Goal: Task Accomplishment & Management: Manage account settings

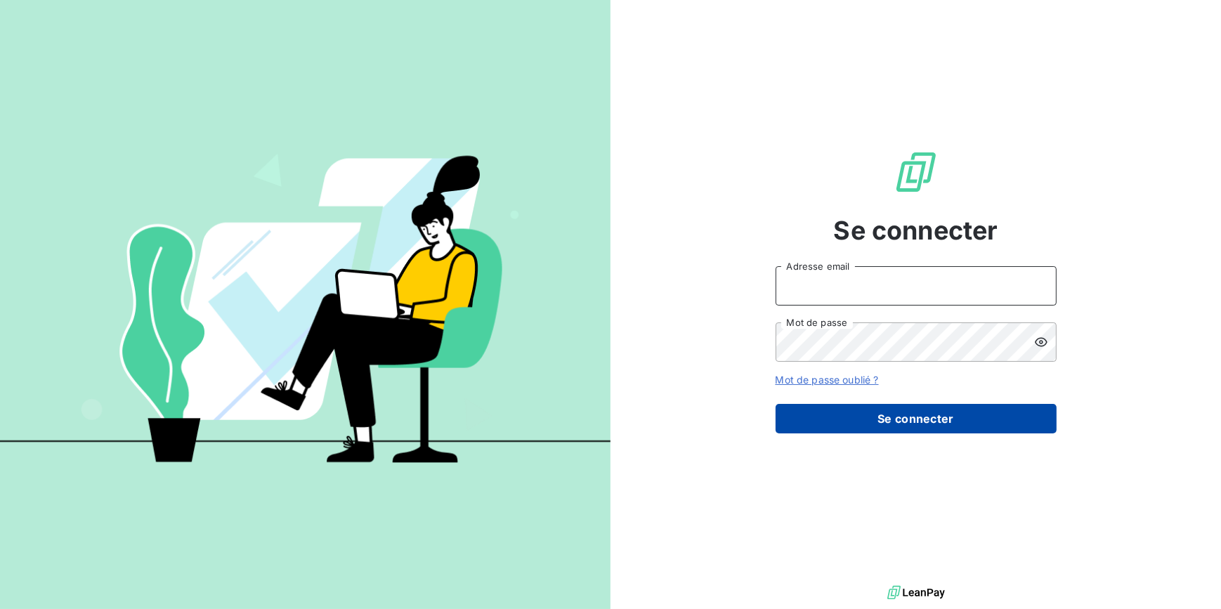
type input "[EMAIL_ADDRESS][DOMAIN_NAME]"
click at [865, 419] on button "Se connecter" at bounding box center [915, 418] width 281 height 29
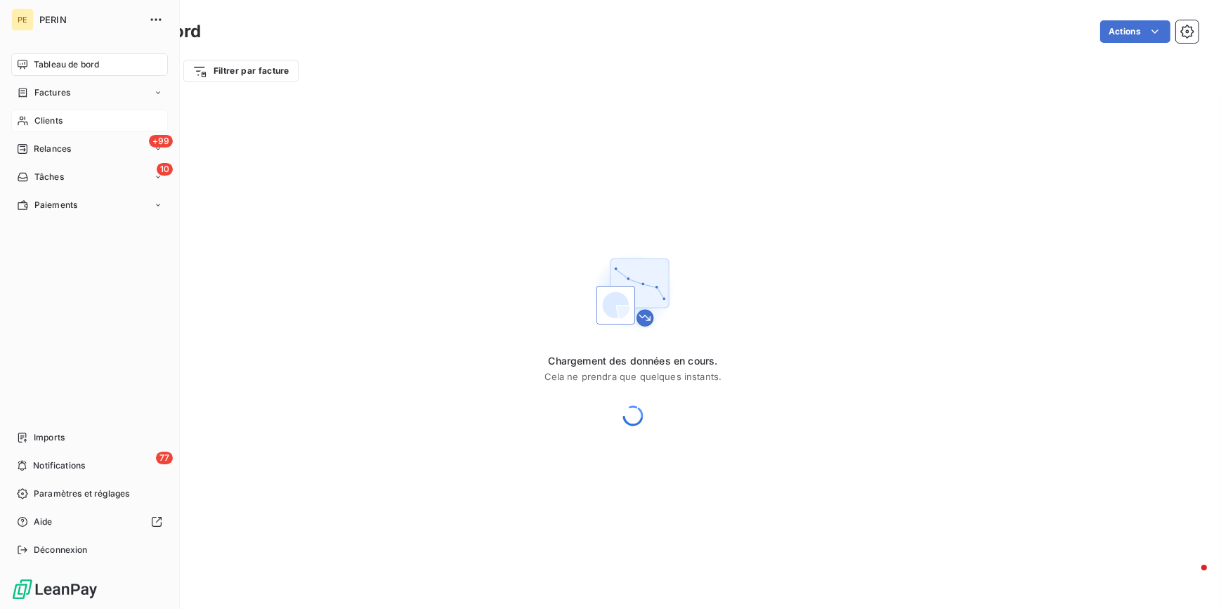
click at [25, 124] on icon at bounding box center [23, 120] width 12 height 11
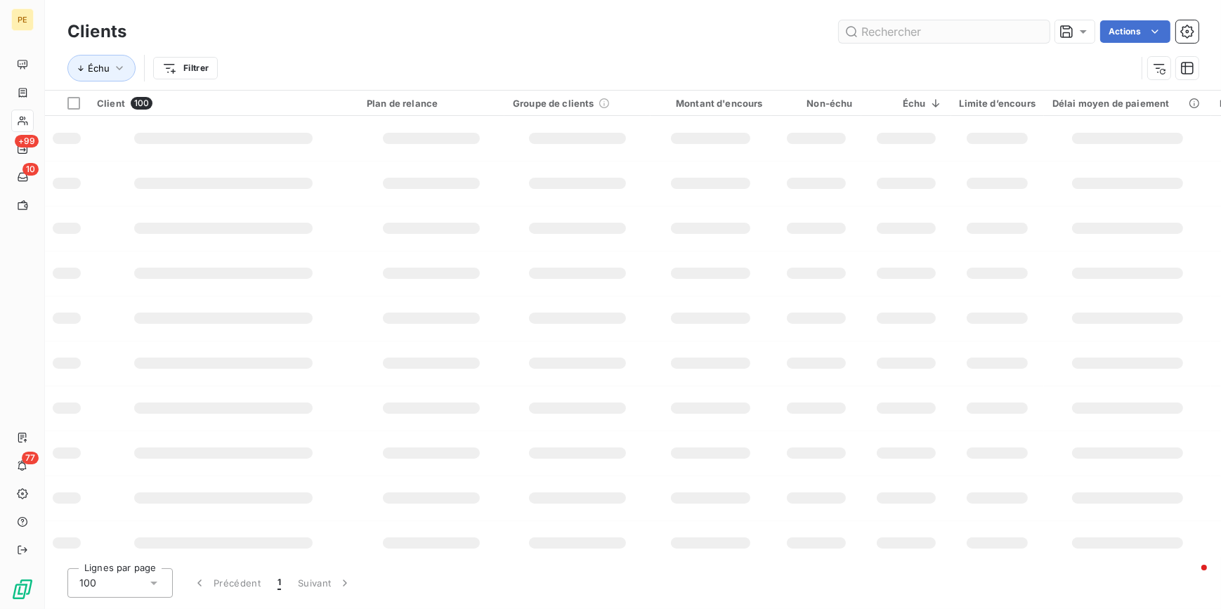
click at [955, 36] on input "text" at bounding box center [944, 31] width 211 height 22
type input "franprix"
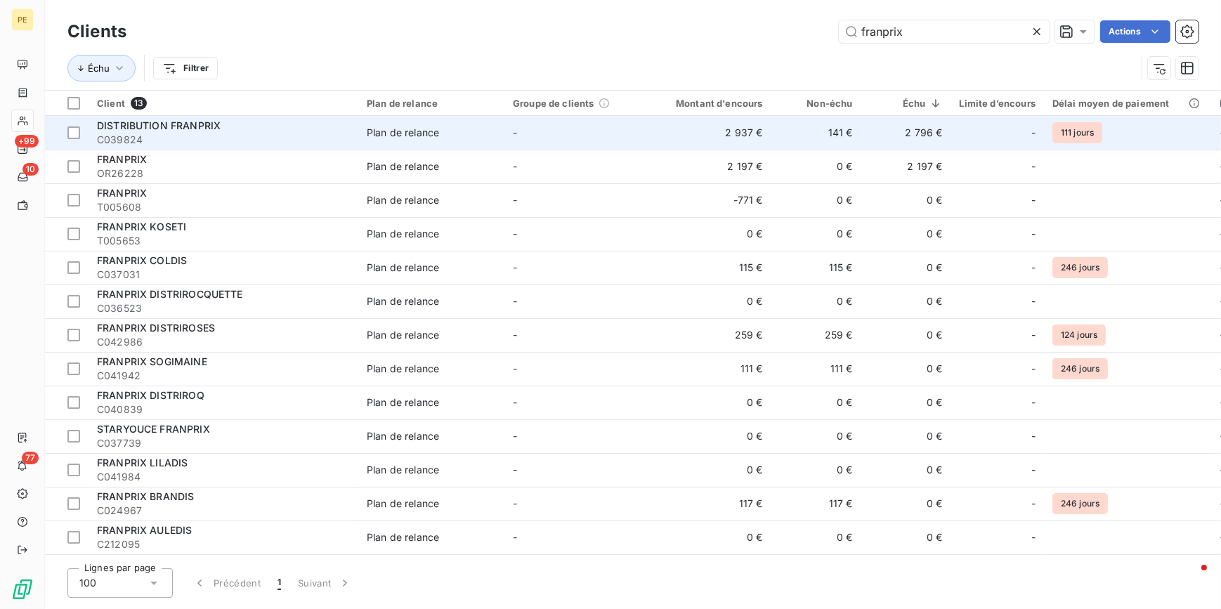
click at [242, 137] on span "C039824" at bounding box center [223, 140] width 253 height 14
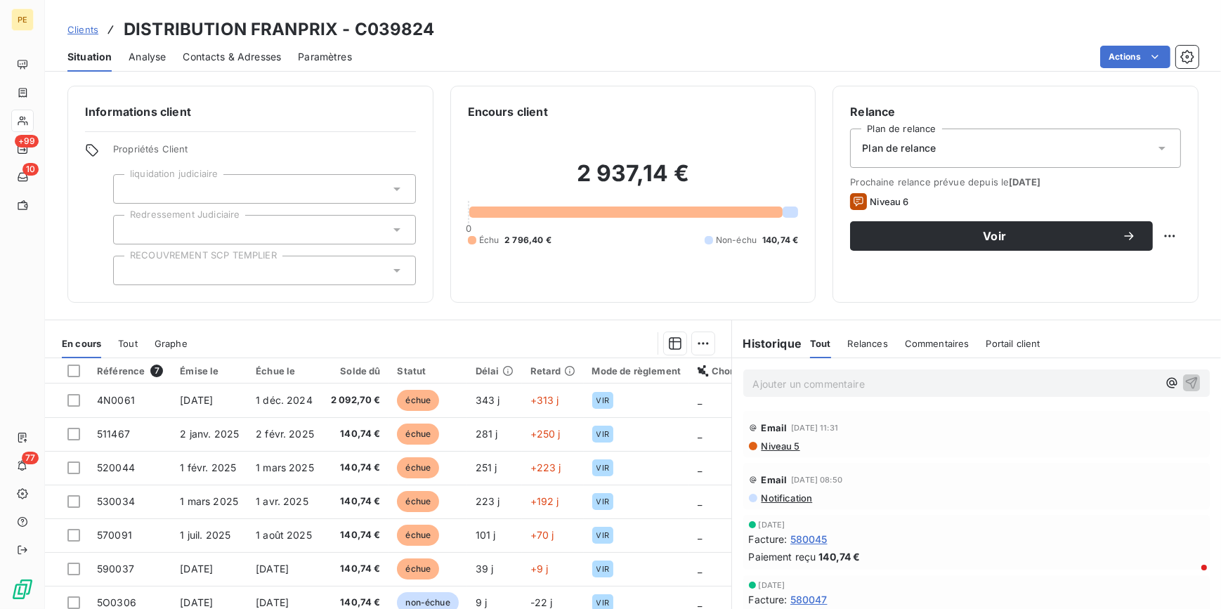
click at [784, 445] on span "Niveau 5" at bounding box center [780, 445] width 40 height 11
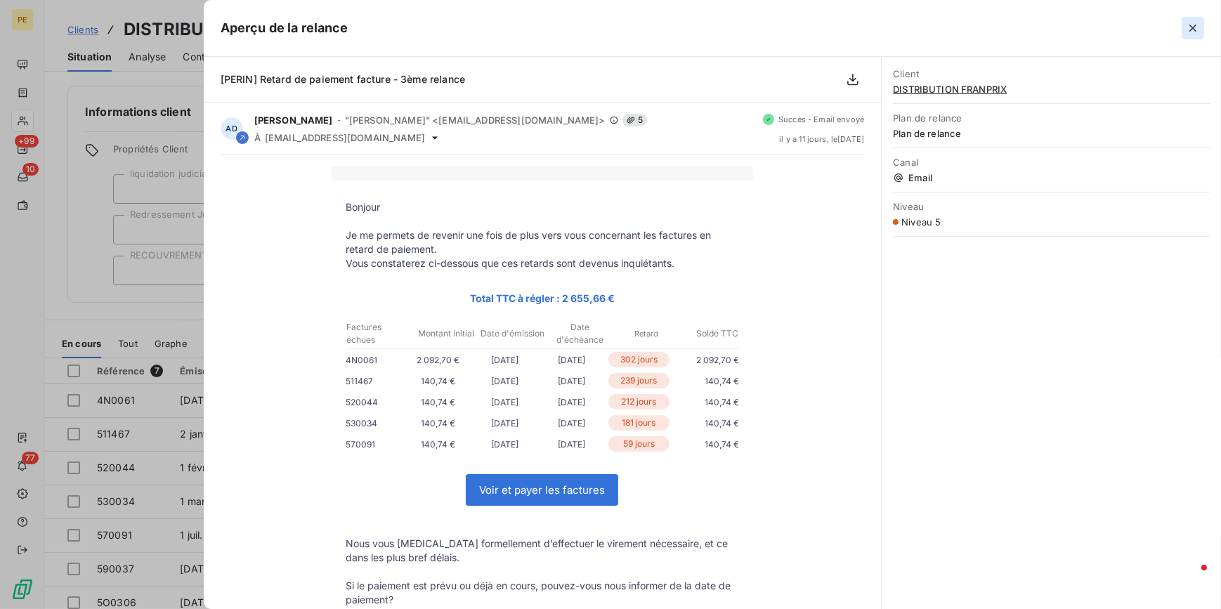
click at [1197, 31] on icon "button" at bounding box center [1193, 28] width 14 height 14
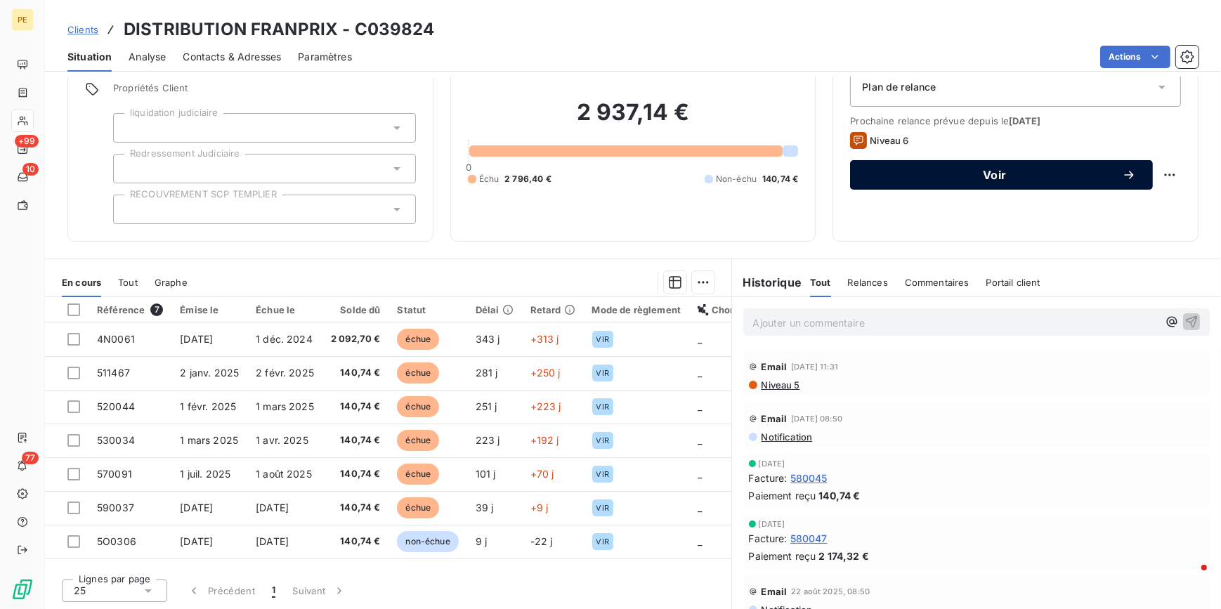
click at [1125, 171] on icon "button" at bounding box center [1129, 175] width 14 height 14
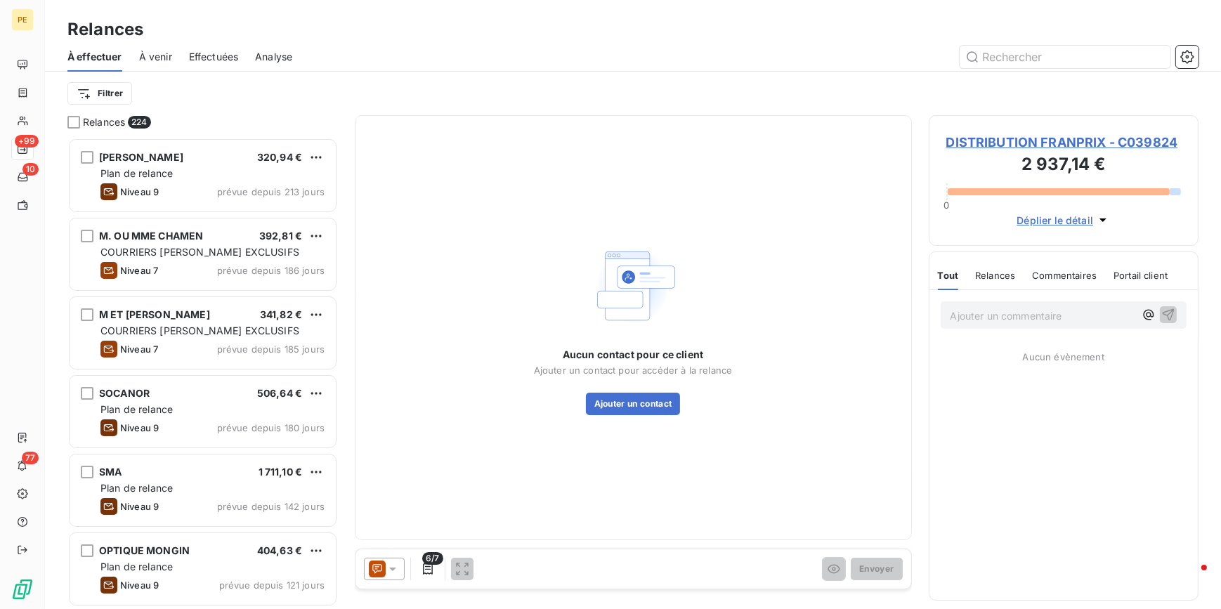
scroll to position [462, 260]
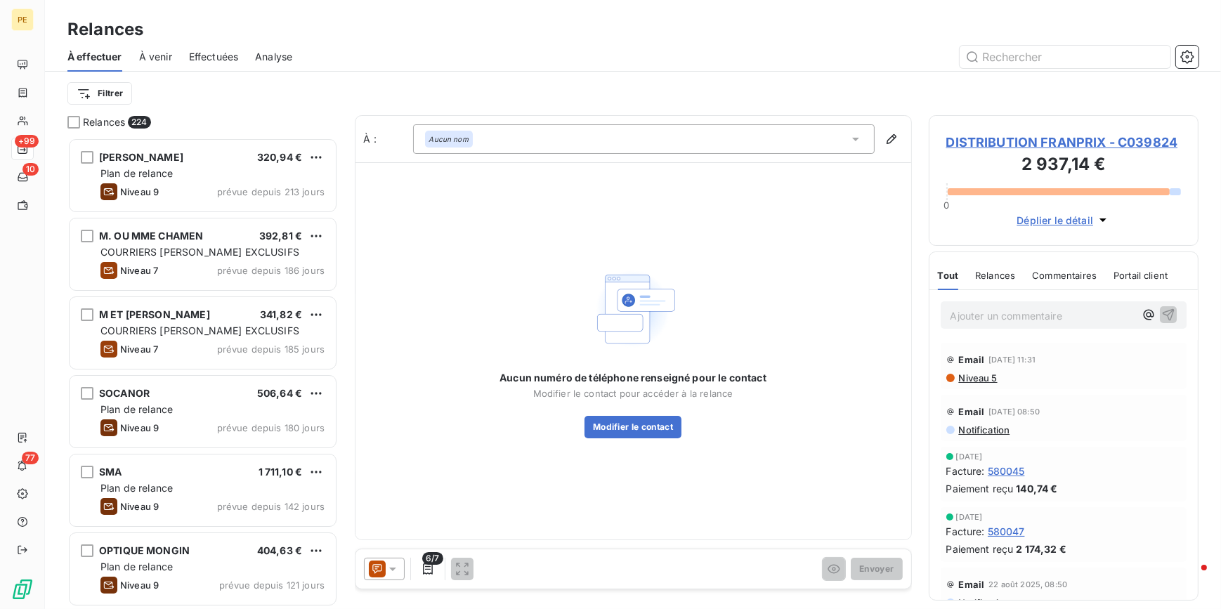
click at [401, 569] on div at bounding box center [384, 569] width 41 height 22
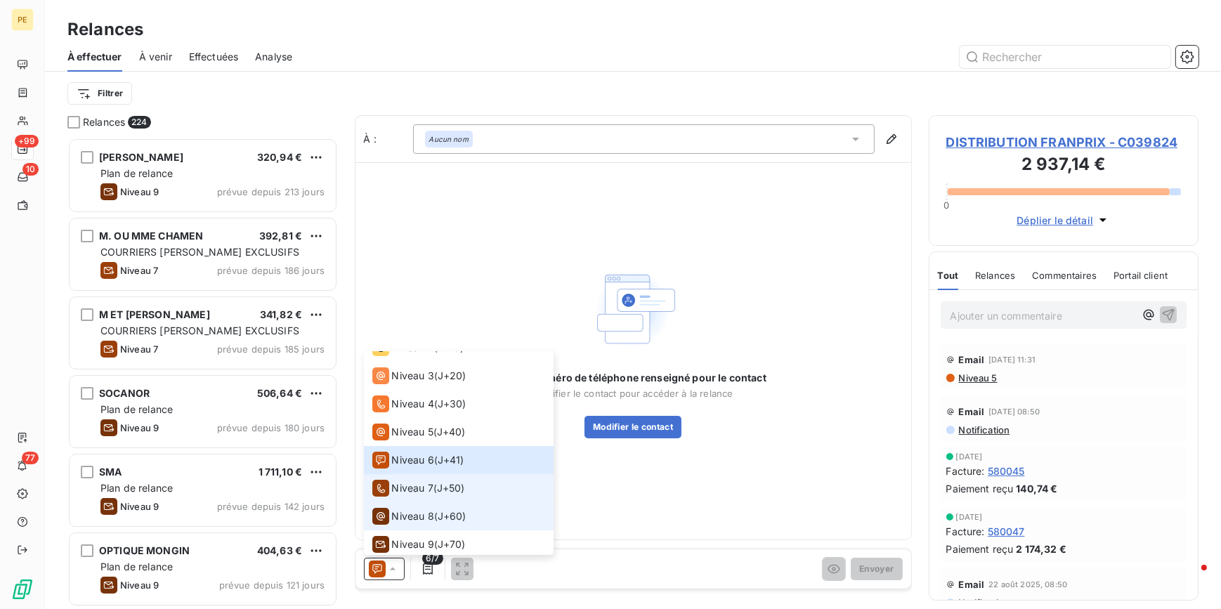
scroll to position [77, 0]
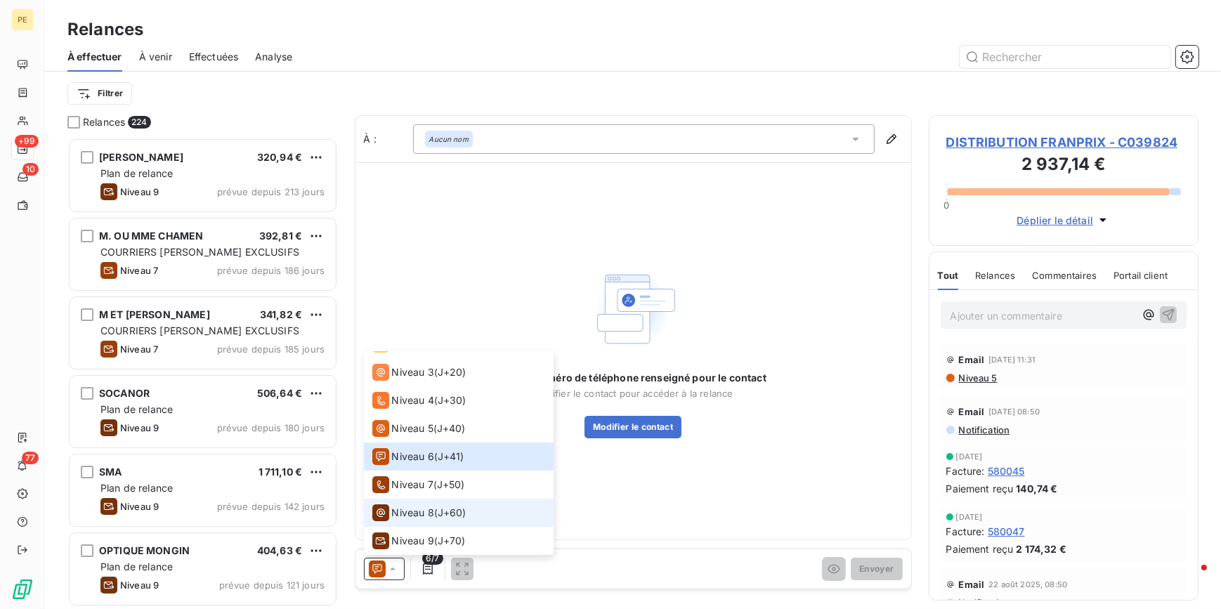
click at [433, 514] on div "Niveau 8 ( J+60 )" at bounding box center [419, 512] width 94 height 17
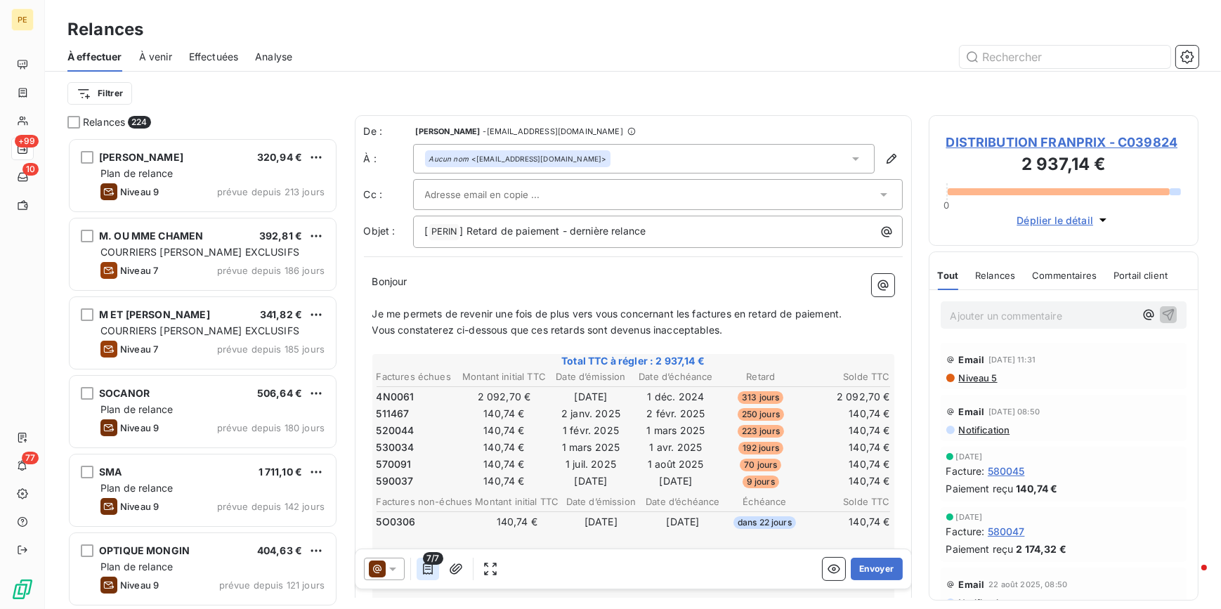
click at [424, 565] on icon "button" at bounding box center [428, 569] width 14 height 14
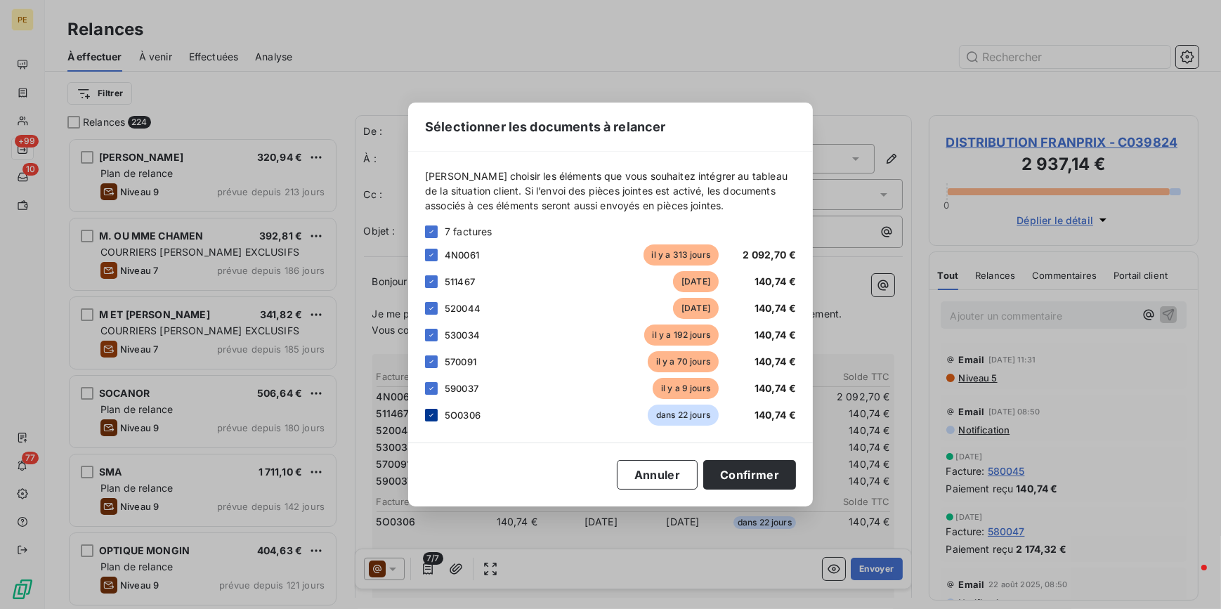
click at [429, 417] on icon at bounding box center [431, 415] width 8 height 8
click at [737, 477] on button "Confirmer" at bounding box center [749, 474] width 93 height 29
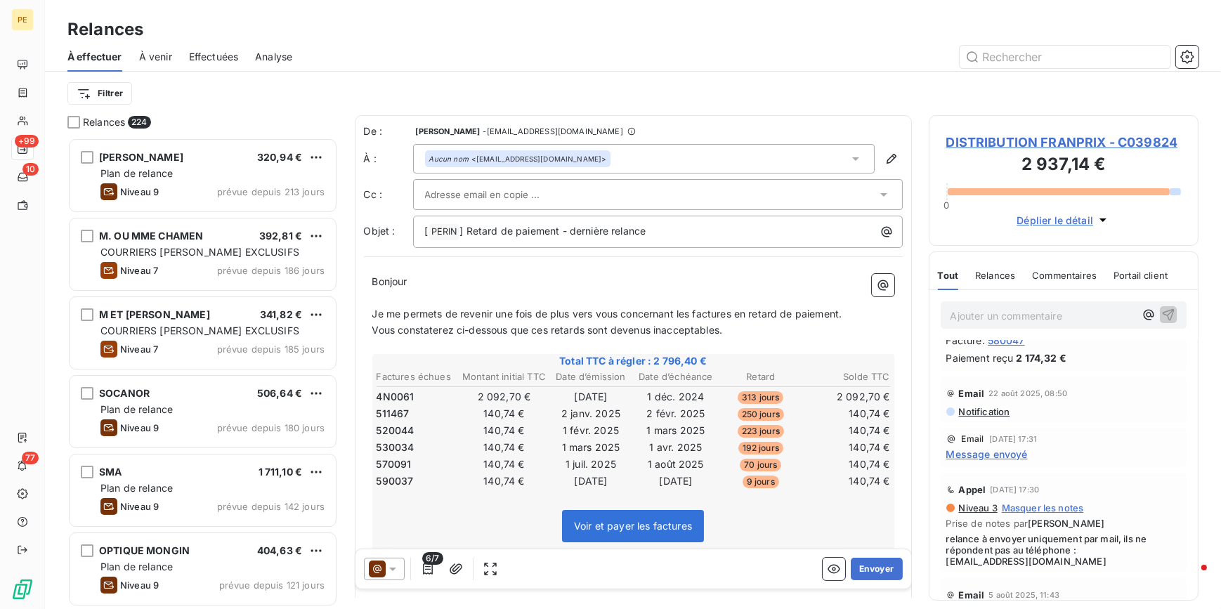
scroll to position [255, 0]
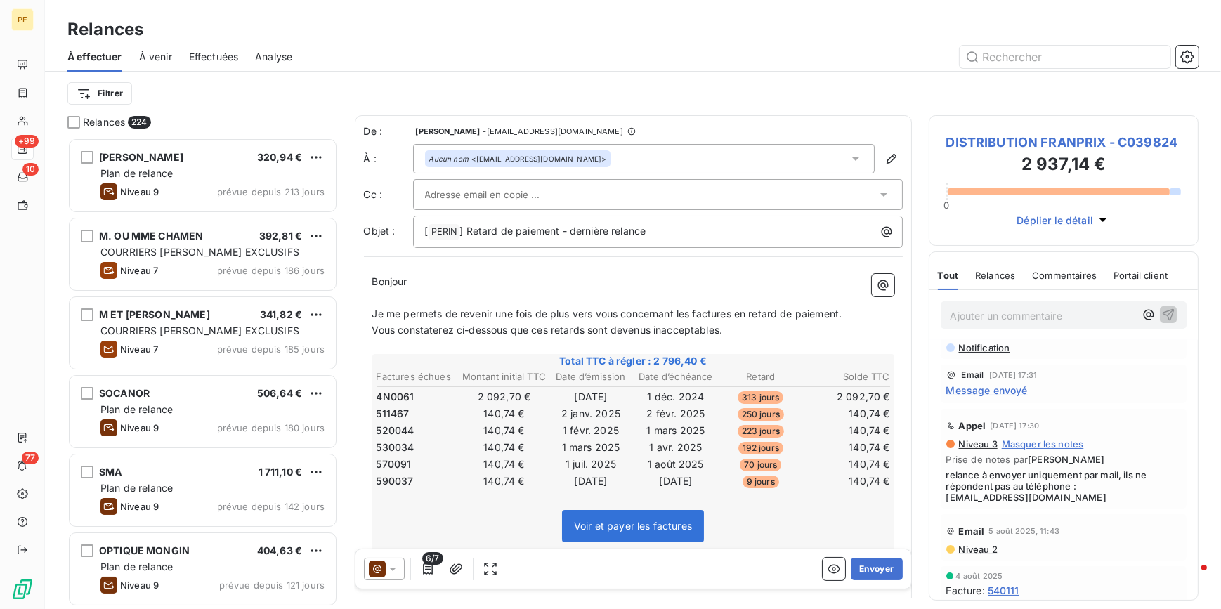
click at [491, 190] on input "text" at bounding box center [500, 194] width 151 height 21
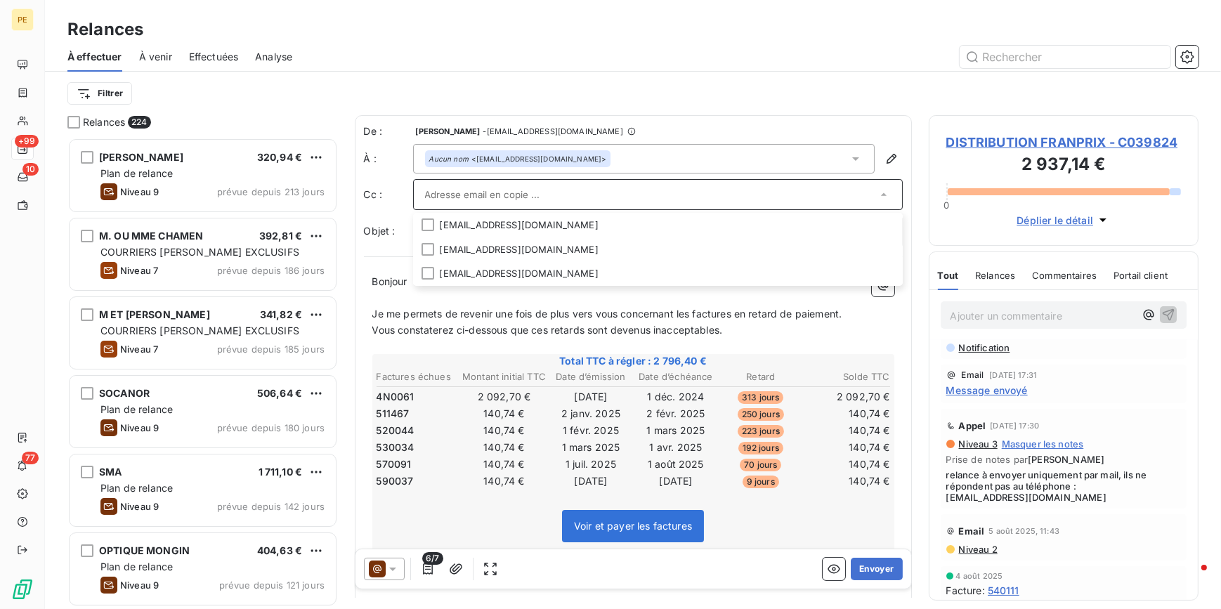
click at [1082, 485] on span "relance à envoyer uniquement par mail, ils ne répondent pas au téléphone : [EMA…" at bounding box center [1063, 486] width 235 height 34
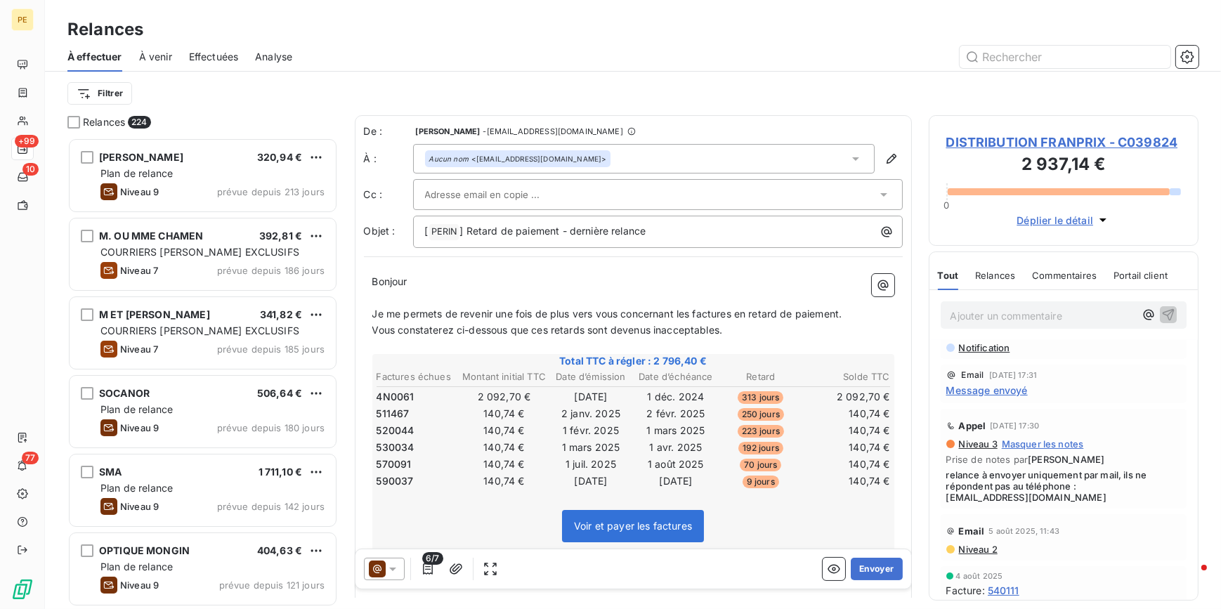
click at [494, 195] on input "text" at bounding box center [500, 194] width 151 height 21
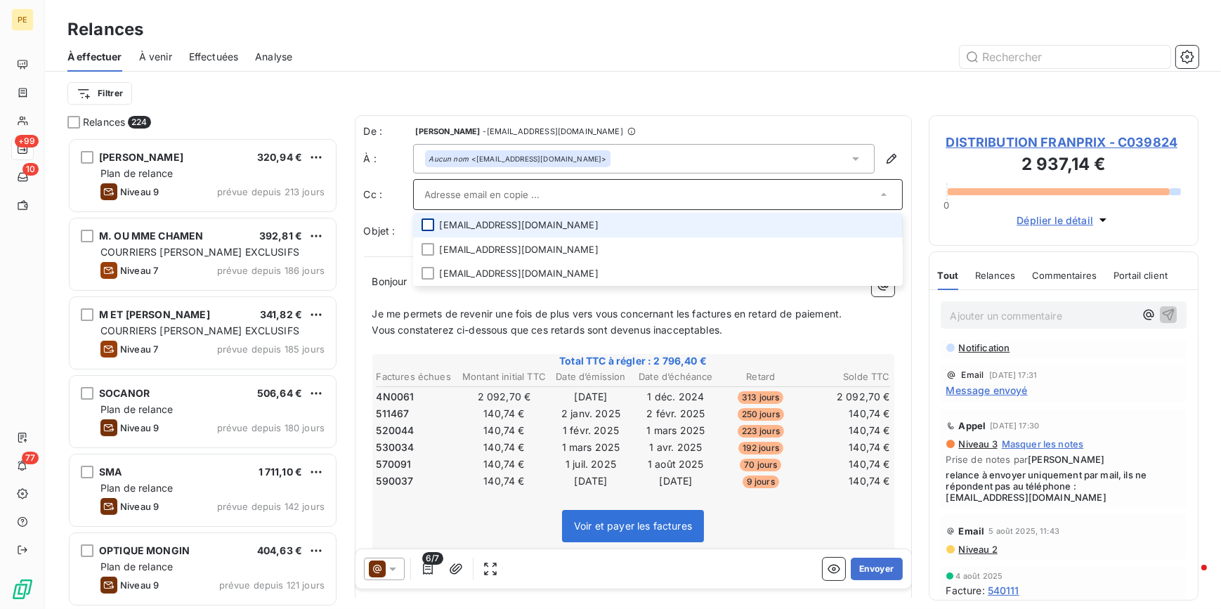
click at [429, 225] on div at bounding box center [427, 224] width 13 height 13
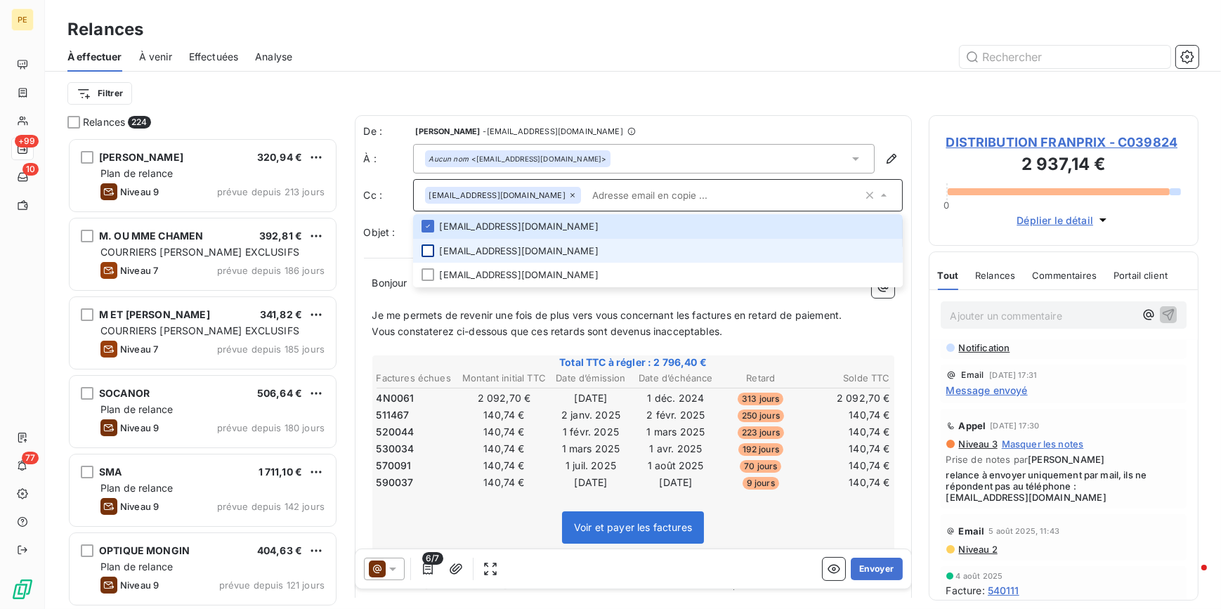
click at [430, 249] on div at bounding box center [427, 250] width 13 height 13
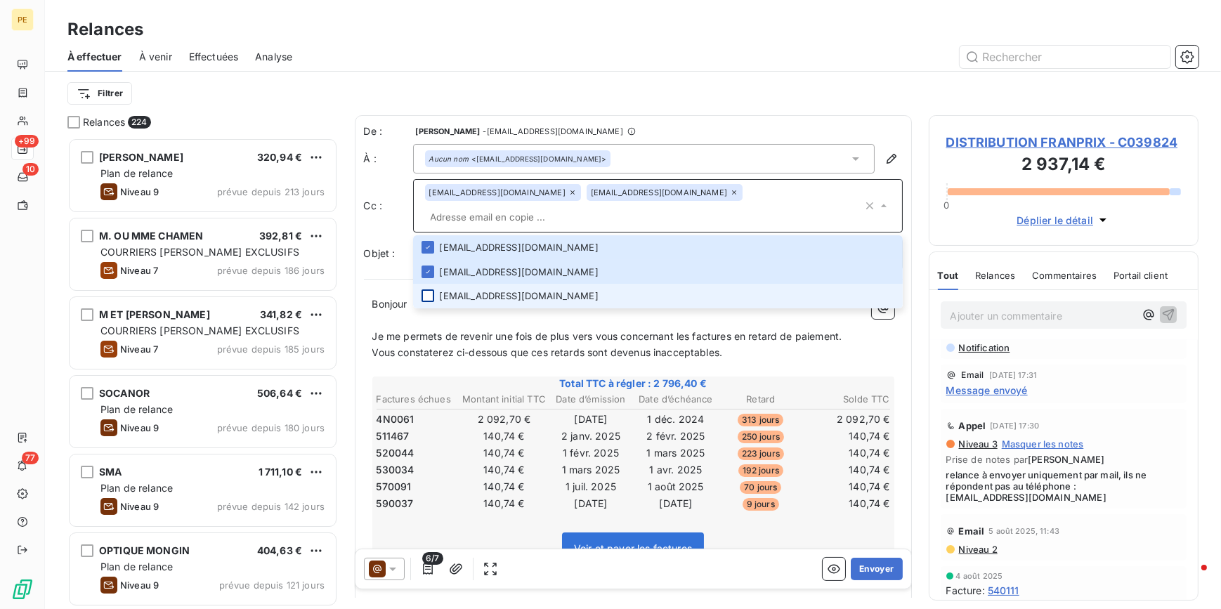
click at [424, 289] on div at bounding box center [427, 295] width 13 height 13
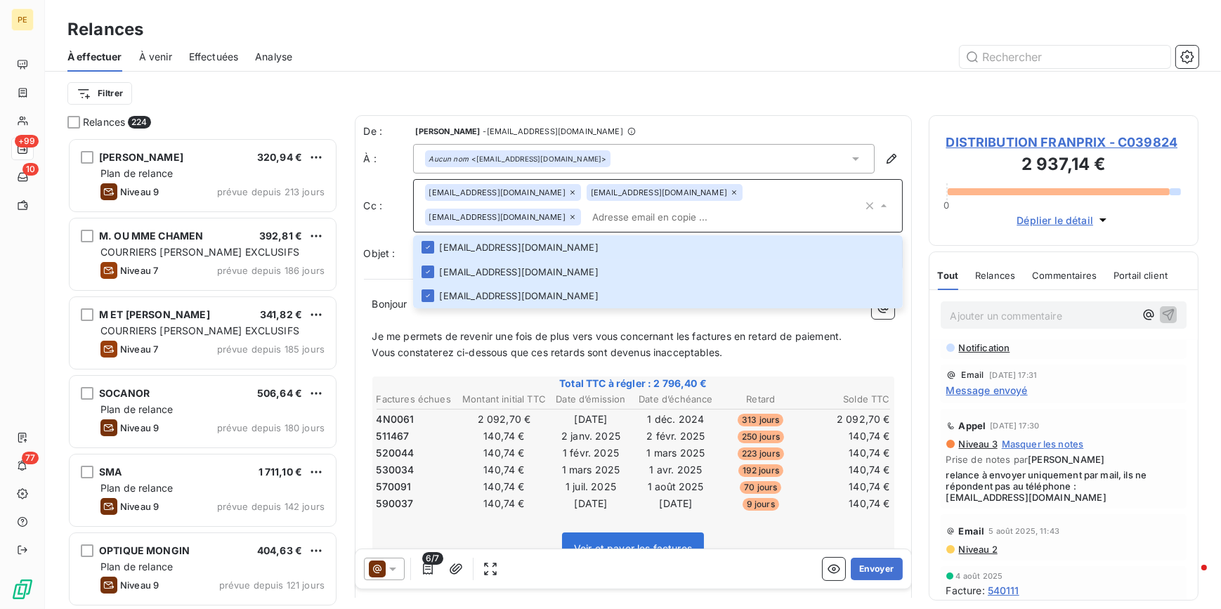
click at [715, 355] on span "Vous constaterez ci-dessous que ces retards sont devenus inacceptables." at bounding box center [547, 352] width 350 height 12
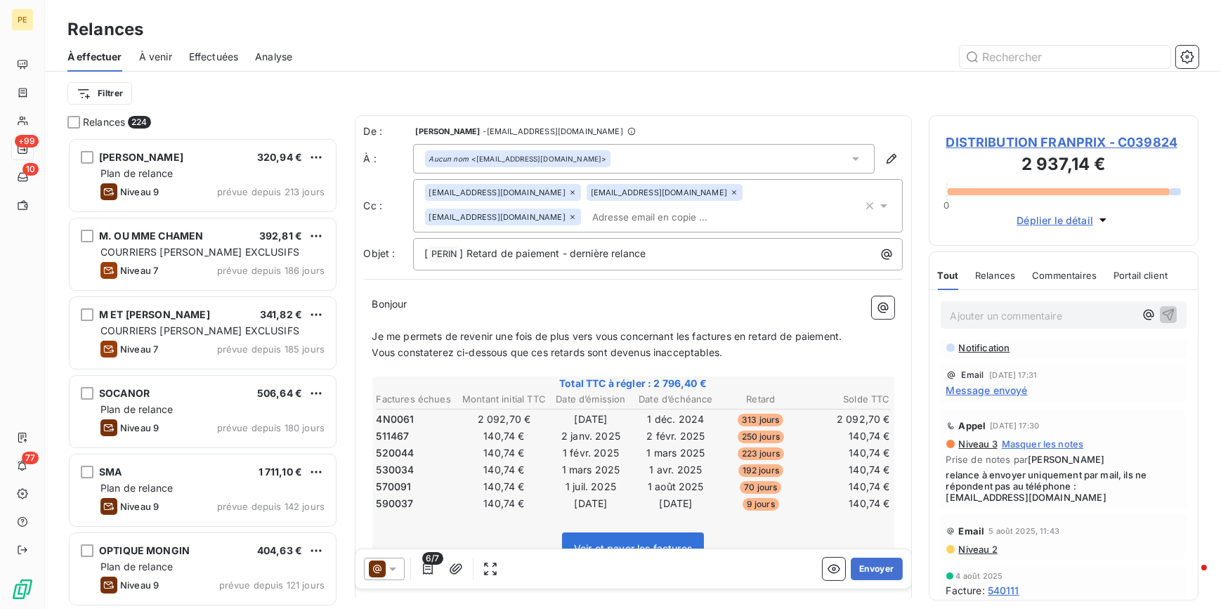
click at [750, 348] on p "Vous constaterez ci-dessous que ces retards sont devenus inacceptables." at bounding box center [633, 353] width 522 height 16
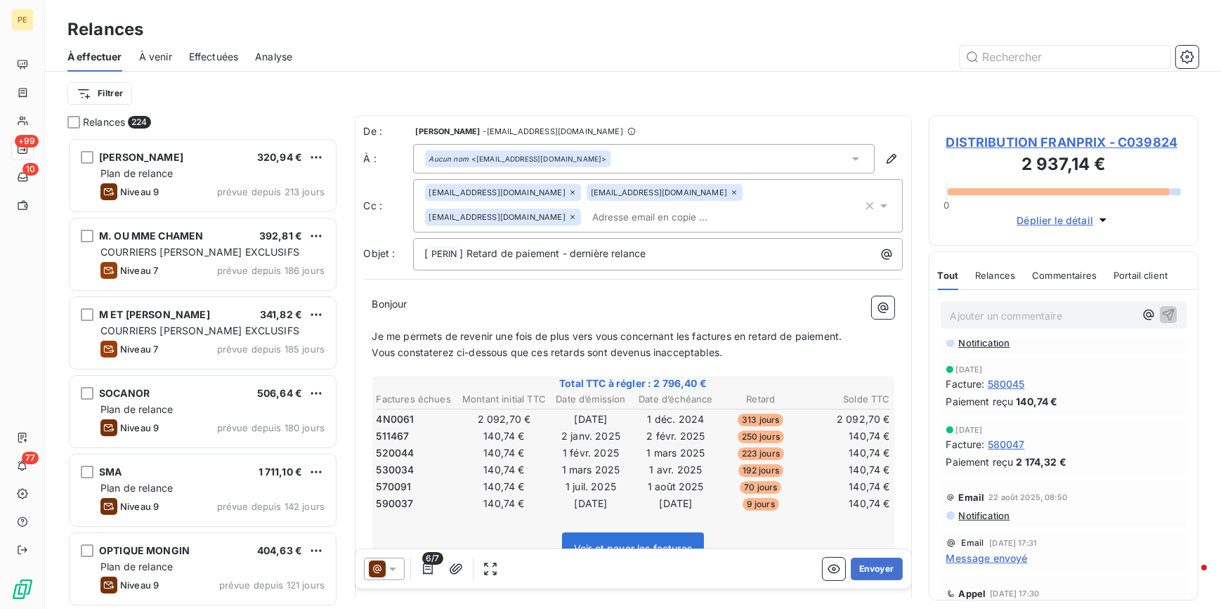
scroll to position [127, 0]
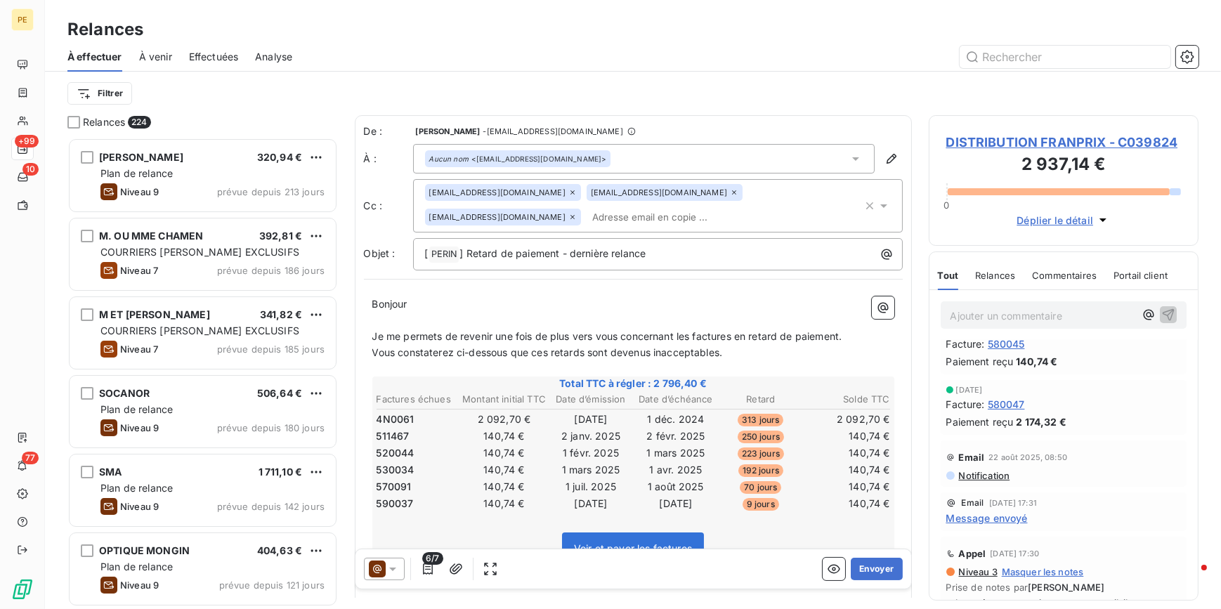
click at [1009, 522] on span "Message envoyé" at bounding box center [986, 518] width 81 height 15
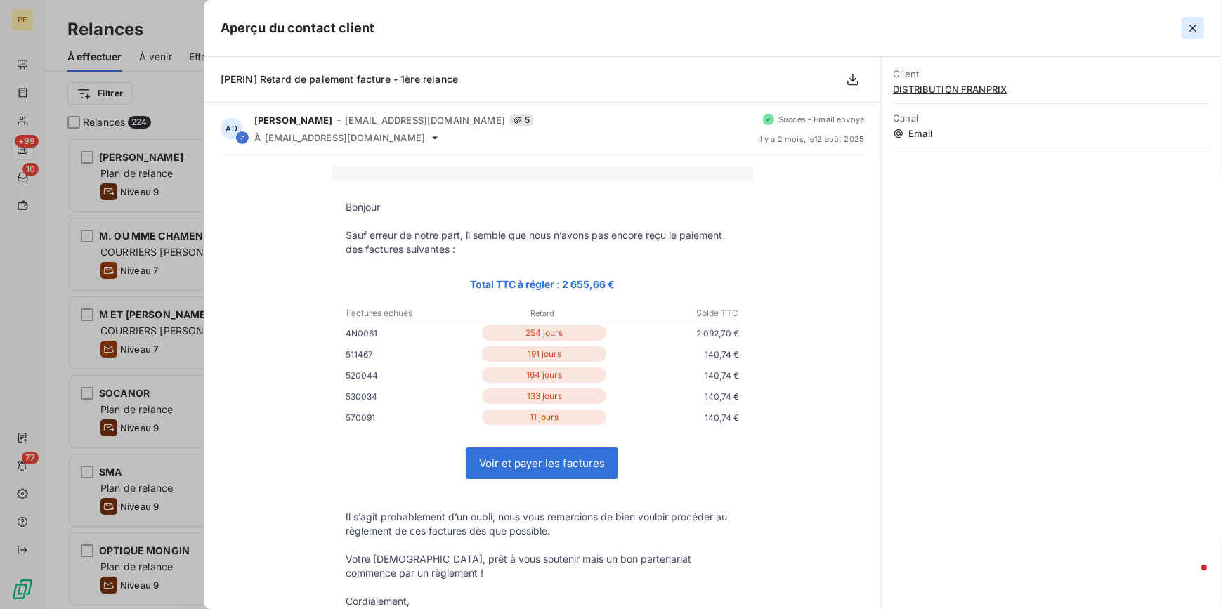
click at [1191, 26] on icon "button" at bounding box center [1192, 28] width 7 height 7
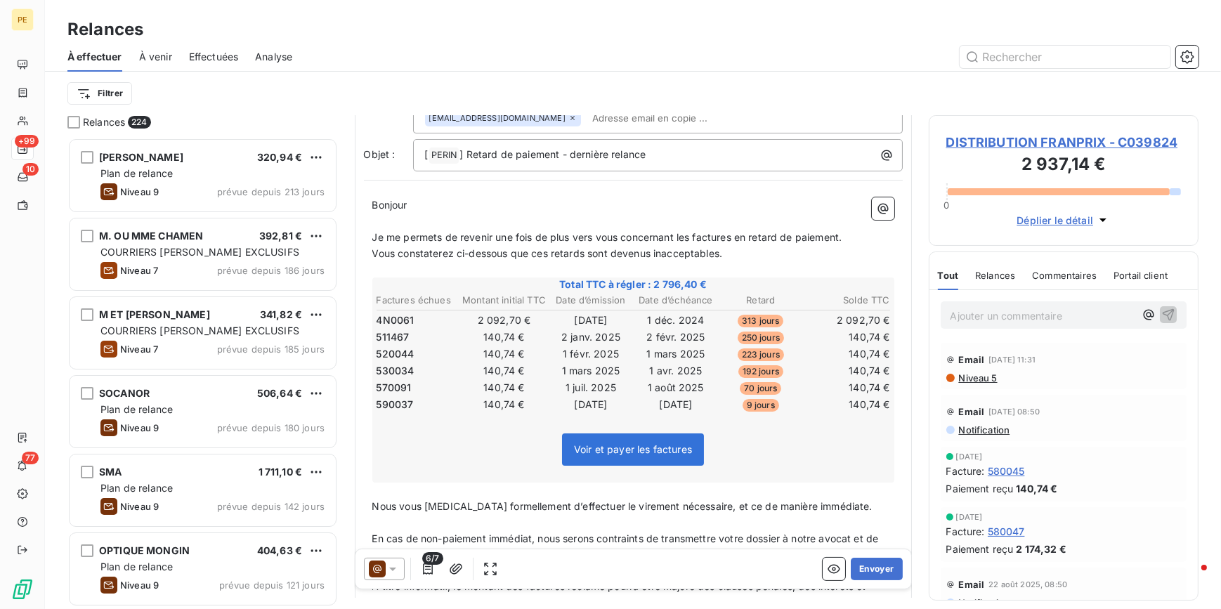
scroll to position [0, 0]
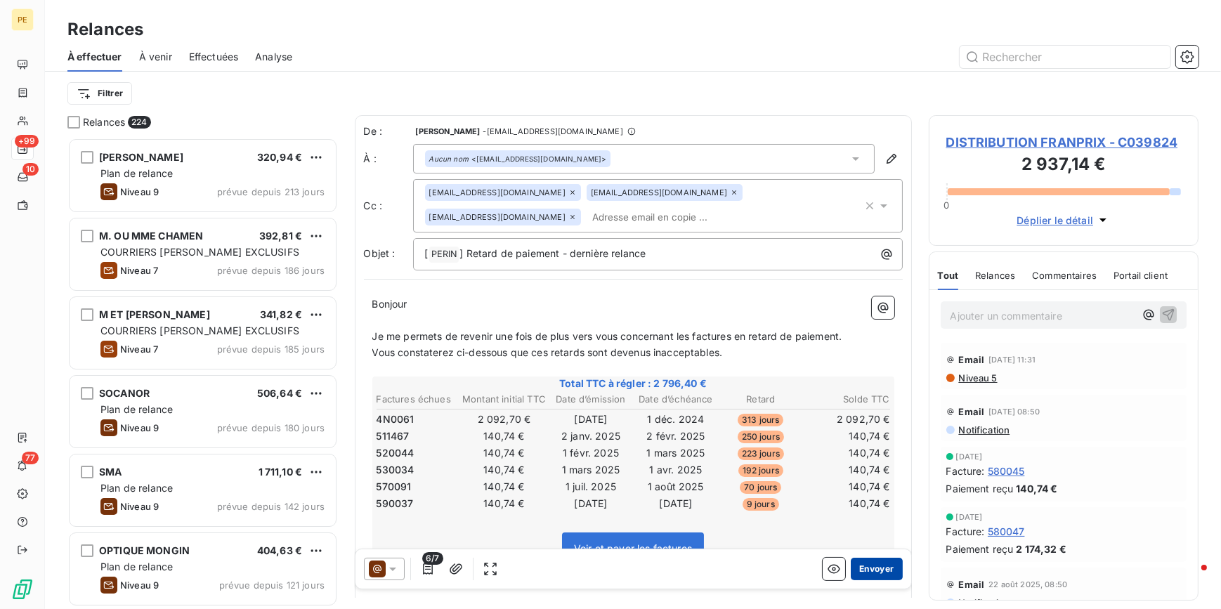
click at [871, 564] on button "Envoyer" at bounding box center [876, 569] width 51 height 22
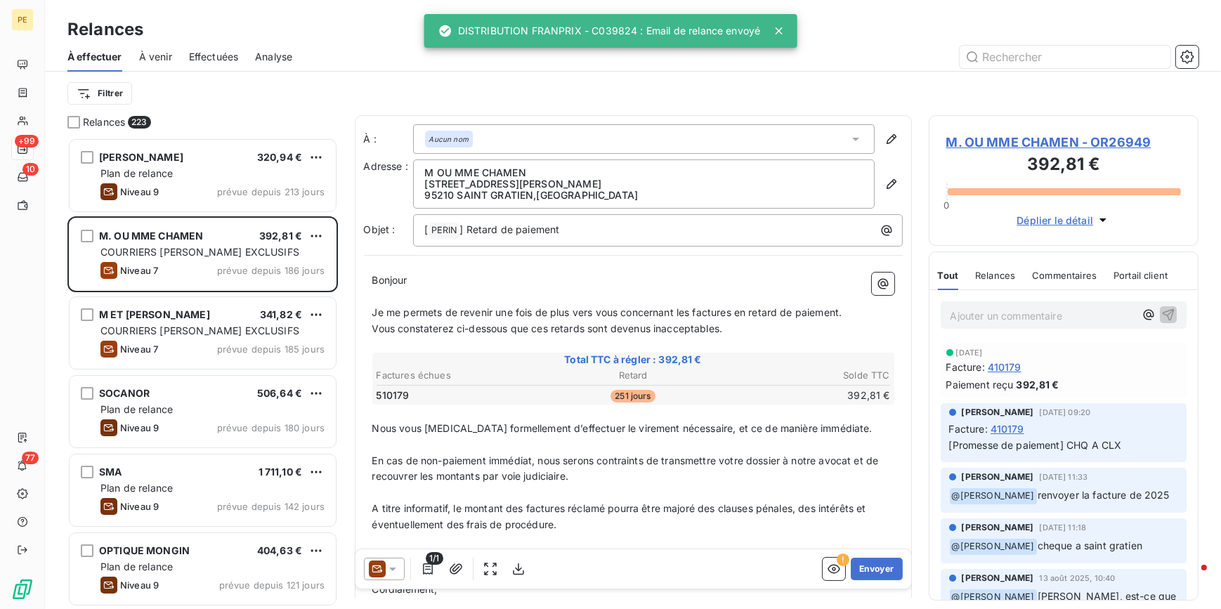
scroll to position [462, 260]
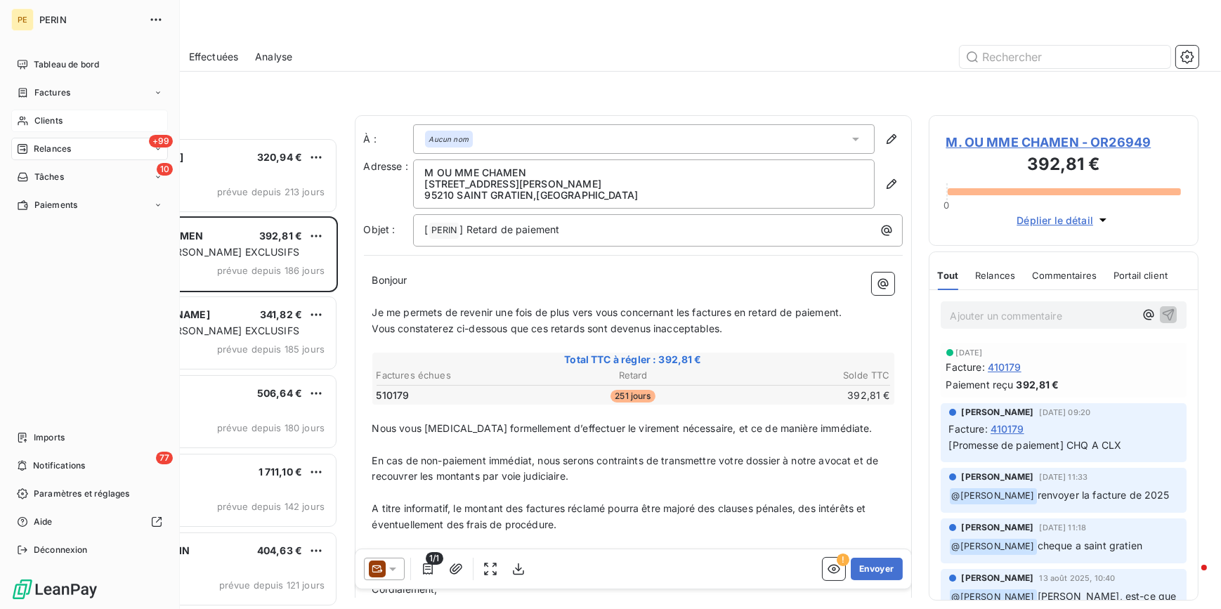
click at [49, 119] on span "Clients" at bounding box center [48, 120] width 28 height 13
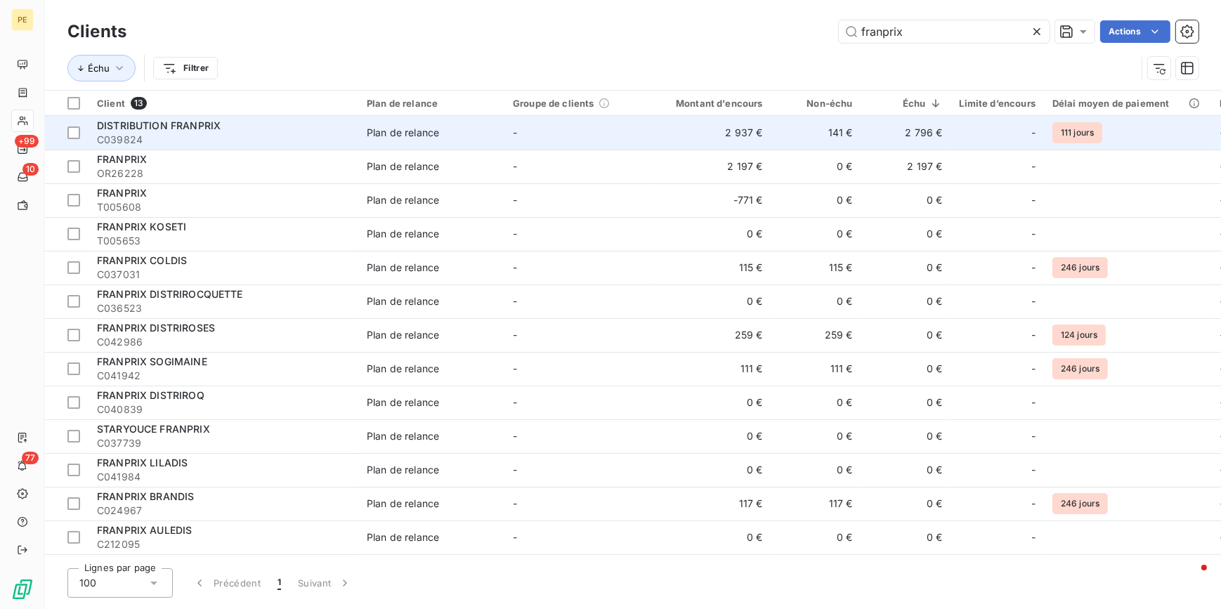
click at [139, 131] on div "DISTRIBUTION FRANPRIX" at bounding box center [223, 126] width 253 height 14
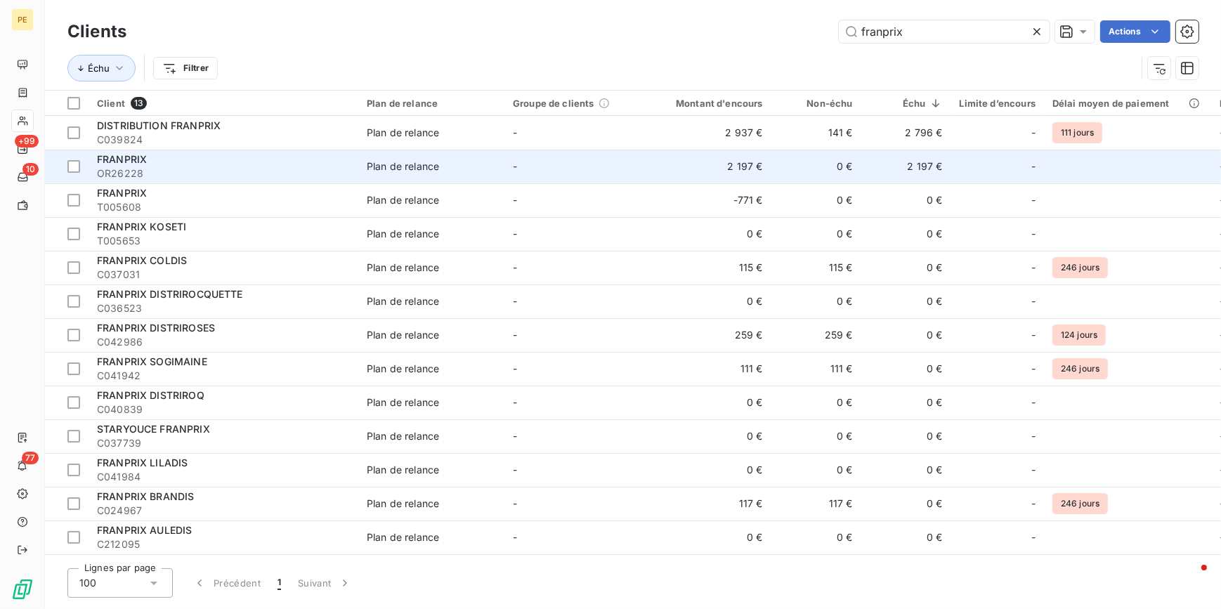
click at [143, 160] on span "FRANPRIX" at bounding box center [122, 159] width 50 height 12
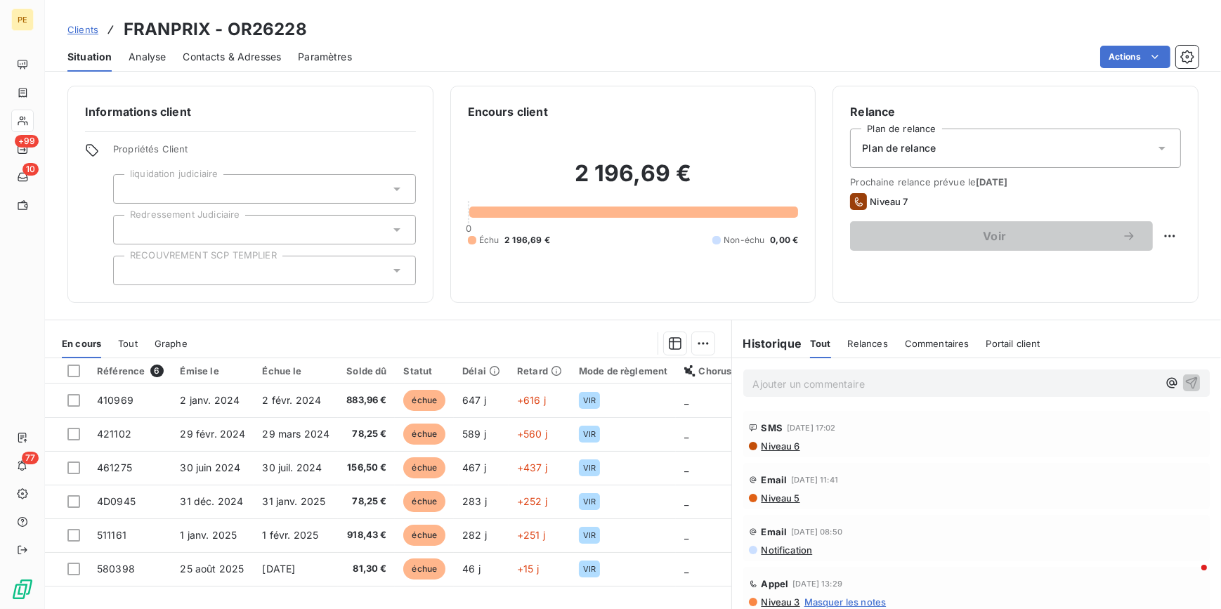
click at [783, 499] on span "Niveau 5" at bounding box center [780, 497] width 40 height 11
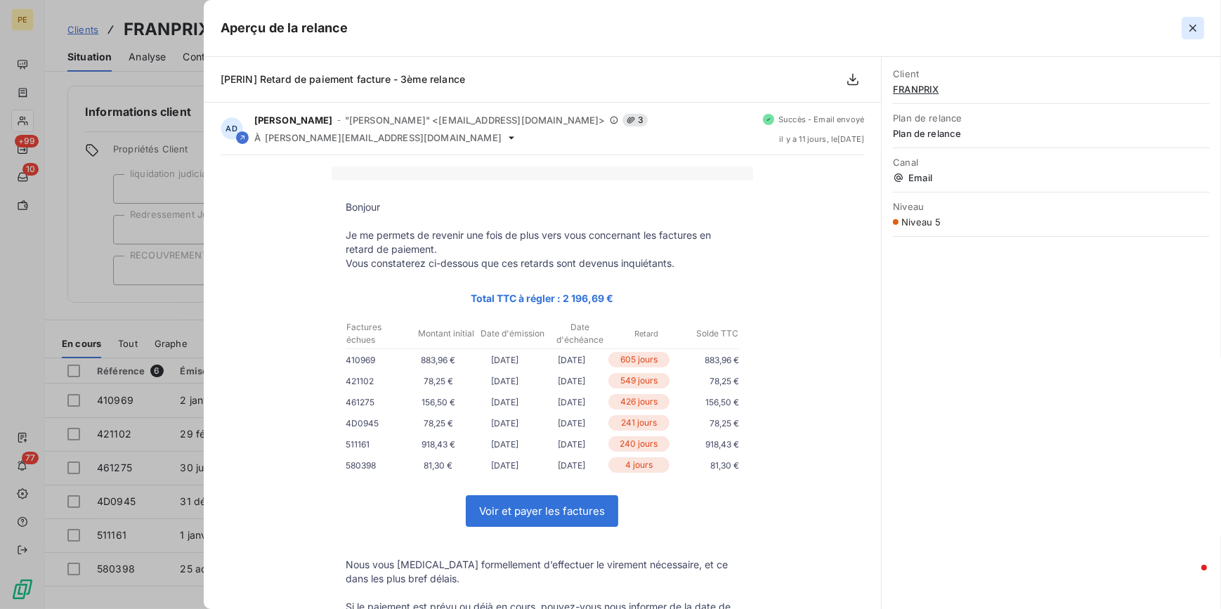
click at [1195, 27] on icon "button" at bounding box center [1193, 28] width 14 height 14
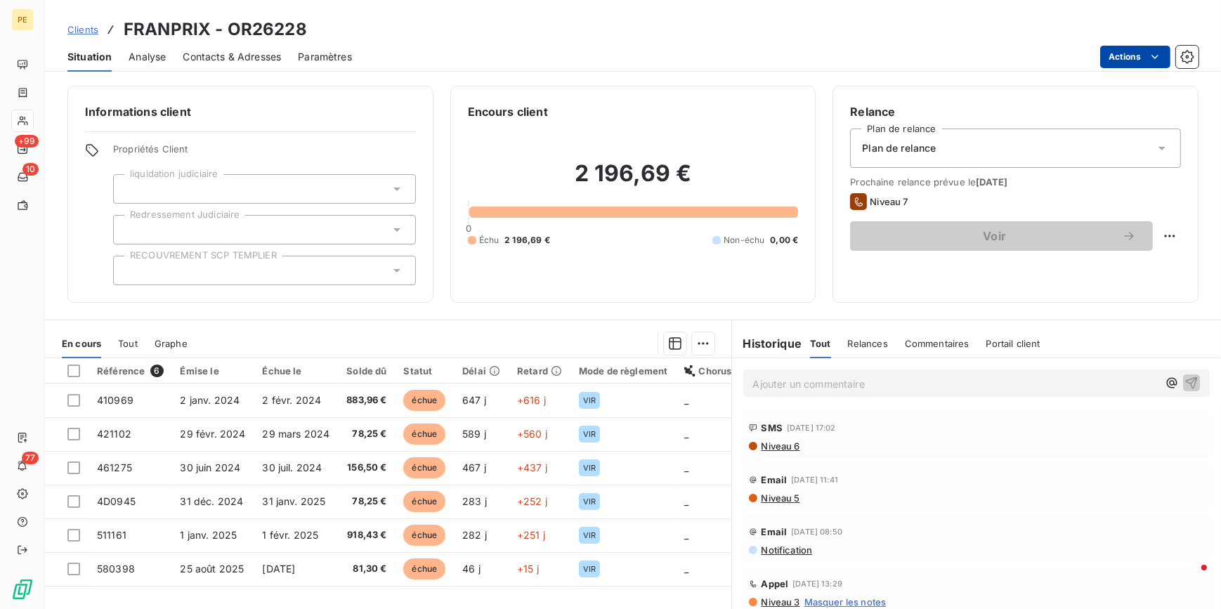
click at [1137, 57] on html "PE +99 10 77 Clients FRANPRIX - OR26228 Situation Analyse Contacts & Adresses P…" at bounding box center [610, 304] width 1221 height 609
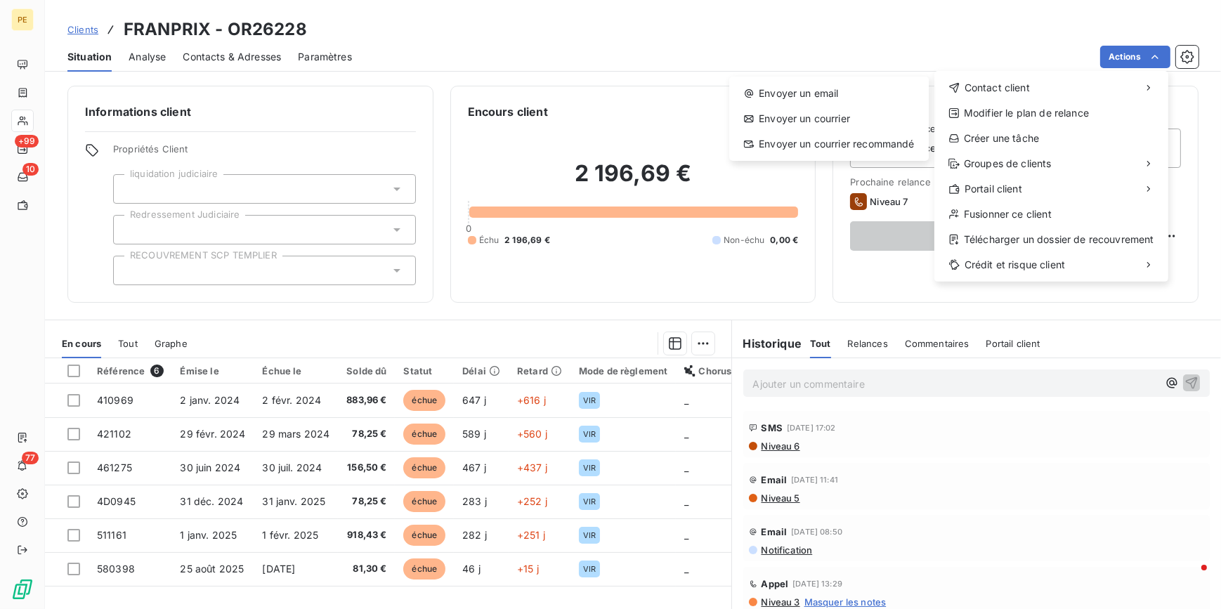
click at [827, 368] on html "PE +99 10 77 Clients FRANPRIX - OR26228 Situation Analyse Contacts & Adresses P…" at bounding box center [610, 304] width 1221 height 609
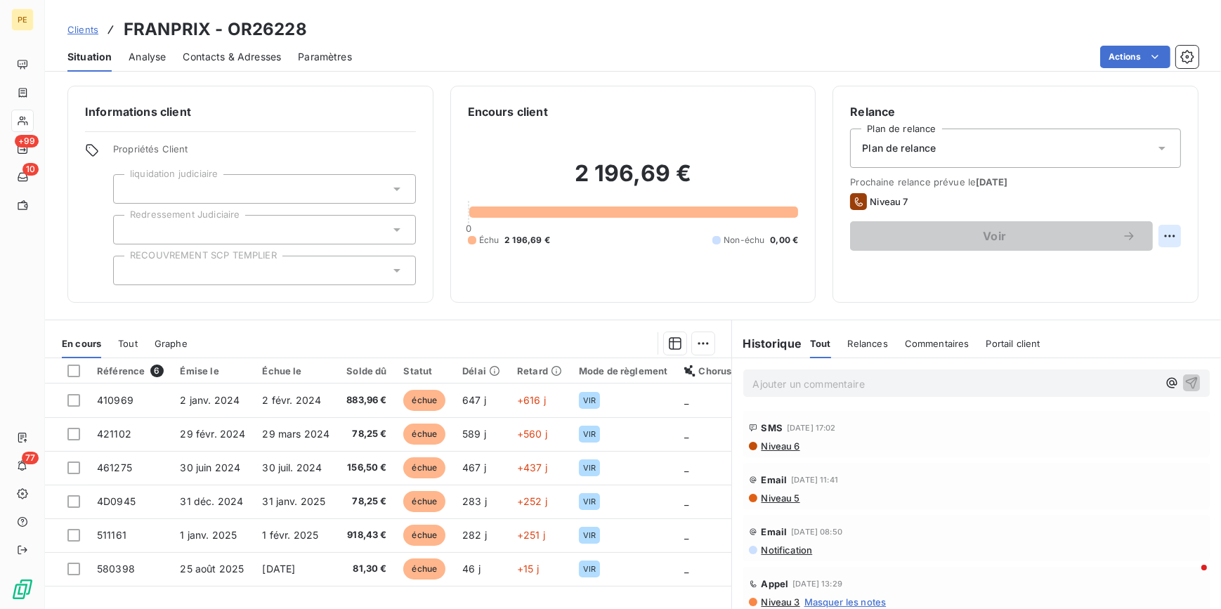
click at [1153, 232] on html "PE +99 10 77 Clients FRANPRIX - OR26228 Situation Analyse Contacts & Adresses P…" at bounding box center [610, 304] width 1221 height 609
click at [921, 278] on html "PE +99 10 77 Clients FRANPRIX - OR26228 Situation Analyse Contacts & Adresses P…" at bounding box center [610, 304] width 1221 height 609
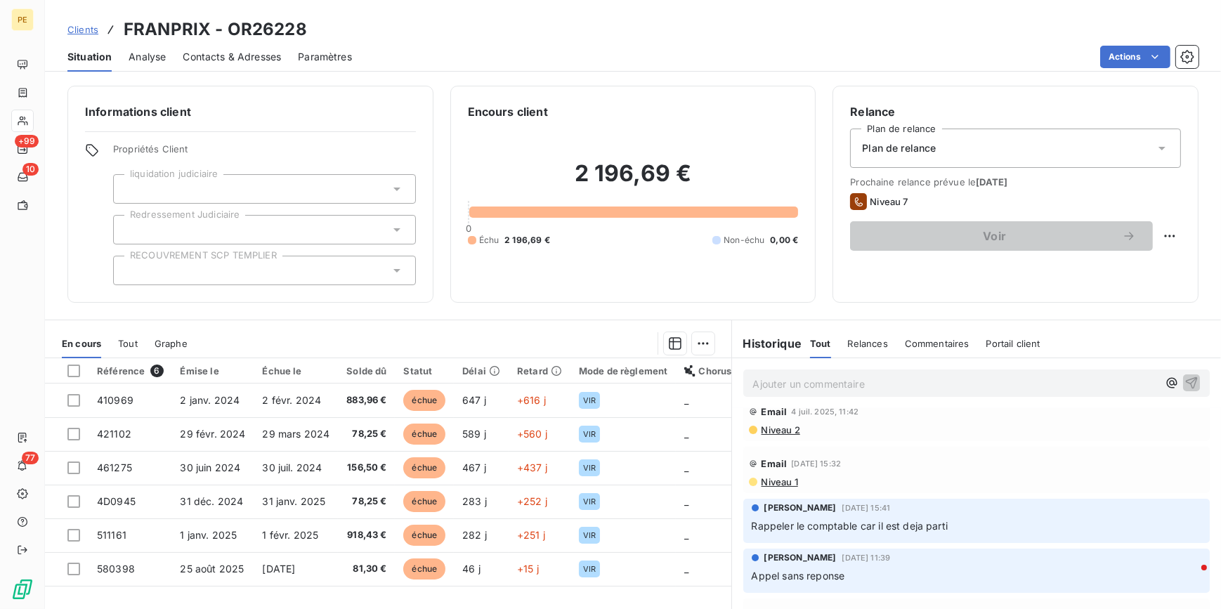
click at [247, 65] on div "Contacts & Adresses" at bounding box center [232, 56] width 98 height 29
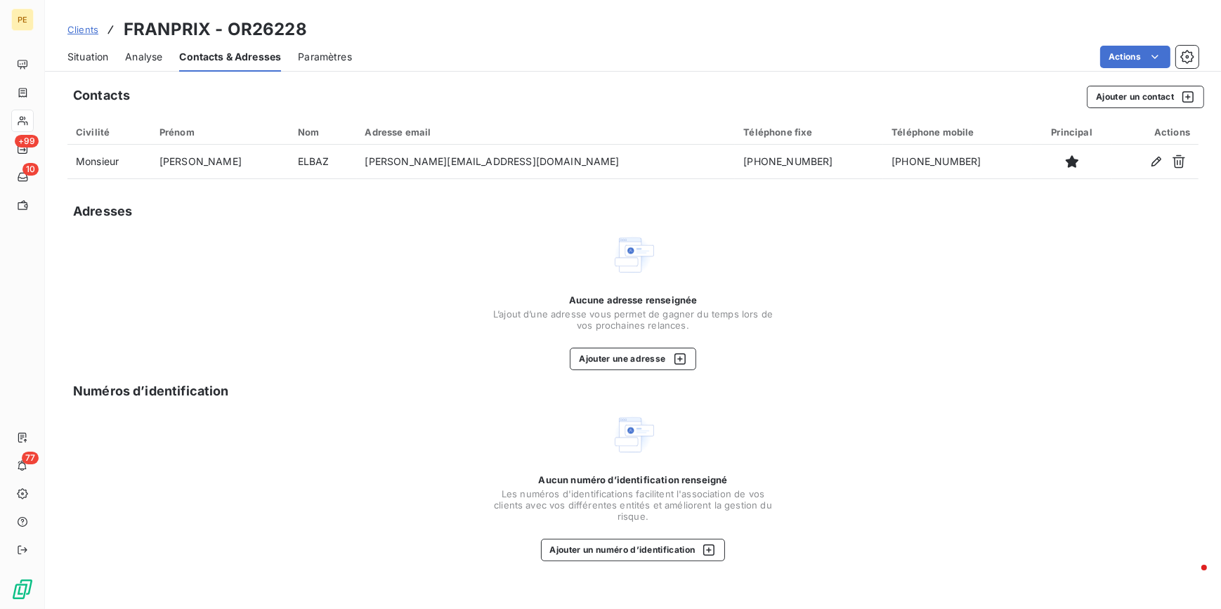
click at [73, 55] on span "Situation" at bounding box center [87, 57] width 41 height 14
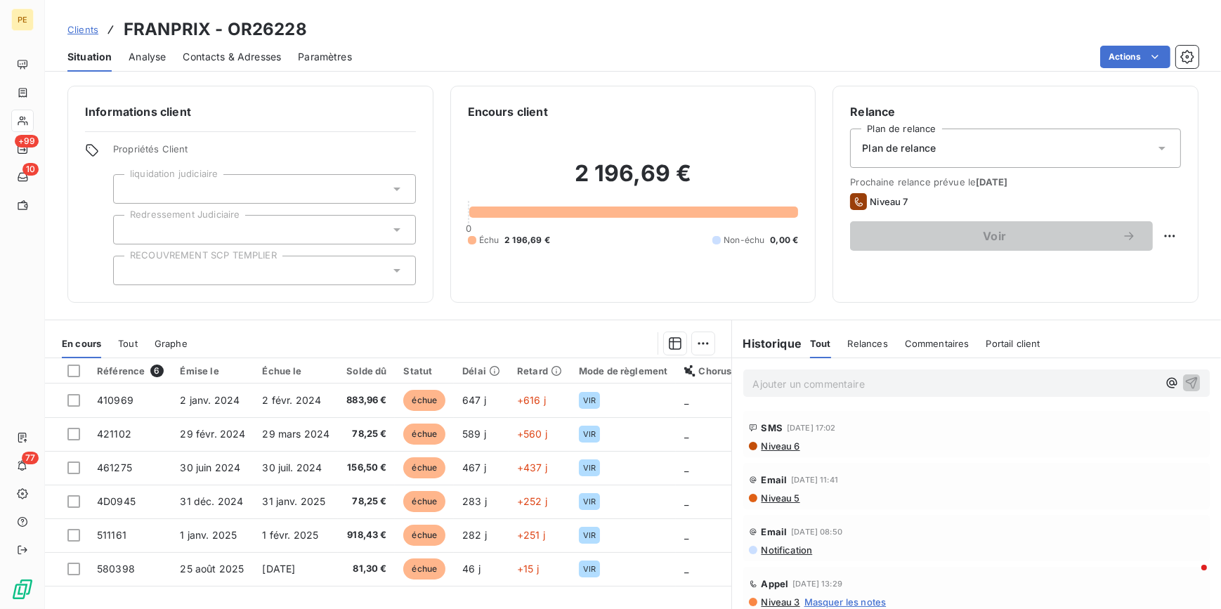
click at [769, 444] on span "Niveau 6" at bounding box center [780, 445] width 40 height 11
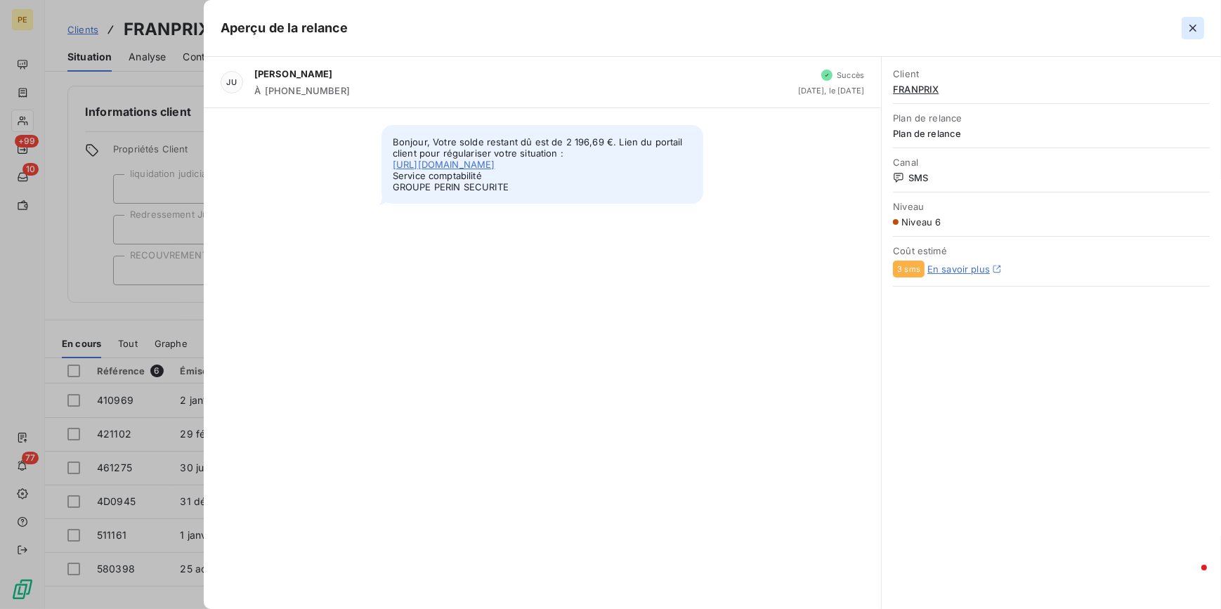
click at [1193, 29] on icon "button" at bounding box center [1192, 28] width 7 height 7
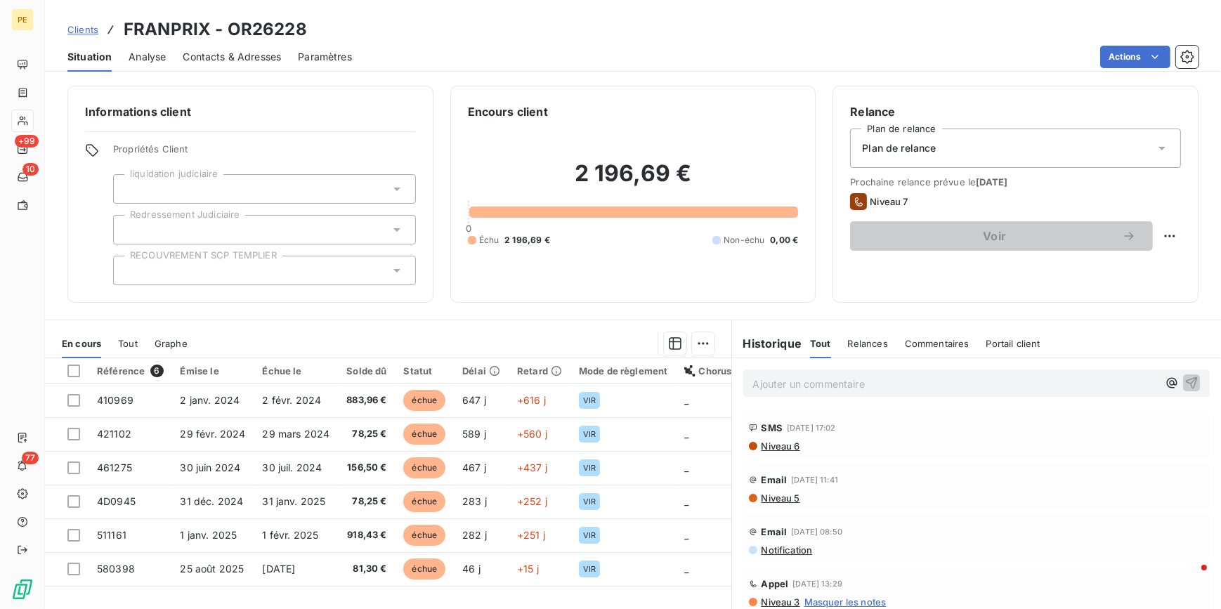
scroll to position [61, 0]
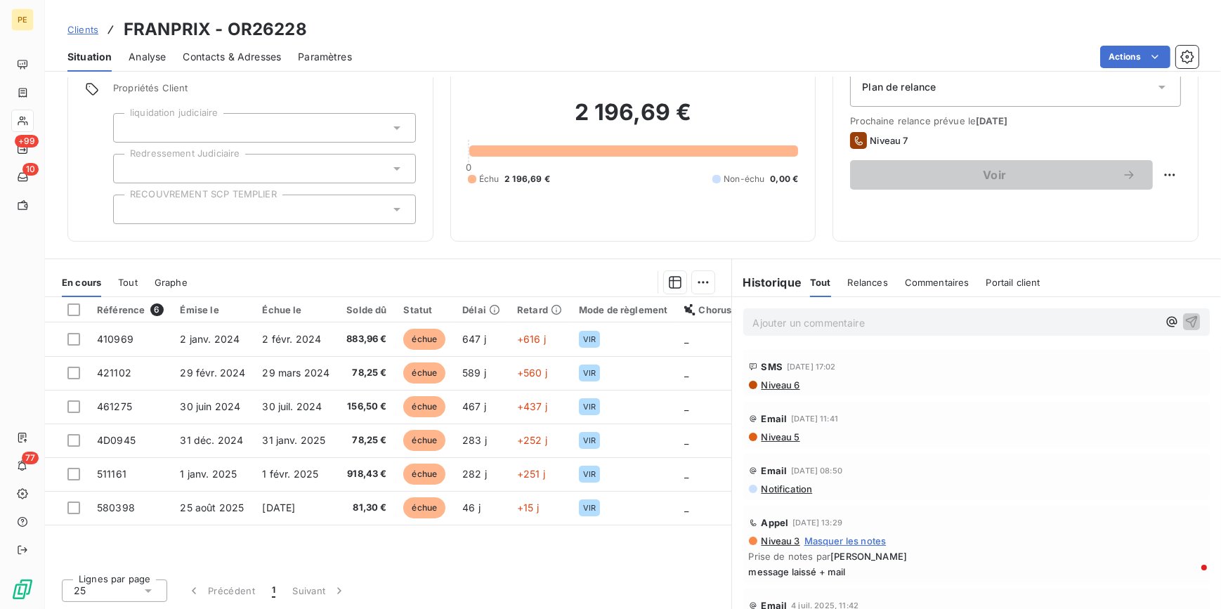
click at [884, 194] on div "Relance Plan de relance Plan de relance Prochaine relance prévue le [DATE] Nive…" at bounding box center [1015, 133] width 331 height 182
click at [1156, 166] on html "PE +99 10 77 Clients FRANPRIX - OR26228 Situation Analyse Contacts & Adresses P…" at bounding box center [610, 304] width 1221 height 609
click at [870, 140] on html "PE +99 10 77 Clients FRANPRIX - OR26228 Situation Analyse Contacts & Adresses P…" at bounding box center [610, 304] width 1221 height 609
click at [872, 138] on span "Niveau 7" at bounding box center [889, 140] width 38 height 11
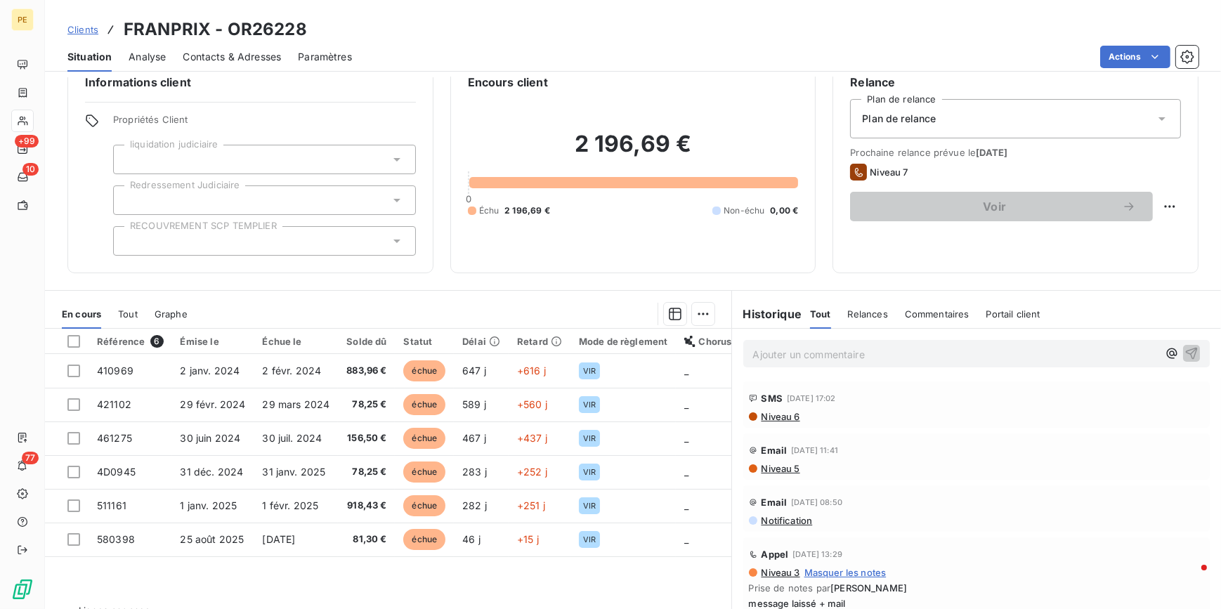
scroll to position [0, 0]
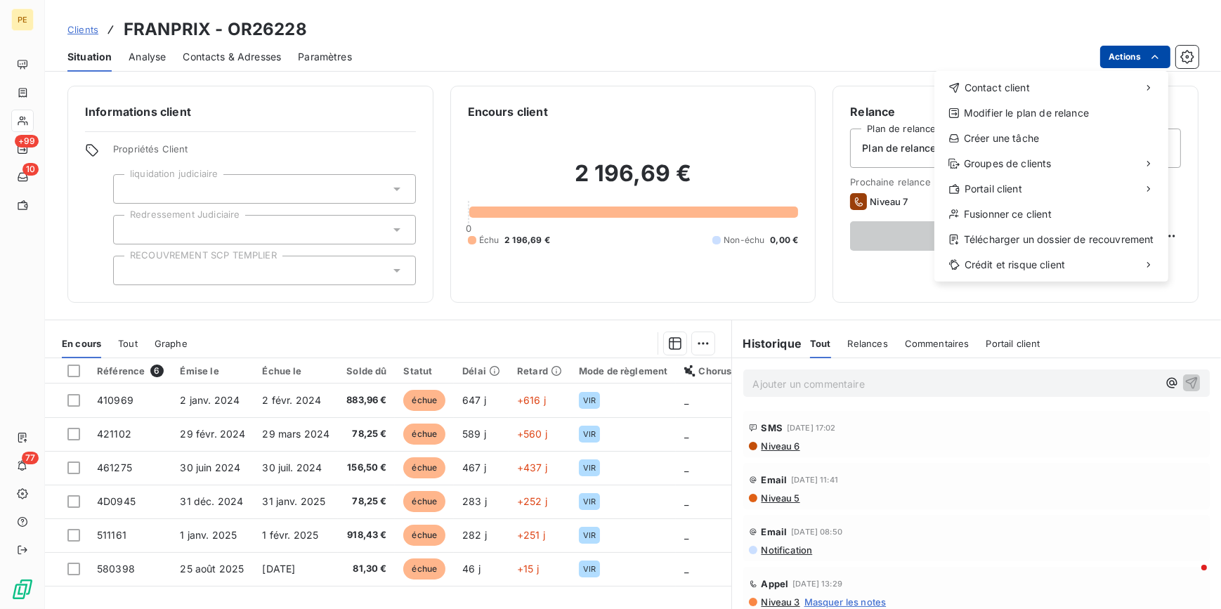
click at [1138, 54] on html "PE +99 10 77 Clients FRANPRIX - OR26228 Situation Analyse Contacts & Adresses P…" at bounding box center [610, 304] width 1221 height 609
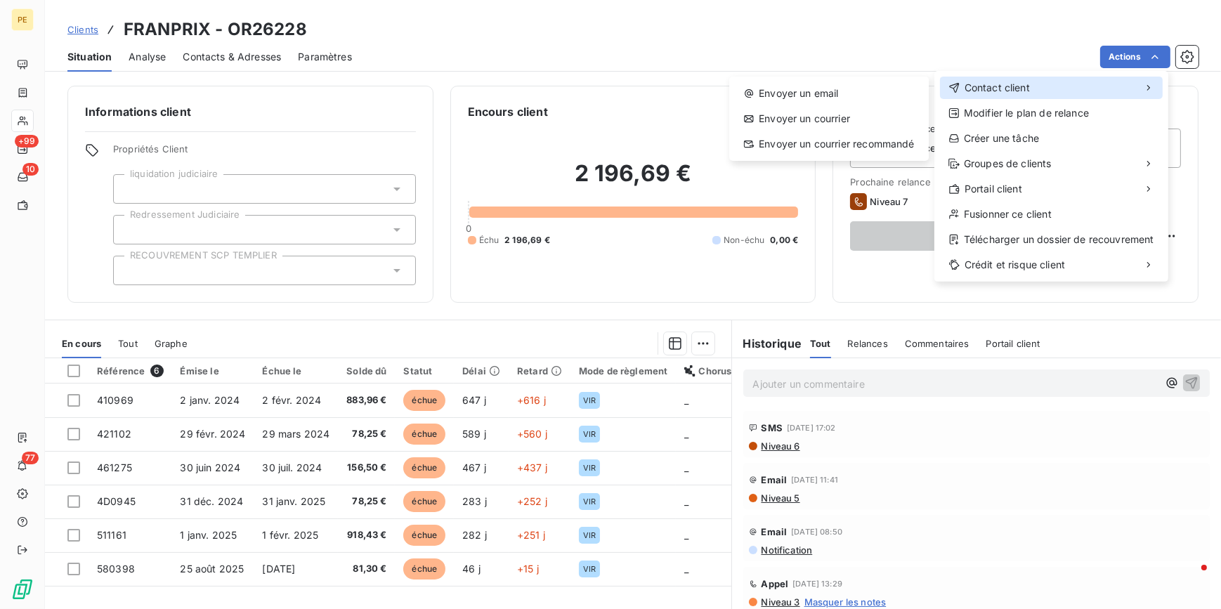
click at [1044, 86] on div "Contact client" at bounding box center [1051, 88] width 223 height 22
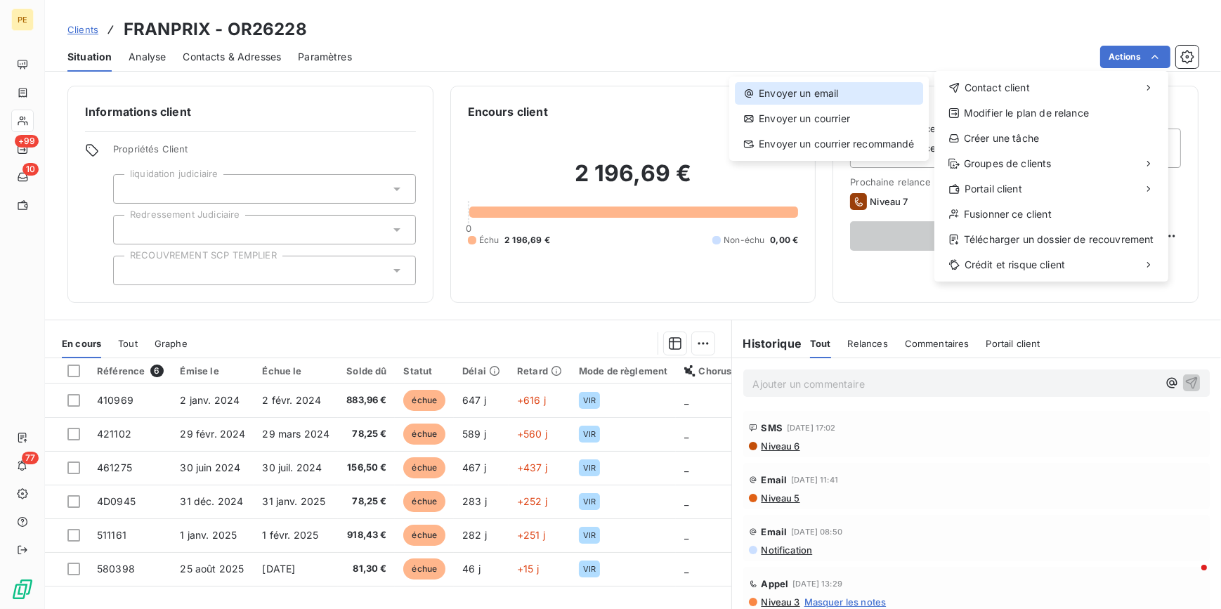
click at [839, 86] on div "Envoyer un email" at bounding box center [829, 93] width 188 height 22
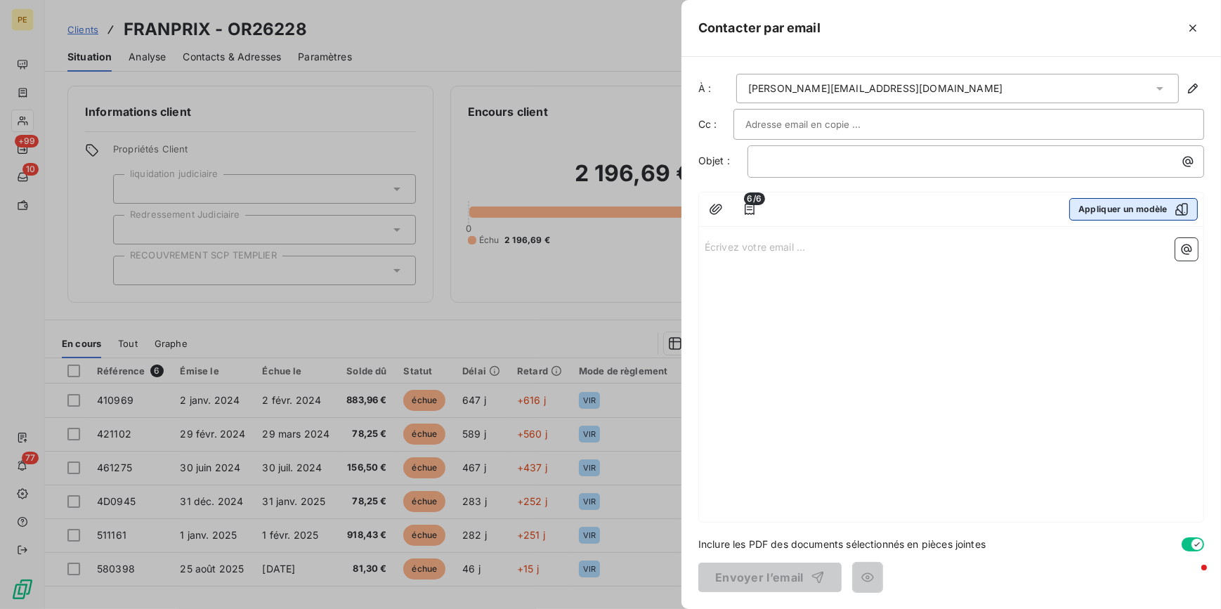
click at [1174, 206] on icon "button" at bounding box center [1181, 209] width 14 height 14
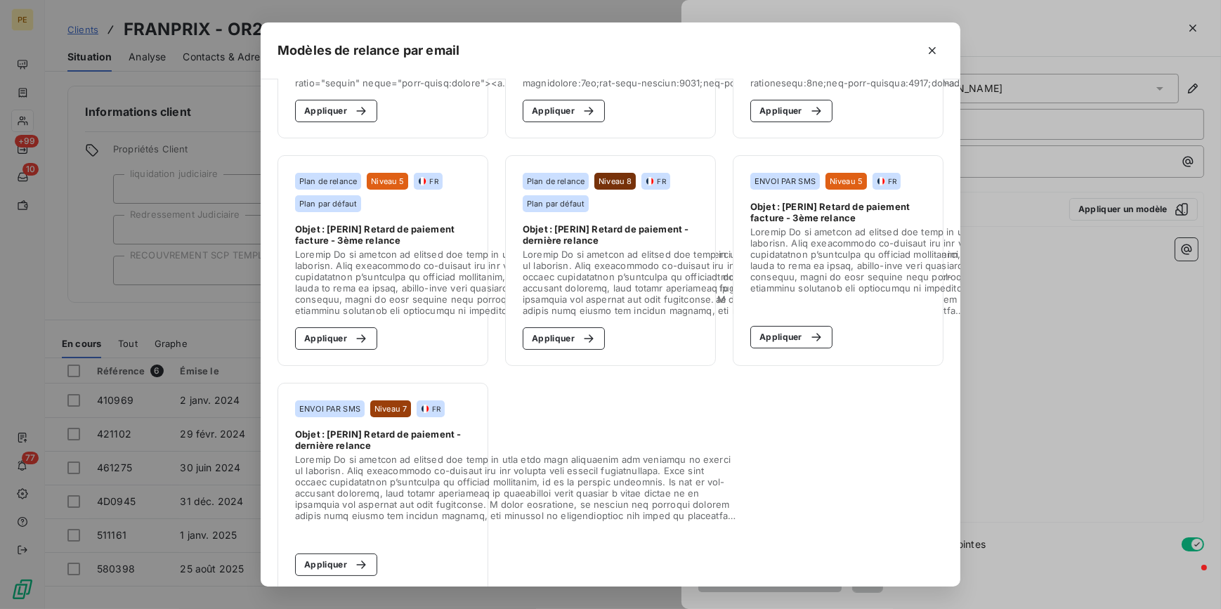
scroll to position [191, 0]
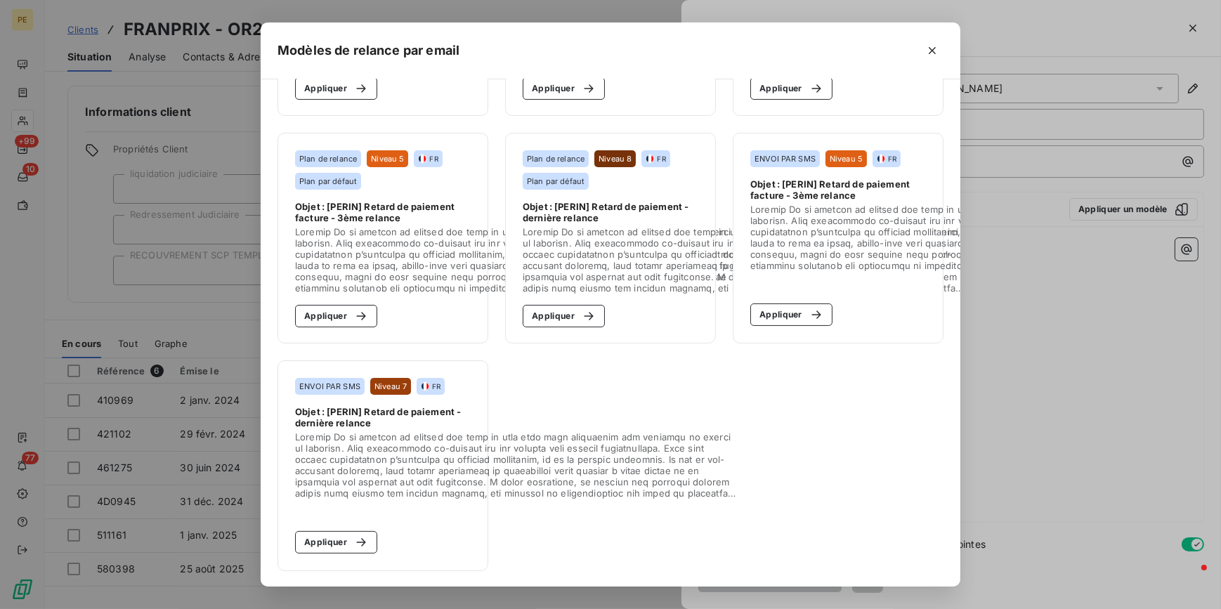
click at [1018, 353] on div "Modèles de relance par email Plan de relance Niveau 1 FR Plan par défaut Objet …" at bounding box center [610, 304] width 1221 height 609
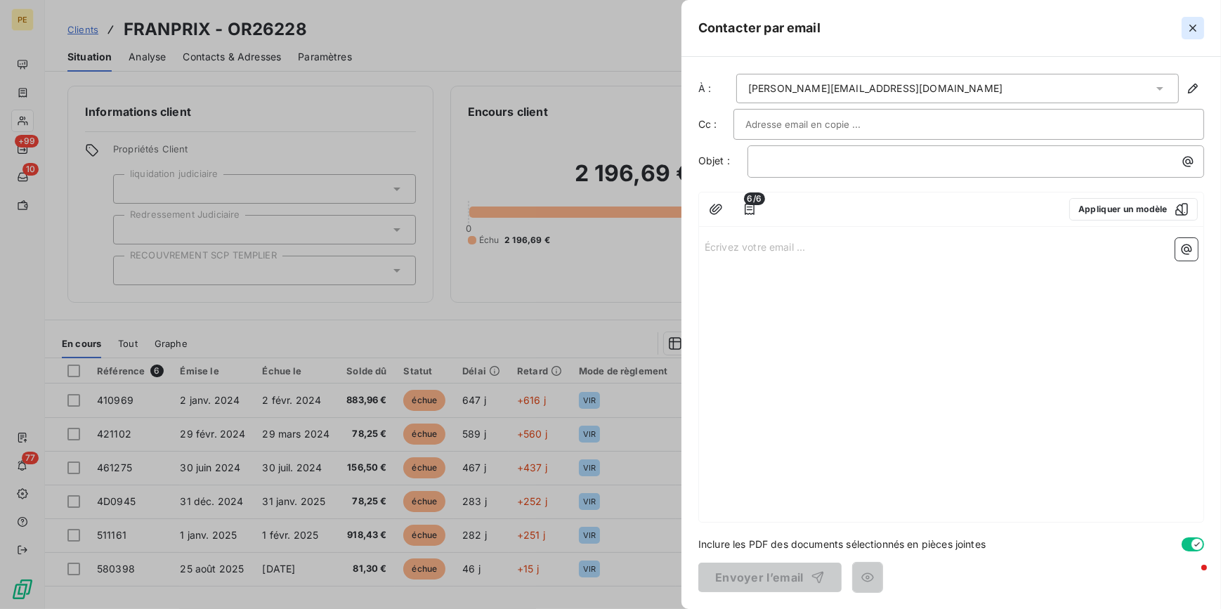
click at [1194, 25] on icon "button" at bounding box center [1193, 28] width 14 height 14
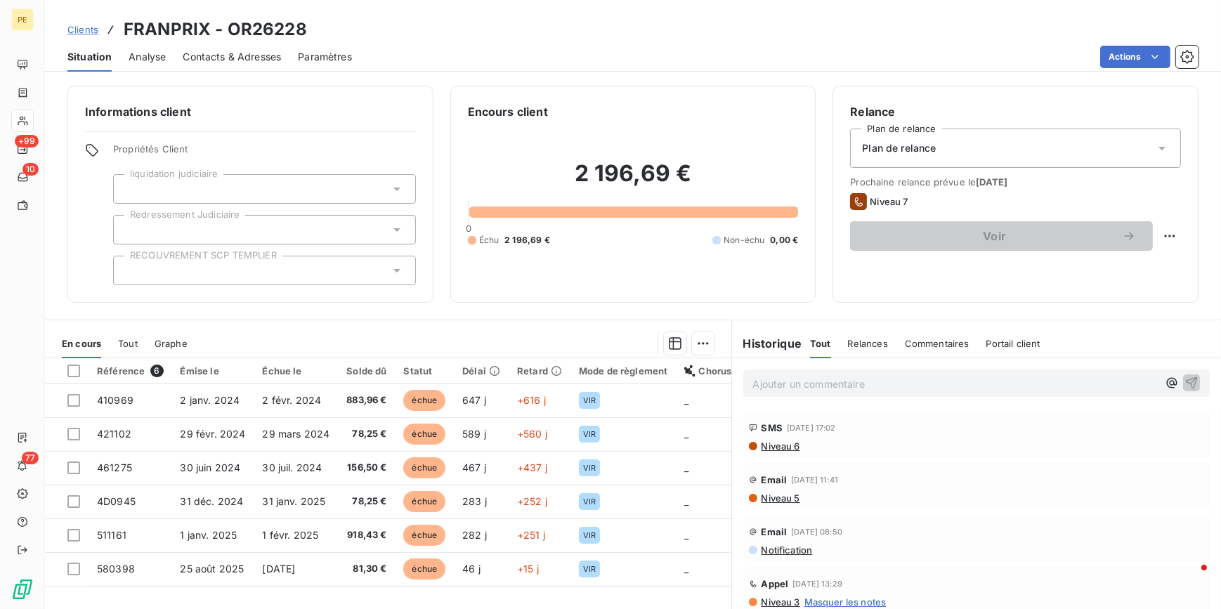
click at [768, 497] on span "Niveau 5" at bounding box center [780, 497] width 40 height 11
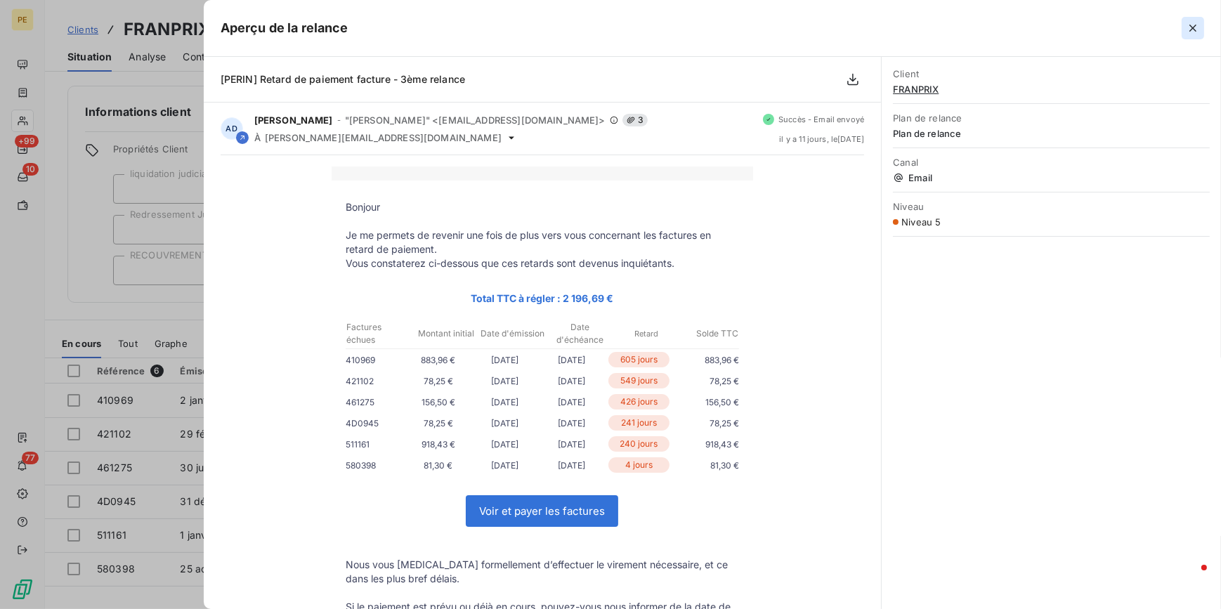
click at [1187, 32] on icon "button" at bounding box center [1193, 28] width 14 height 14
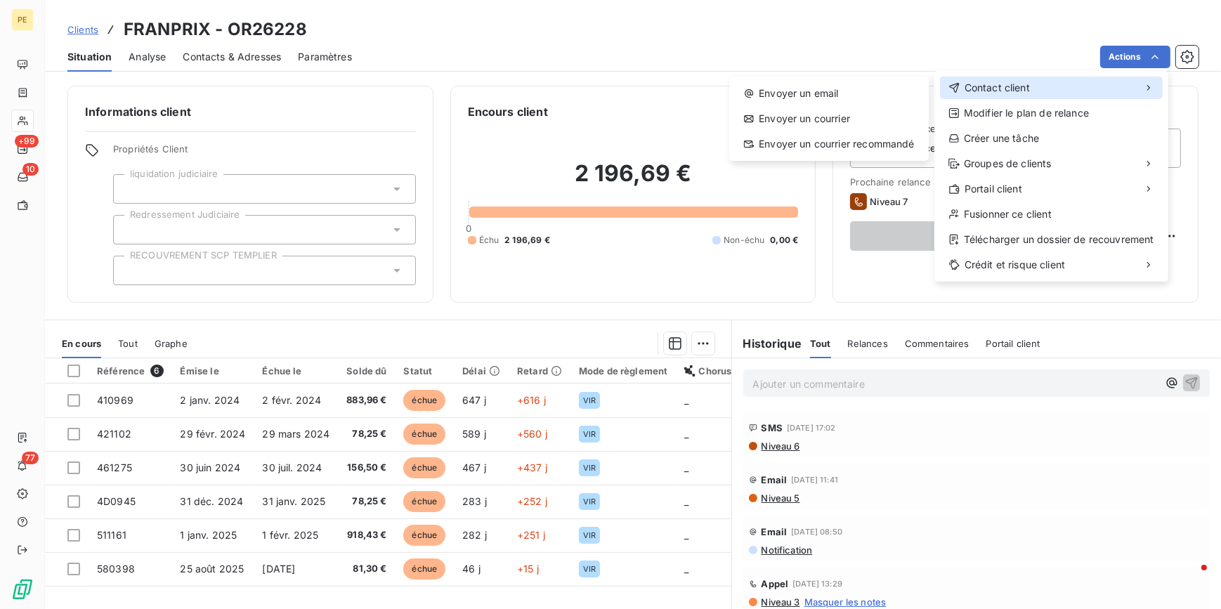
click at [985, 91] on span "Contact client" at bounding box center [996, 88] width 65 height 14
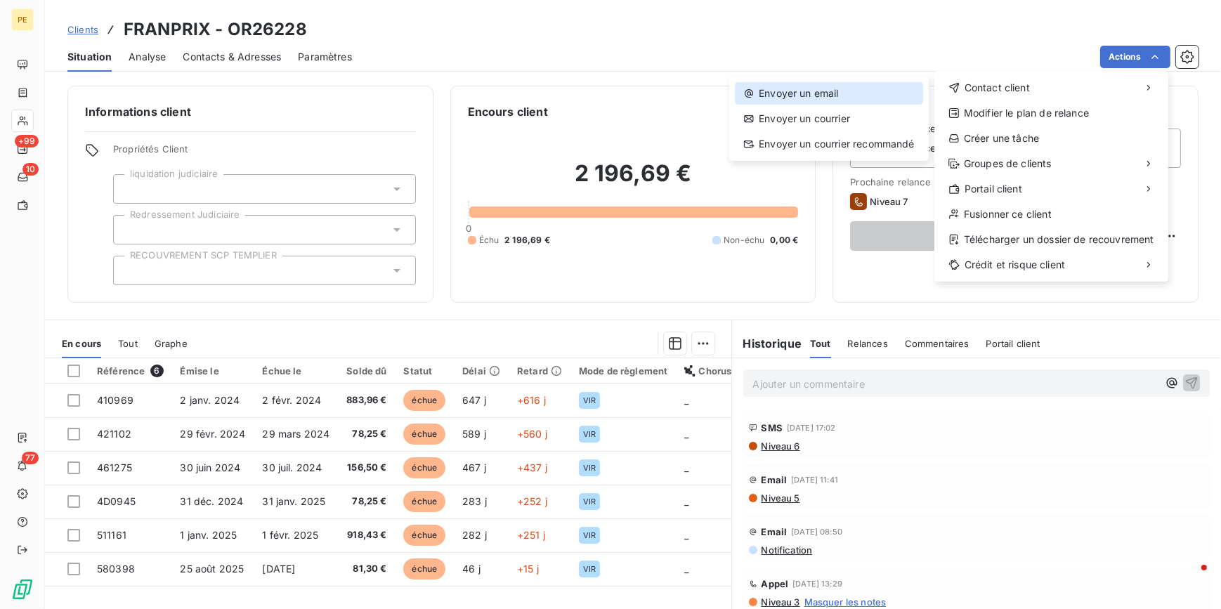
click at [855, 86] on div "Envoyer un email" at bounding box center [829, 93] width 188 height 22
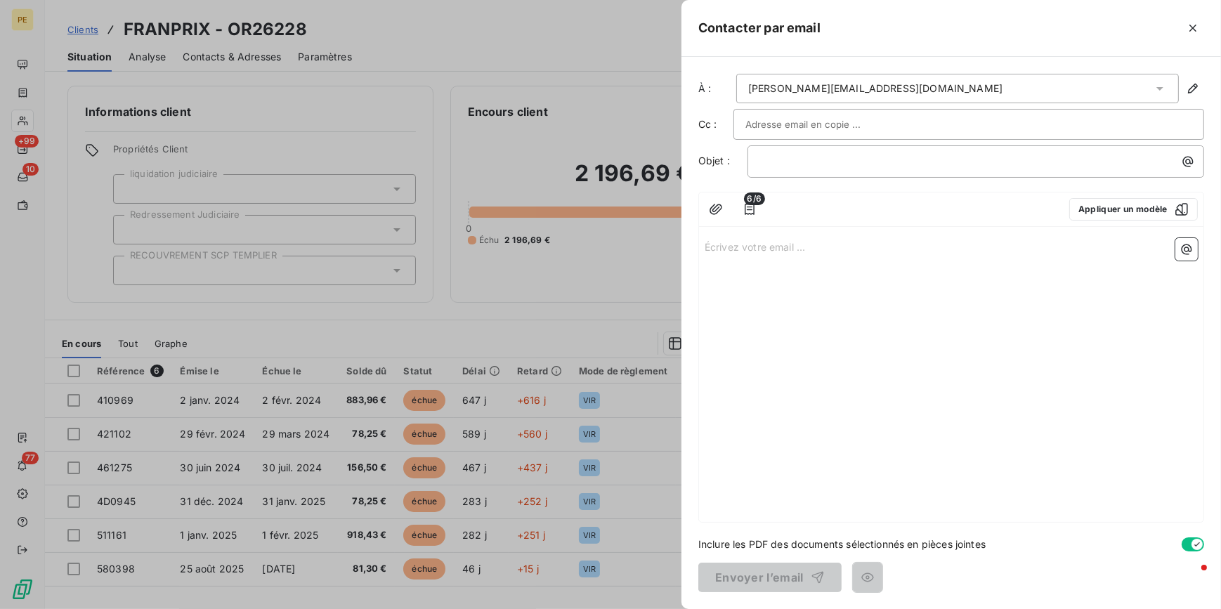
click at [822, 119] on input "text" at bounding box center [820, 124] width 151 height 21
click at [979, 168] on p "﻿" at bounding box center [979, 161] width 440 height 16
click at [1147, 211] on button "Appliquer un modèle" at bounding box center [1133, 209] width 129 height 22
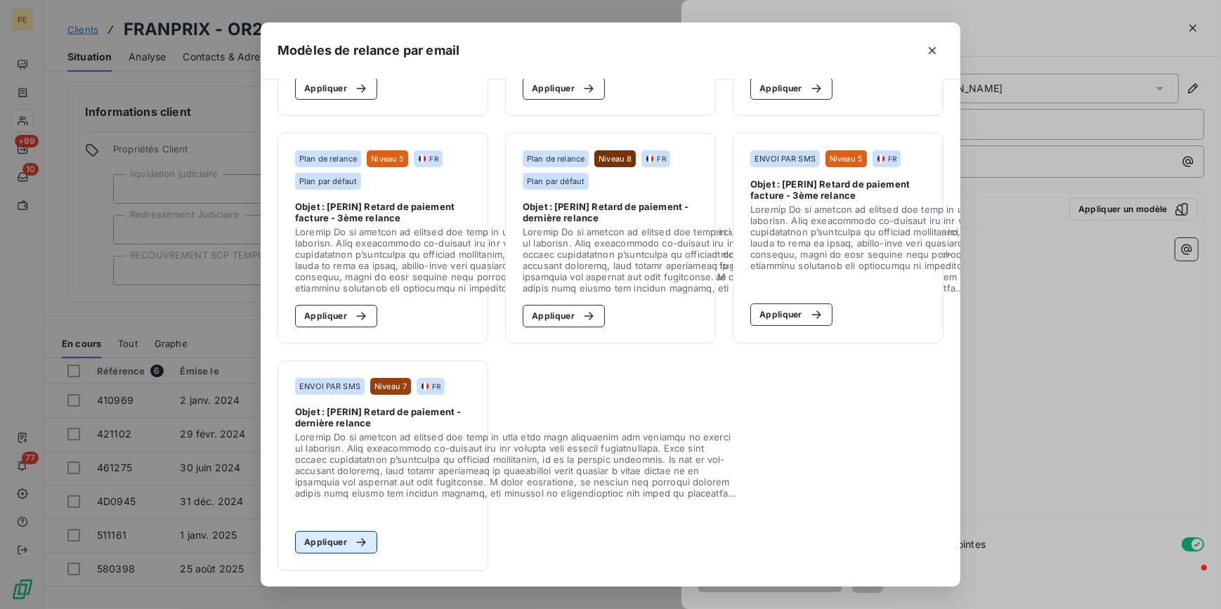
click at [347, 545] on div "button" at bounding box center [357, 542] width 21 height 14
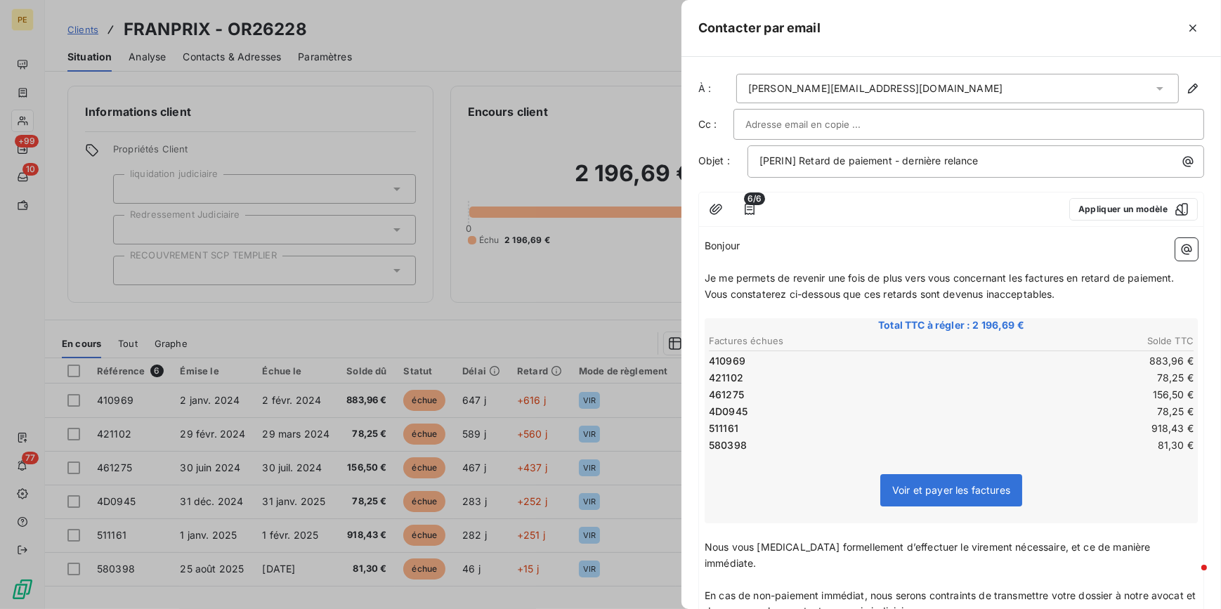
click at [775, 270] on p "Je me permets de revenir une fois de plus vers vous concernant les factures en …" at bounding box center [950, 278] width 493 height 16
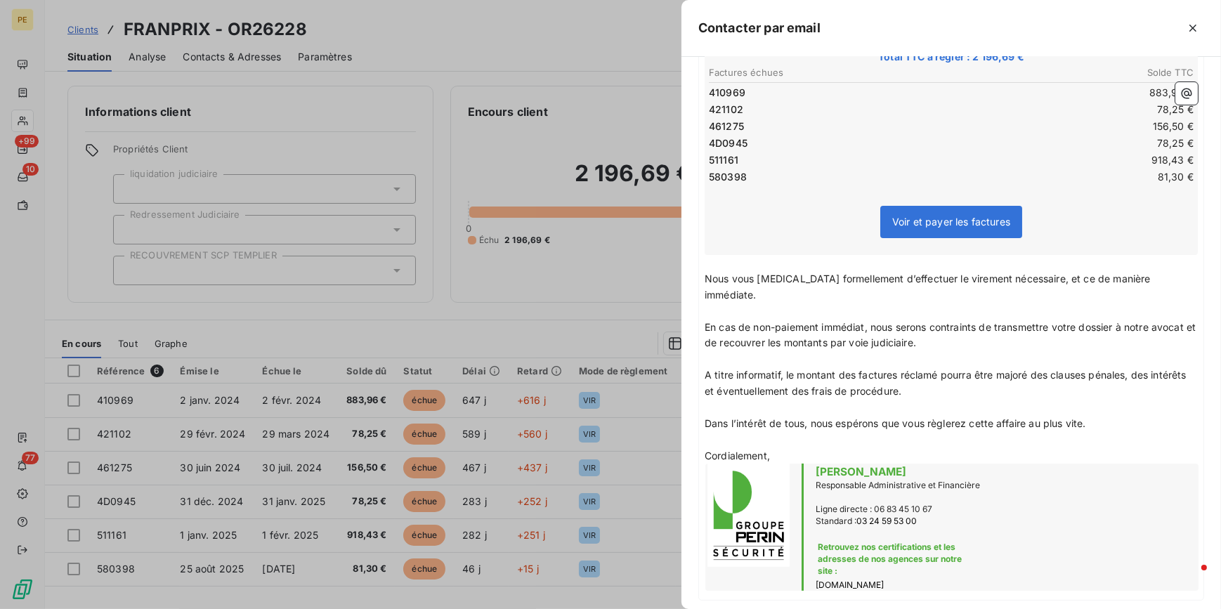
scroll to position [329, 0]
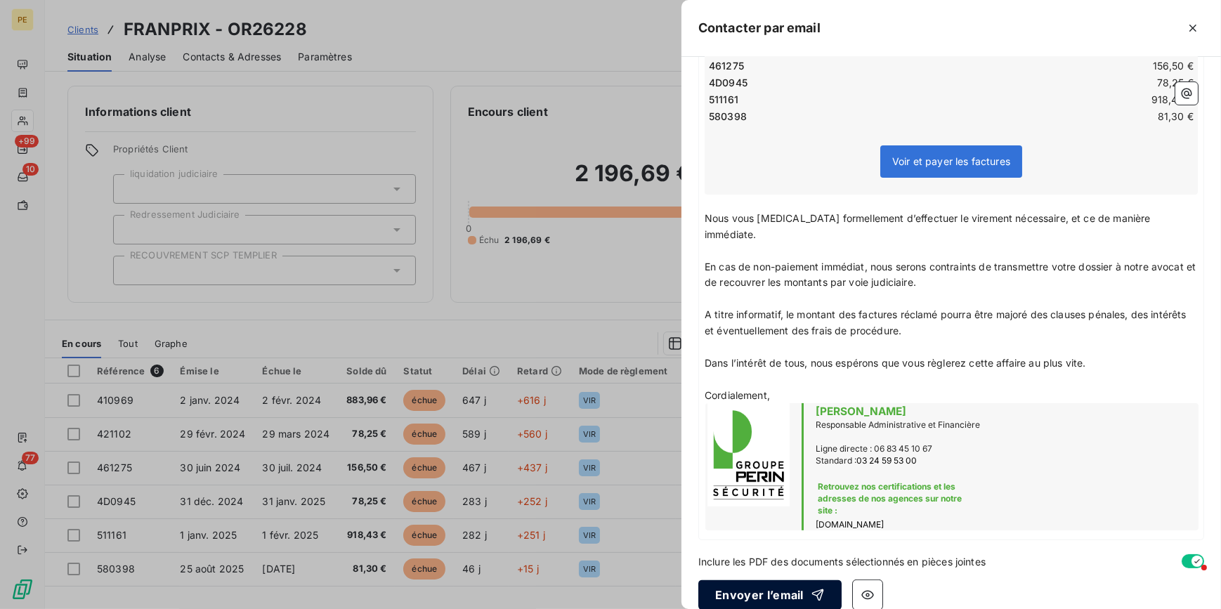
click at [759, 580] on button "Envoyer l’email" at bounding box center [769, 594] width 143 height 29
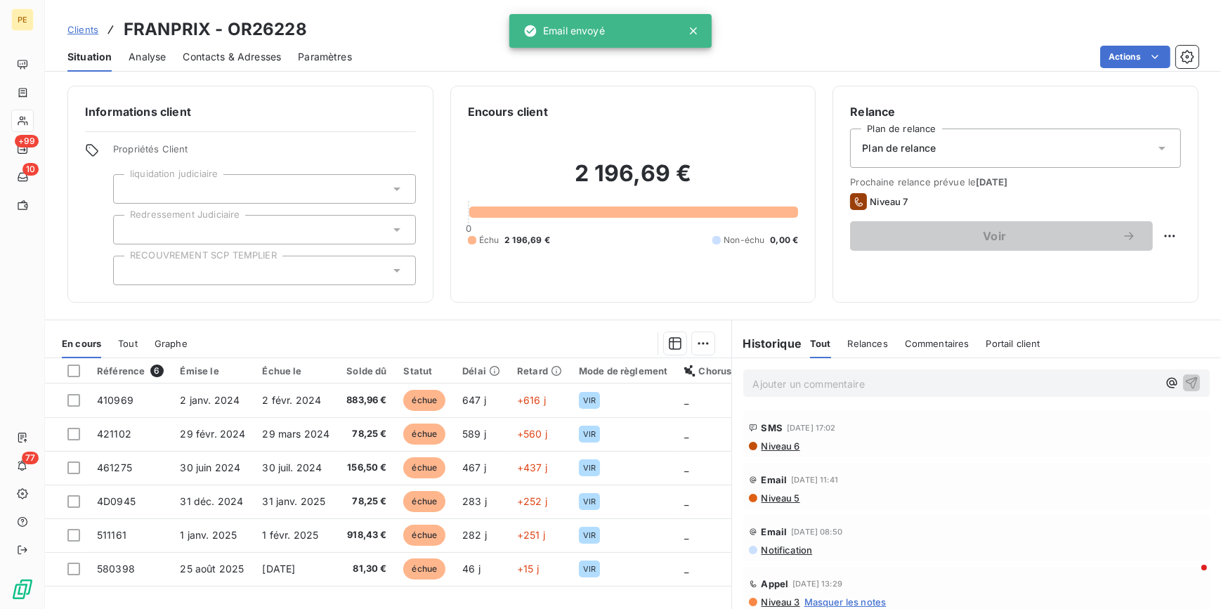
click at [775, 391] on p "Ajouter un commentaire ﻿" at bounding box center [955, 384] width 405 height 18
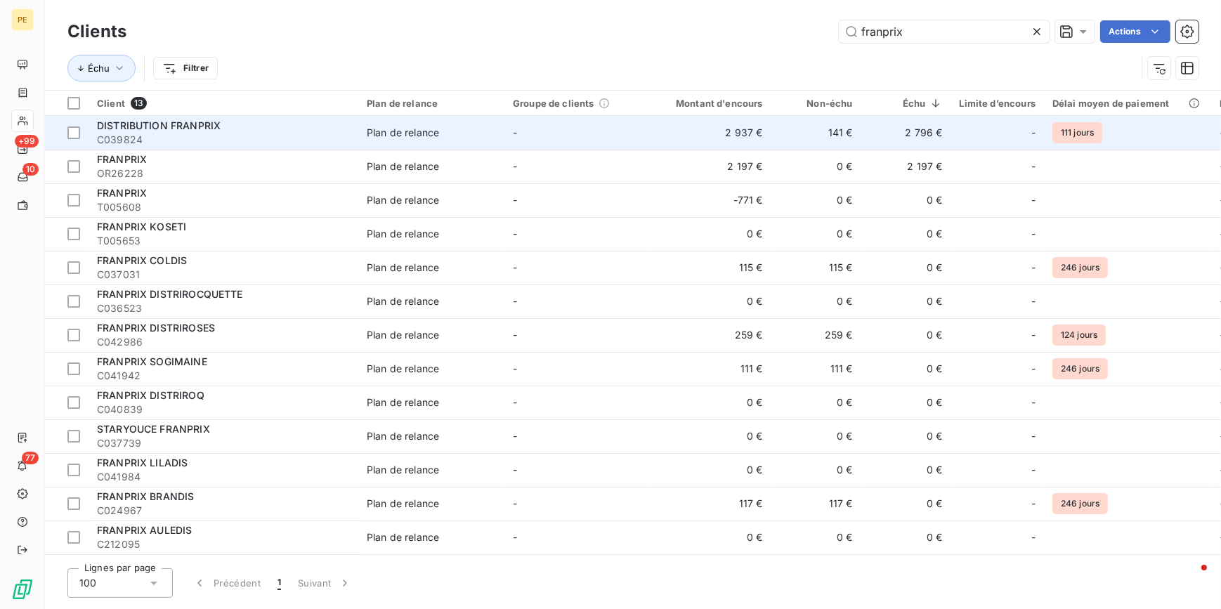
click at [922, 140] on td "2 796 €" at bounding box center [906, 133] width 90 height 34
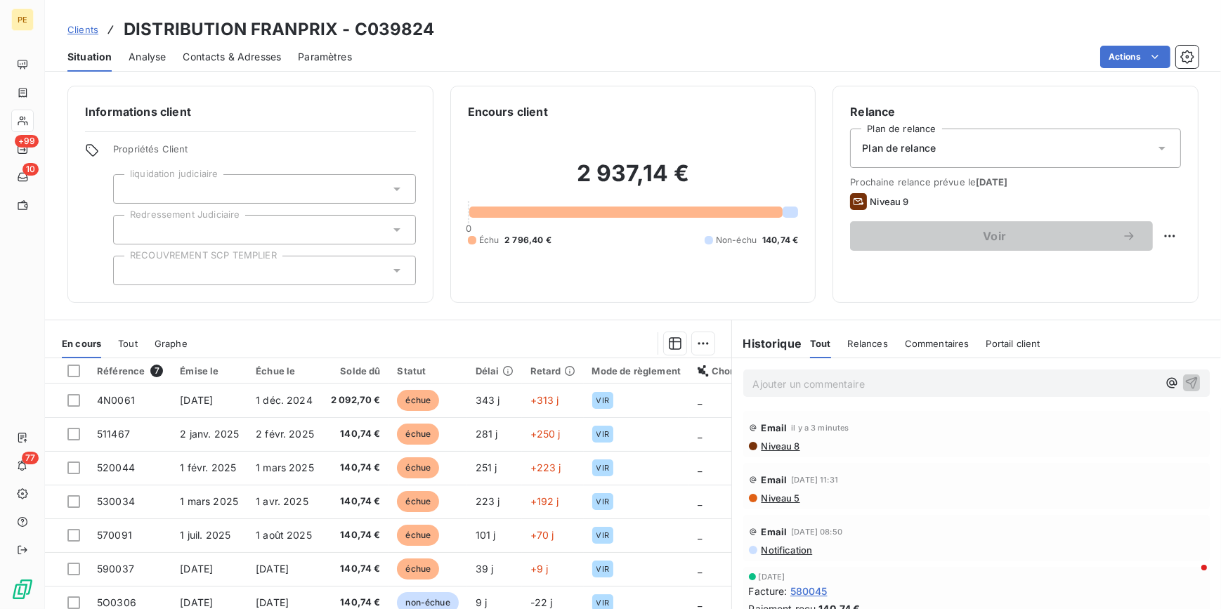
click at [910, 386] on p "Ajouter un commentaire ﻿" at bounding box center [955, 384] width 405 height 18
click at [1165, 386] on icon "button" at bounding box center [1172, 383] width 14 height 14
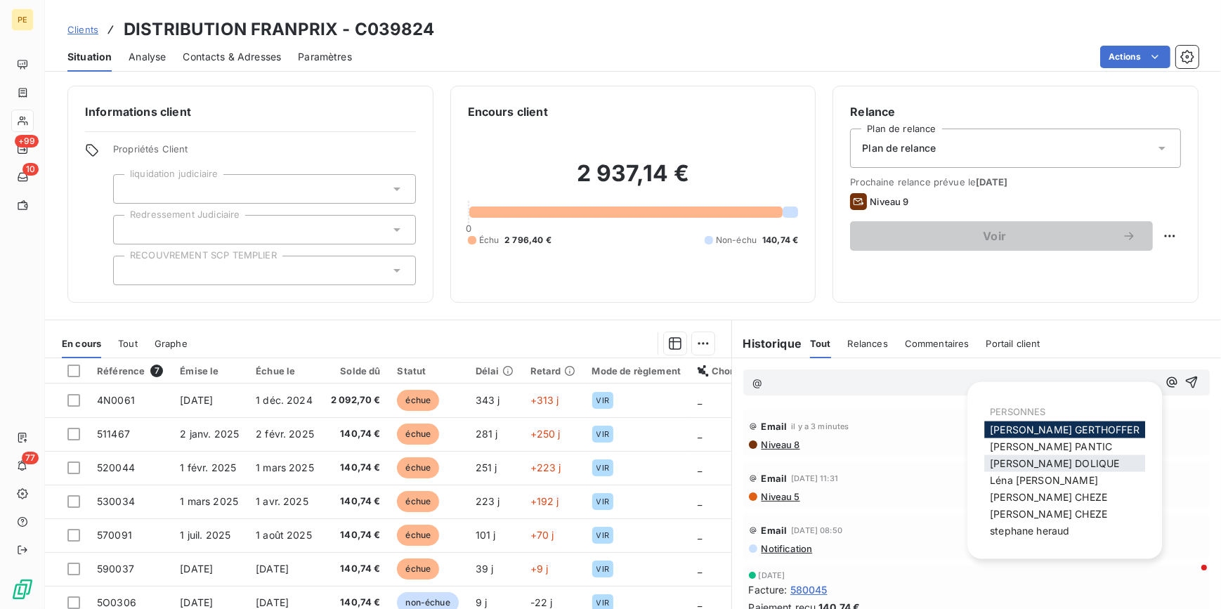
click at [1028, 460] on span "[PERSON_NAME]" at bounding box center [1054, 463] width 129 height 12
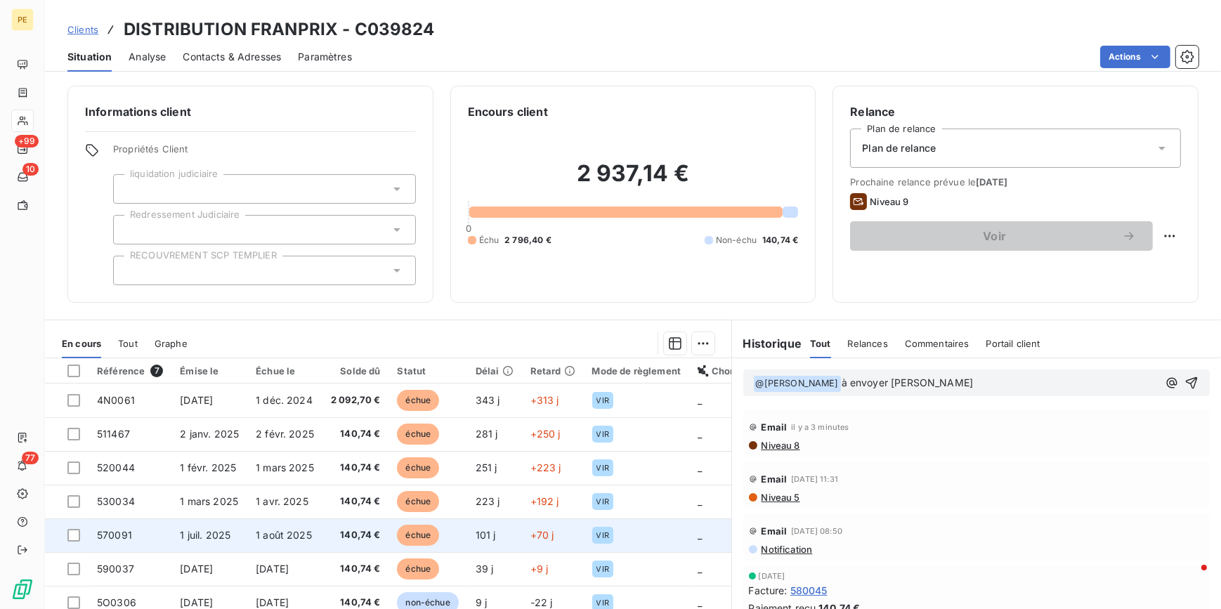
click at [261, 523] on td "1 août 2025" at bounding box center [284, 535] width 75 height 34
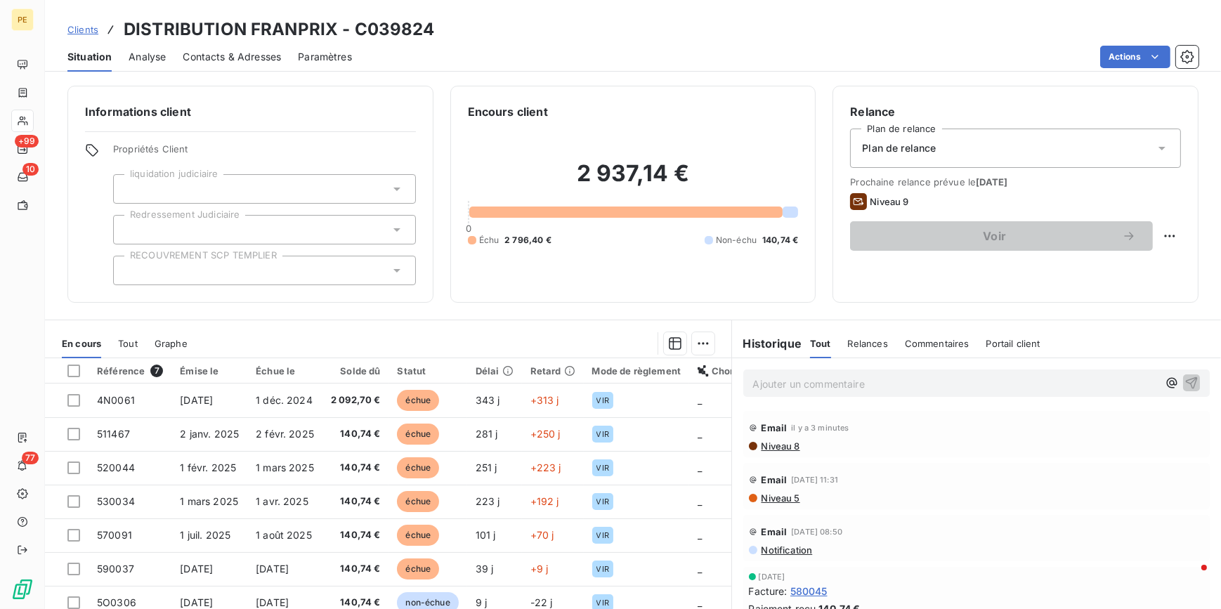
click at [795, 376] on p "Ajouter un commentaire ﻿" at bounding box center [955, 384] width 405 height 18
click at [1165, 380] on icon "button" at bounding box center [1172, 382] width 14 height 14
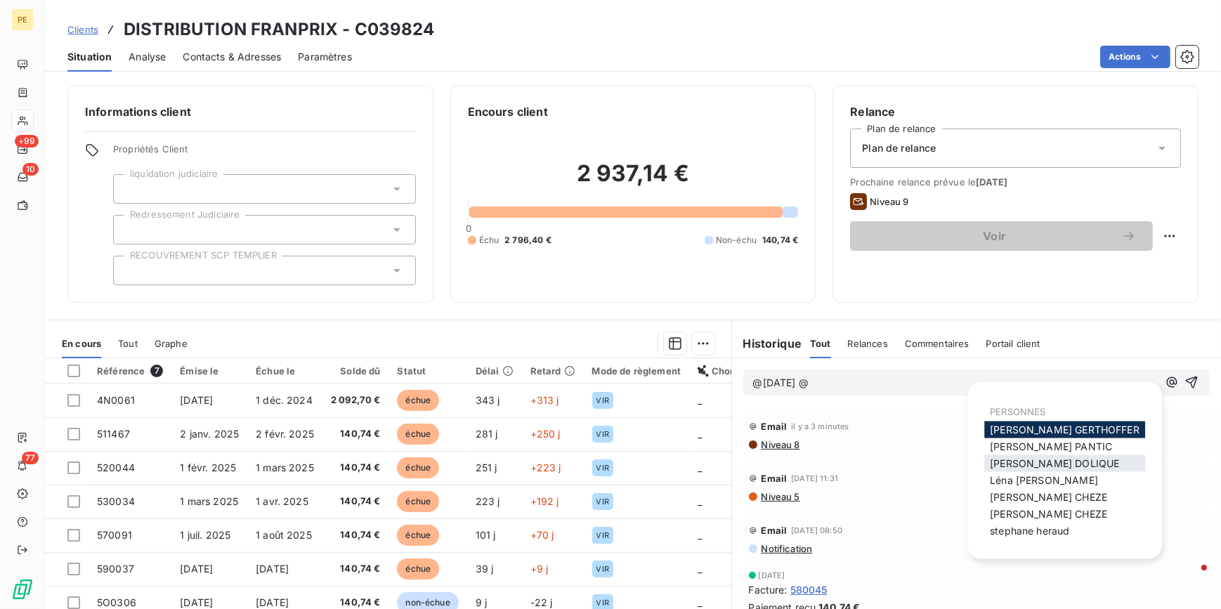
click at [1050, 457] on span "[PERSON_NAME]" at bounding box center [1054, 463] width 129 height 12
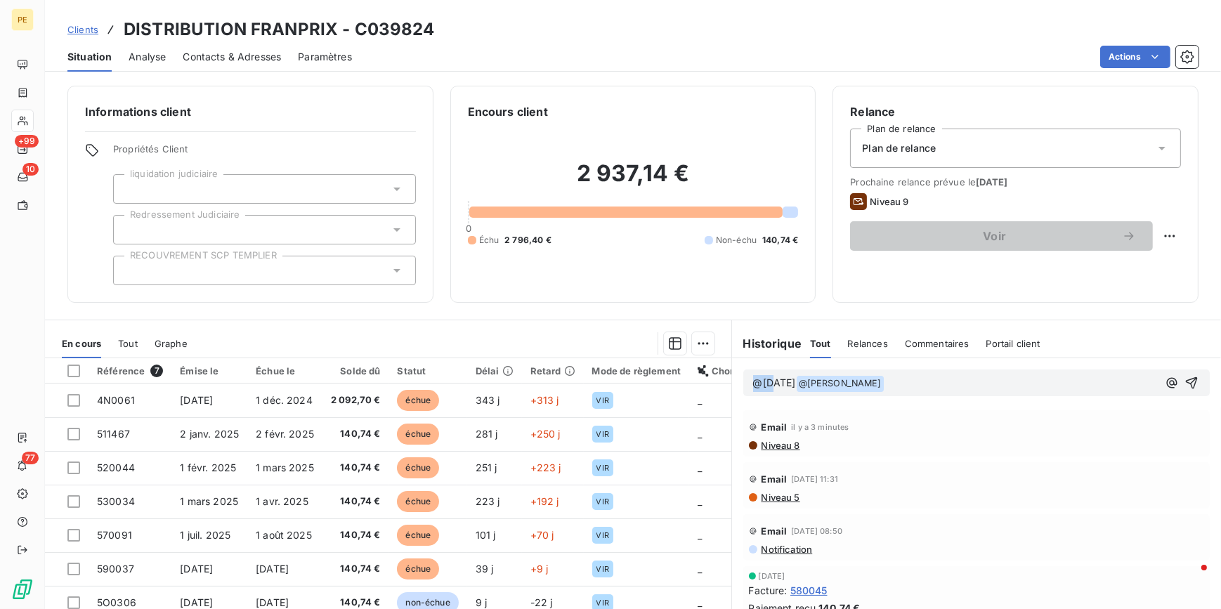
drag, startPoint x: 764, startPoint y: 385, endPoint x: 731, endPoint y: 386, distance: 33.0
click at [732, 386] on div "@[DATE] @ [PERSON_NAME] ﻿ ﻿" at bounding box center [977, 382] width 490 height 49
click at [859, 386] on p "﻿ @ [PERSON_NAME] ﻿ ﻿" at bounding box center [955, 383] width 405 height 17
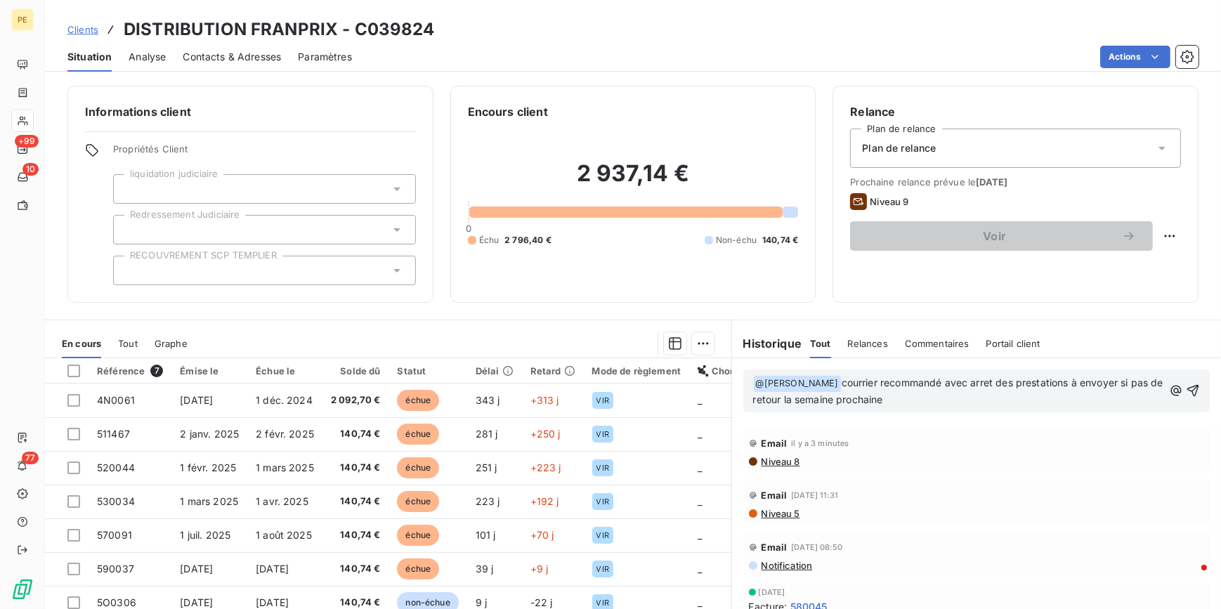
drag, startPoint x: 967, startPoint y: 407, endPoint x: 586, endPoint y: 359, distance: 384.5
click at [586, 359] on div "En cours Tout Graphe Référence 7 Émise le Échue le Solde dû Statut Délai Retard…" at bounding box center [633, 495] width 1176 height 351
copy p "﻿ @ [PERSON_NAME] ﻿ courrier recommandé avec arret des prestations à envoyer si…"
click at [1186, 389] on icon "button" at bounding box center [1193, 390] width 14 height 14
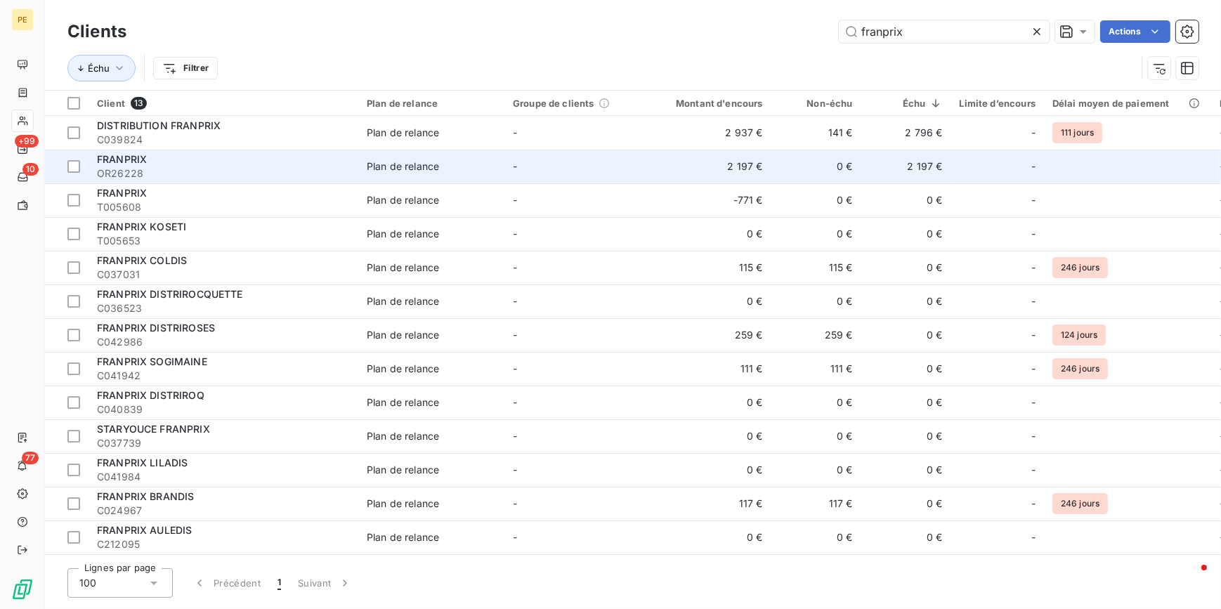
click at [168, 167] on span "OR26228" at bounding box center [223, 173] width 253 height 14
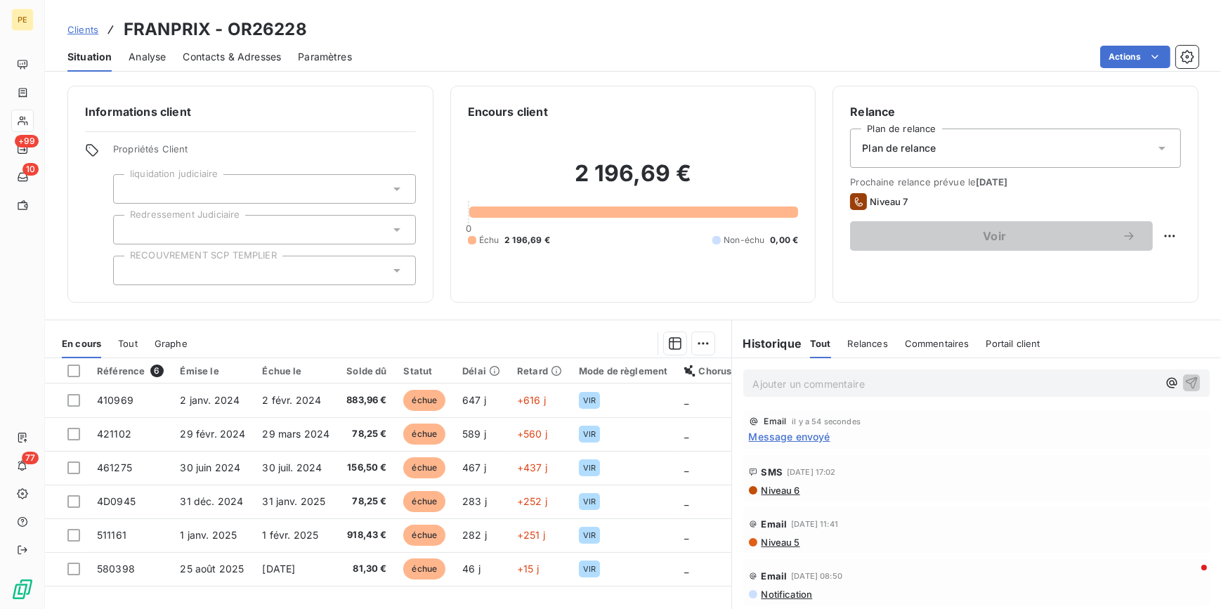
click at [820, 375] on p "Ajouter un commentaire ﻿" at bounding box center [955, 384] width 405 height 18
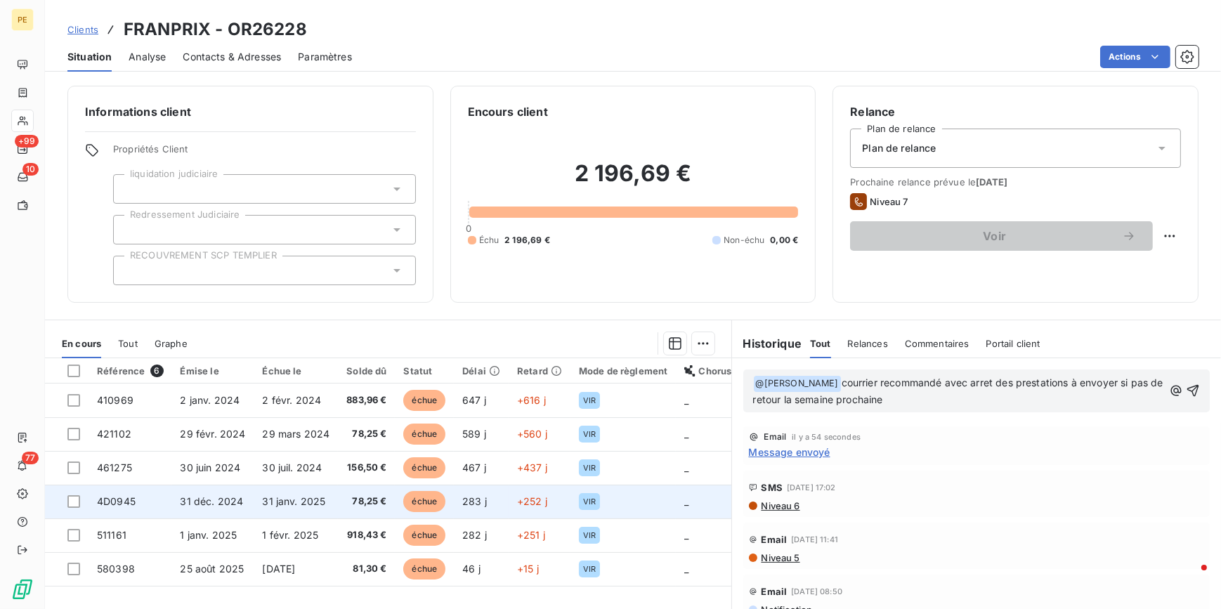
click at [283, 501] on span "31 janv. 2025" at bounding box center [293, 501] width 63 height 12
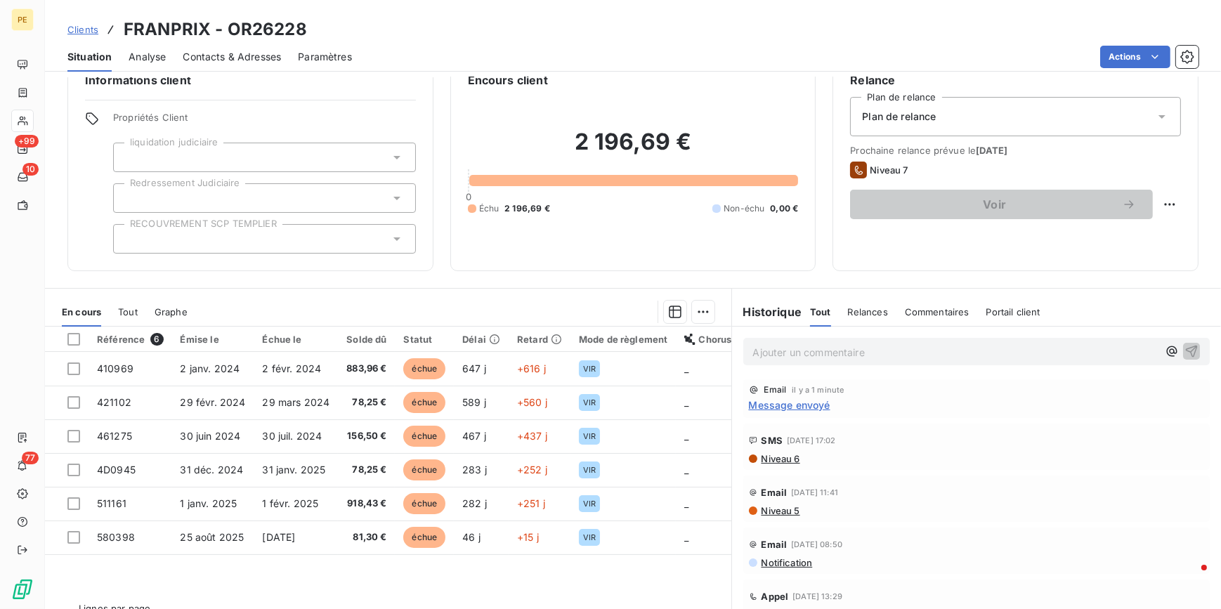
scroll to position [61, 0]
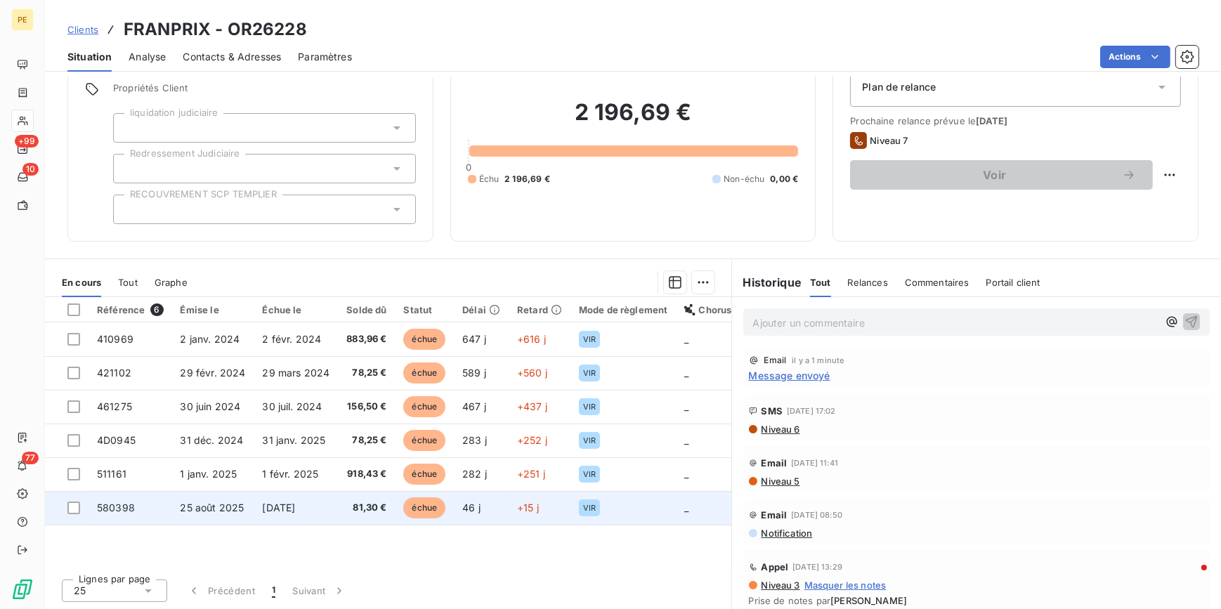
click at [330, 507] on td "[DATE]" at bounding box center [296, 508] width 84 height 34
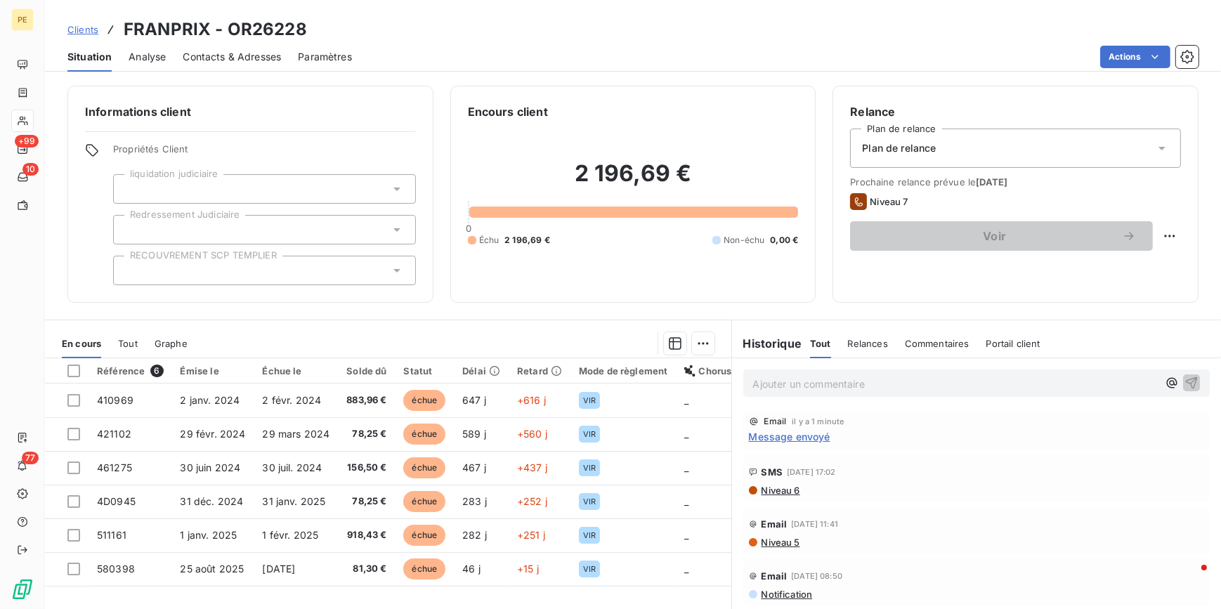
click at [813, 382] on p "Ajouter un commentaire ﻿" at bounding box center [955, 384] width 405 height 18
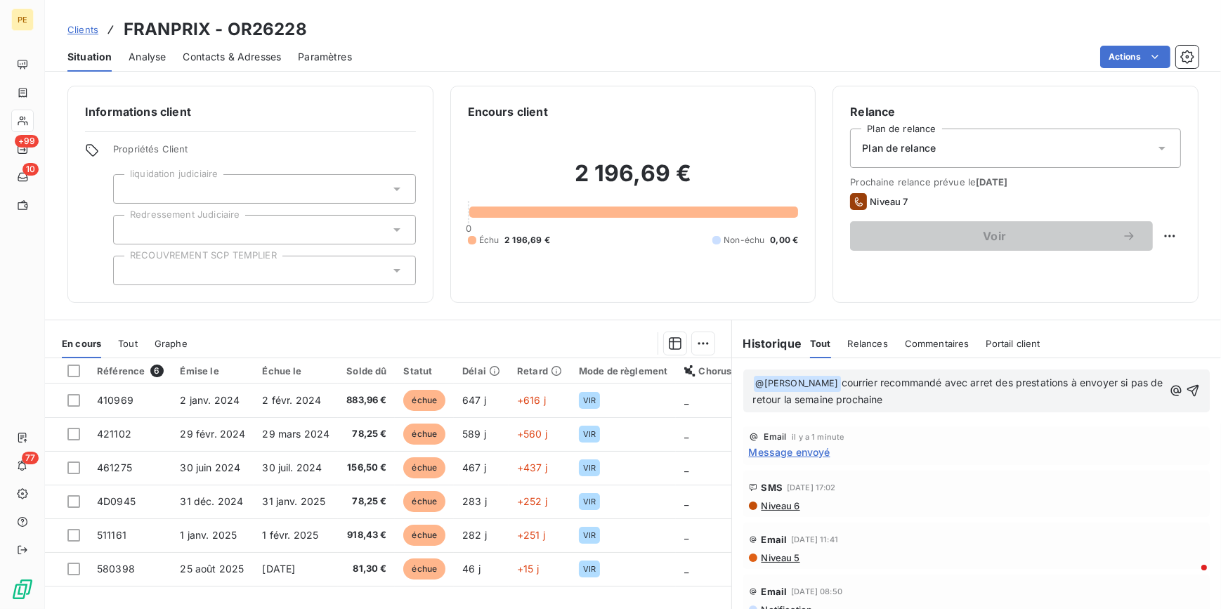
click at [946, 386] on span "courrier recommandé avec arret des prestations à envoyer si pas de retour la se…" at bounding box center [959, 390] width 413 height 29
click at [995, 400] on p "﻿ @ [PERSON_NAME] ﻿ courrier recommandé avec arrêt des prestations à envoyer si…" at bounding box center [958, 391] width 411 height 33
click at [1026, 399] on p "﻿ @ [PERSON_NAME] ﻿ courrier recommandé avec arrêt des prestations à envoyer si…" at bounding box center [958, 391] width 411 height 33
click at [931, 391] on p "﻿ @ [PERSON_NAME] ﻿ courrier recommandé avec arrêt des prestations à envoyer si…" at bounding box center [958, 391] width 411 height 33
click at [938, 402] on p "﻿ @ [PERSON_NAME] ﻿ courrier recommandé avec arrêt des prestations à envoyer si…" at bounding box center [958, 391] width 411 height 33
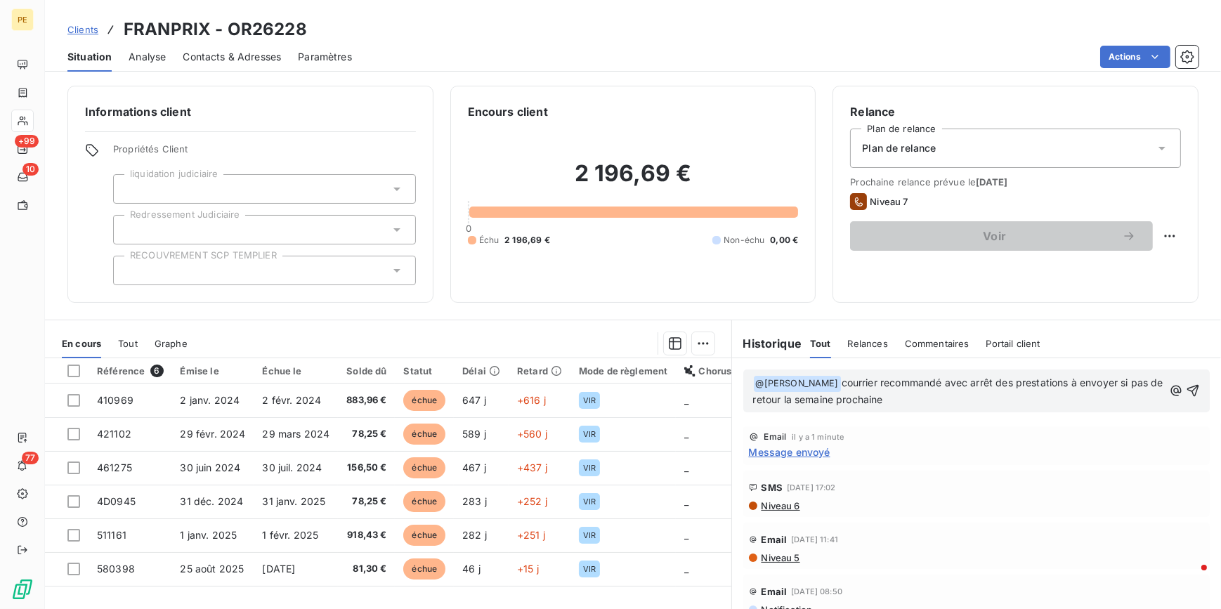
drag, startPoint x: 1051, startPoint y: 401, endPoint x: 1106, endPoint y: 376, distance: 60.3
click at [1106, 376] on p "﻿ @ [PERSON_NAME] ﻿ courrier recommandé avec arrêt des prestations à envoyer si…" at bounding box center [958, 391] width 411 height 33
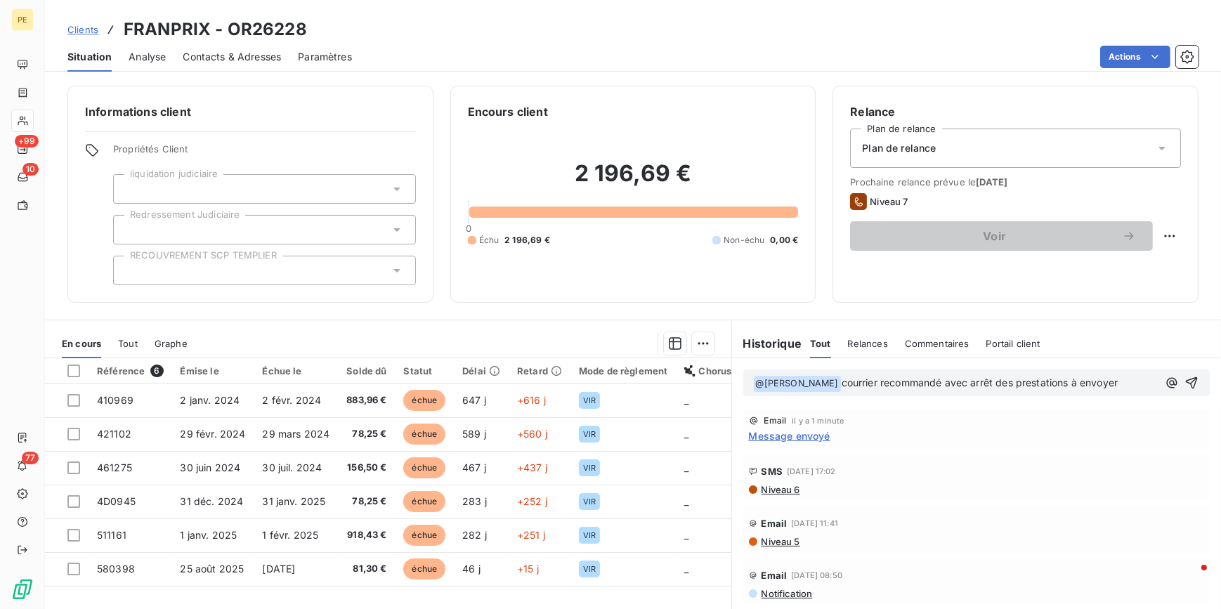
drag, startPoint x: 838, startPoint y: 380, endPoint x: 1214, endPoint y: 384, distance: 375.8
click at [1214, 384] on div "Informations client Propriétés Client liquidation judiciaire Redressement Judic…" at bounding box center [633, 343] width 1176 height 532
click at [1089, 379] on span "courrier recommandé avec arrêt des prestations à envoyer" at bounding box center [979, 382] width 276 height 12
click at [1119, 386] on p "﻿ @ [PERSON_NAME] ﻿ courrier recommandé avec arrêt des prestations à envoyer" at bounding box center [955, 383] width 405 height 17
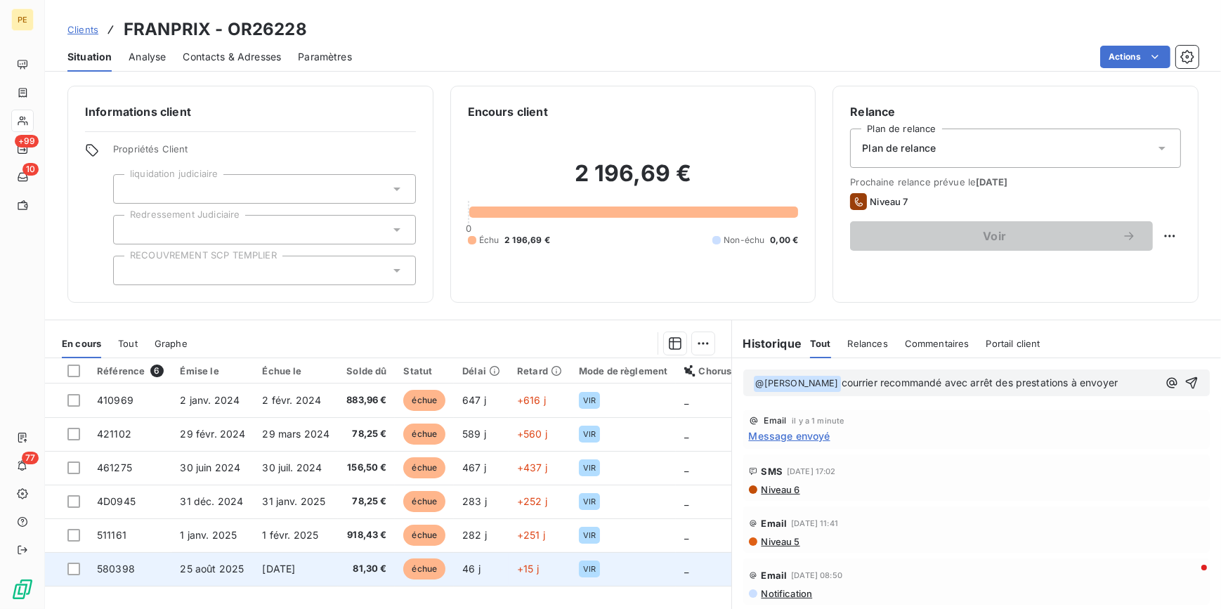
click at [243, 568] on td "25 août 2025" at bounding box center [213, 569] width 82 height 34
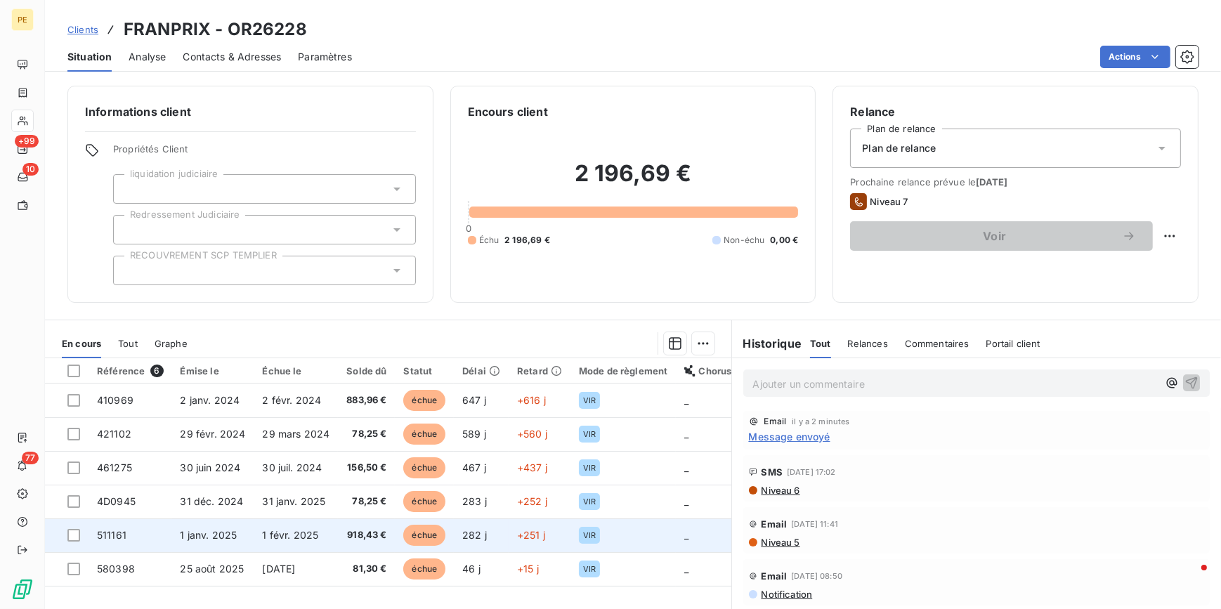
click at [206, 531] on span "1 janv. 2025" at bounding box center [209, 535] width 57 height 12
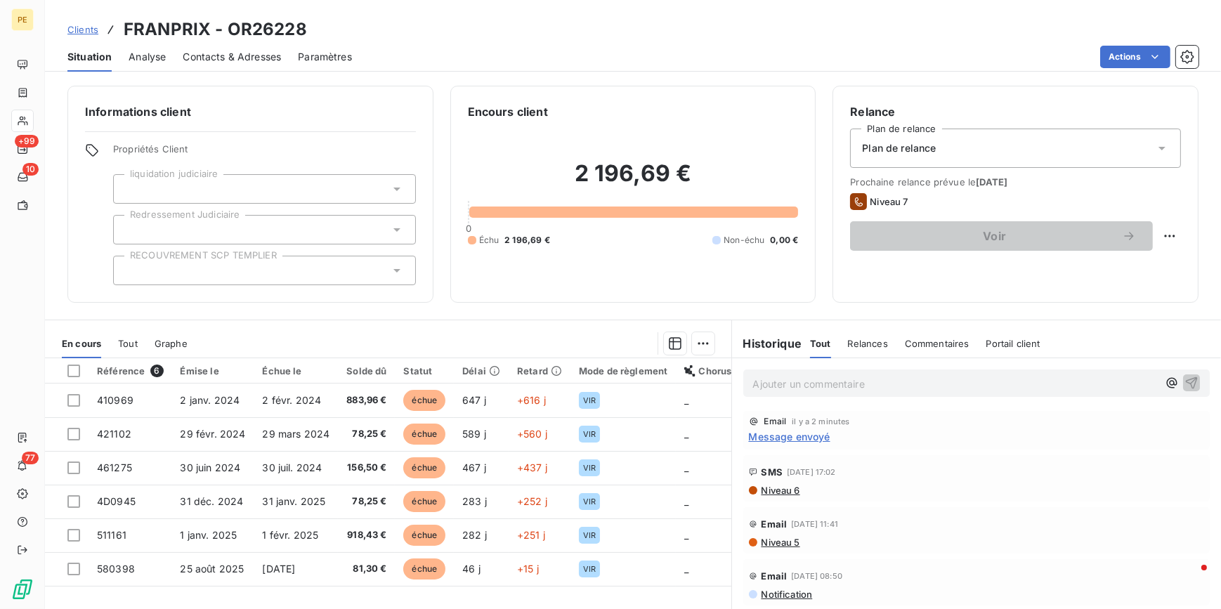
click at [817, 389] on p "Ajouter un commentaire ﻿" at bounding box center [955, 384] width 405 height 18
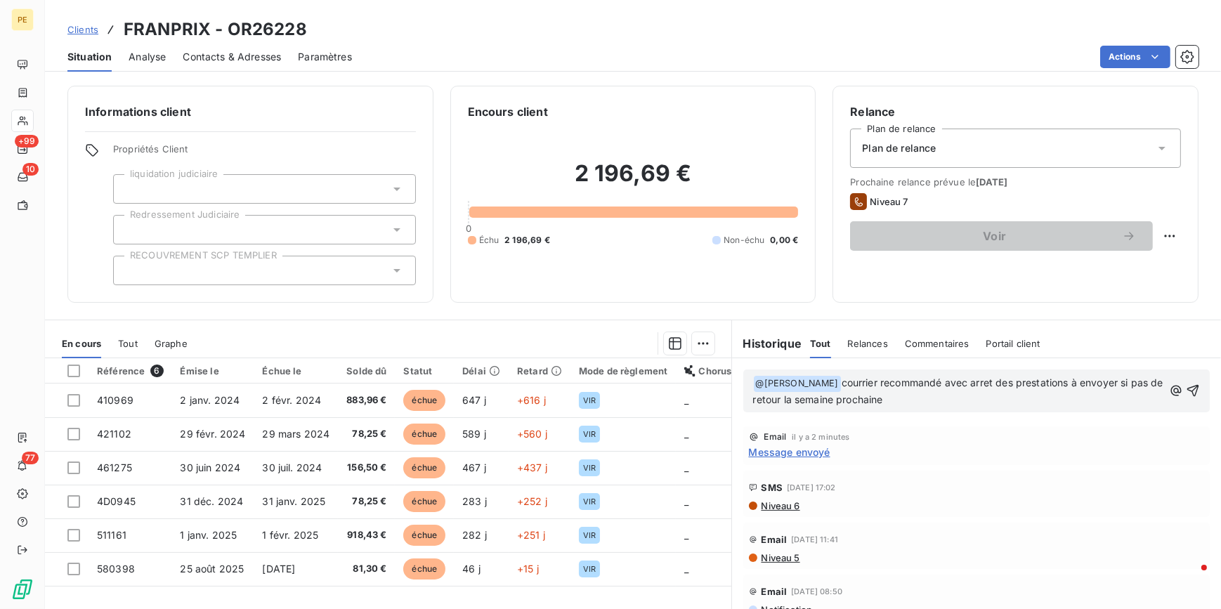
drag, startPoint x: 1064, startPoint y: 402, endPoint x: 1103, endPoint y: 384, distance: 43.1
click at [1103, 384] on p "﻿ @ [PERSON_NAME] ﻿ courrier recommandé avec arret des prestations à envoyer si…" at bounding box center [958, 391] width 411 height 33
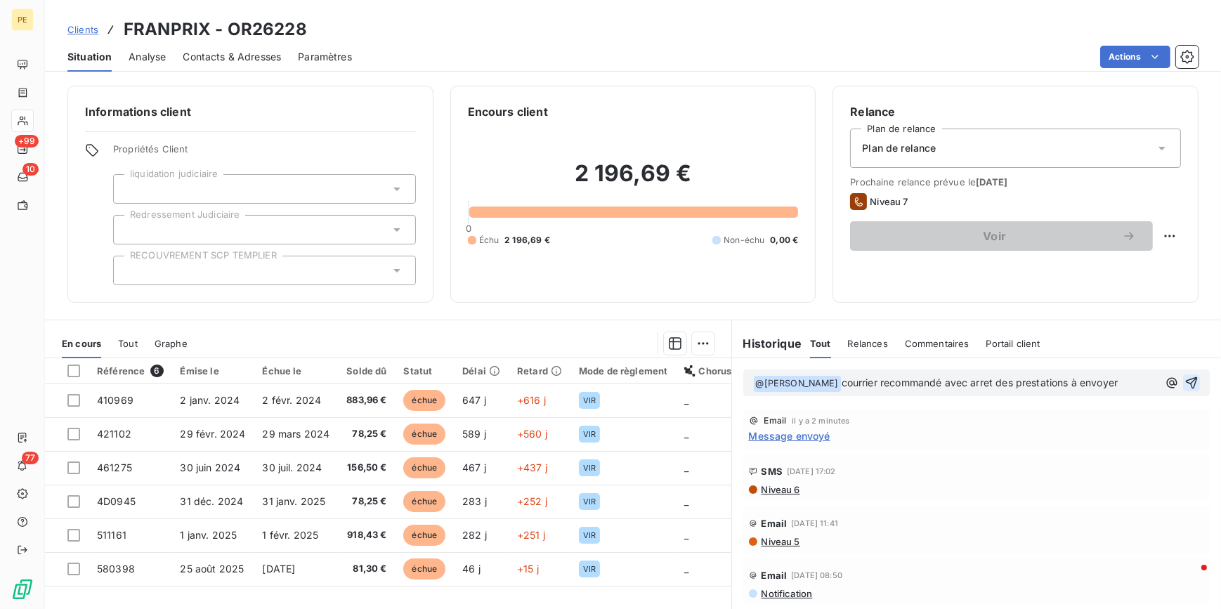
click at [1184, 381] on icon "button" at bounding box center [1191, 383] width 14 height 14
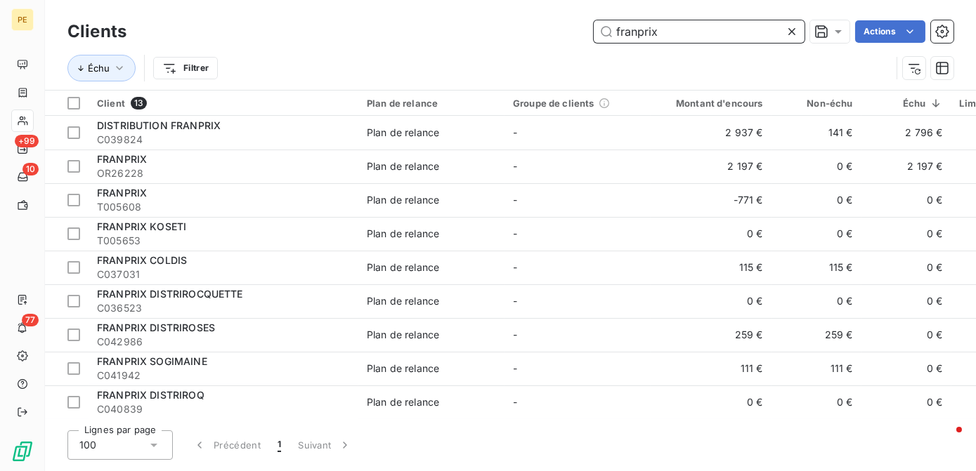
drag, startPoint x: 664, startPoint y: 34, endPoint x: 360, endPoint y: 34, distance: 303.4
click at [365, 33] on div "franprix Actions" at bounding box center [548, 31] width 810 height 22
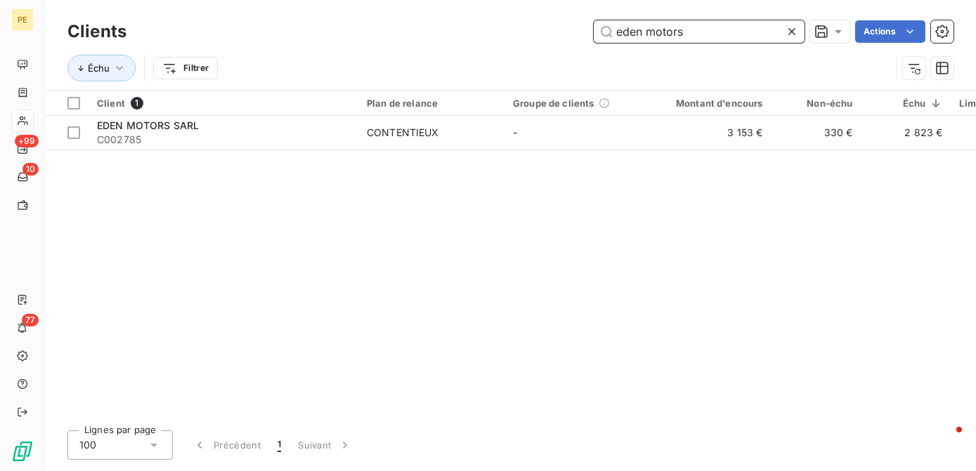
type input "eden motors"
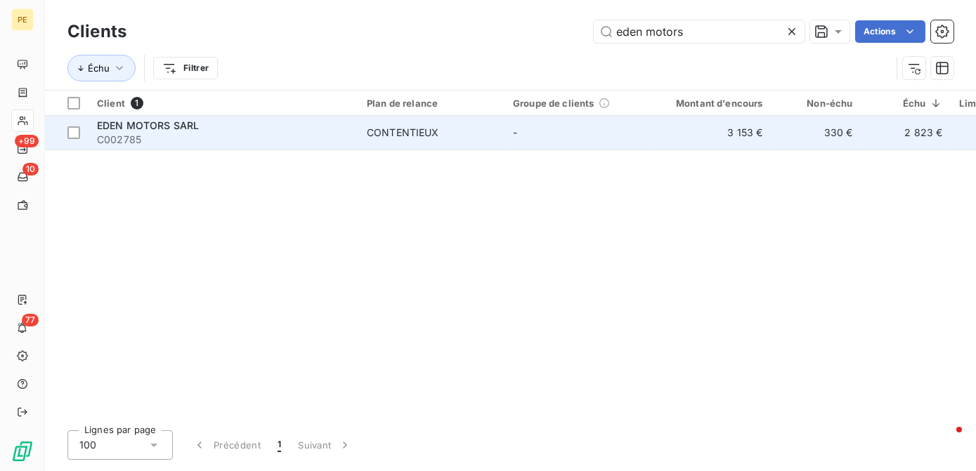
click at [160, 138] on span "C002785" at bounding box center [223, 140] width 253 height 14
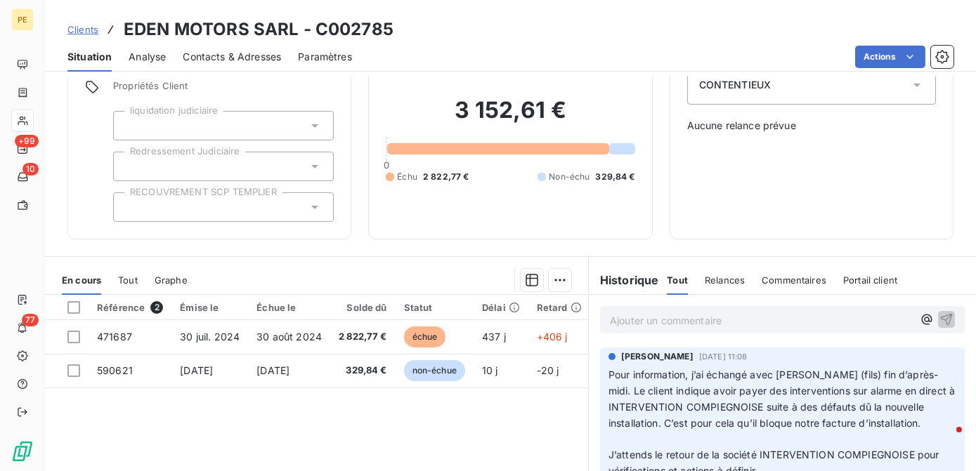
click at [497, 420] on div "Référence 2 Émise le Échue le Solde dû Statut Délai Retard Mode de règlement Ch…" at bounding box center [316, 430] width 543 height 270
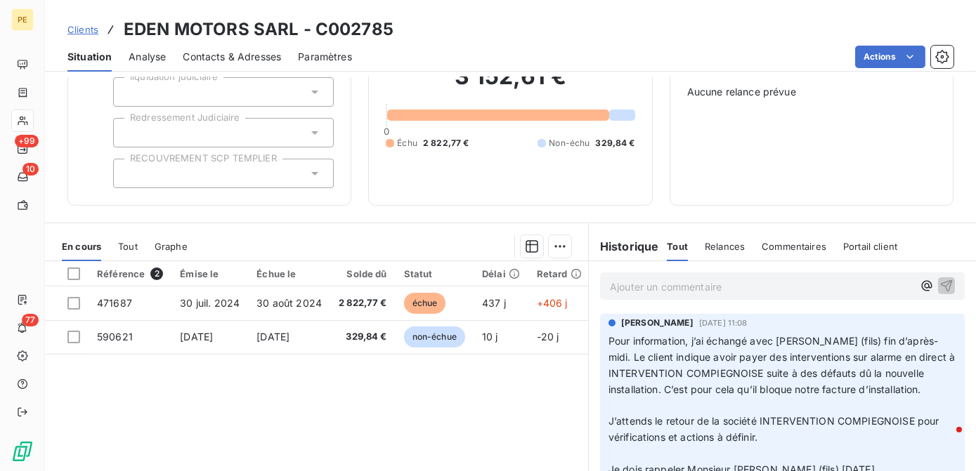
scroll to position [127, 0]
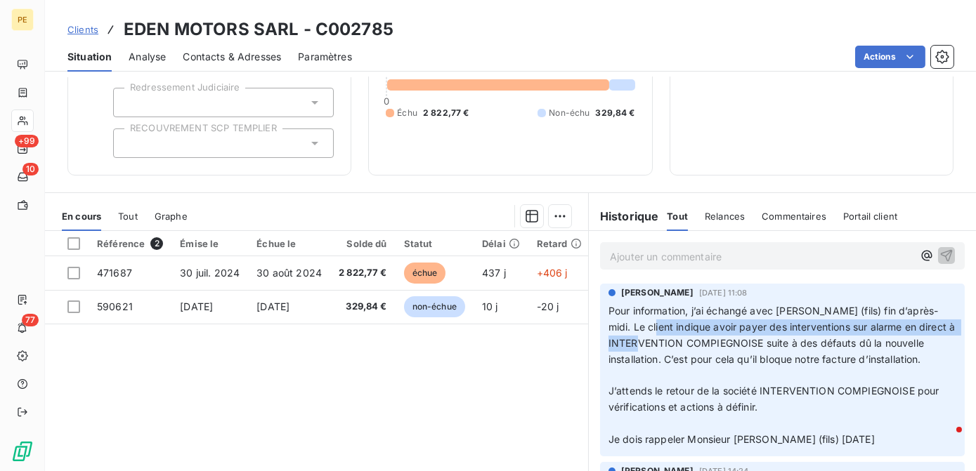
drag, startPoint x: 680, startPoint y: 331, endPoint x: 702, endPoint y: 343, distance: 25.2
click at [702, 343] on span "Pour information, j’ai échangé avec [PERSON_NAME] (fils) fin d’après-midi. Le c…" at bounding box center [783, 335] width 350 height 60
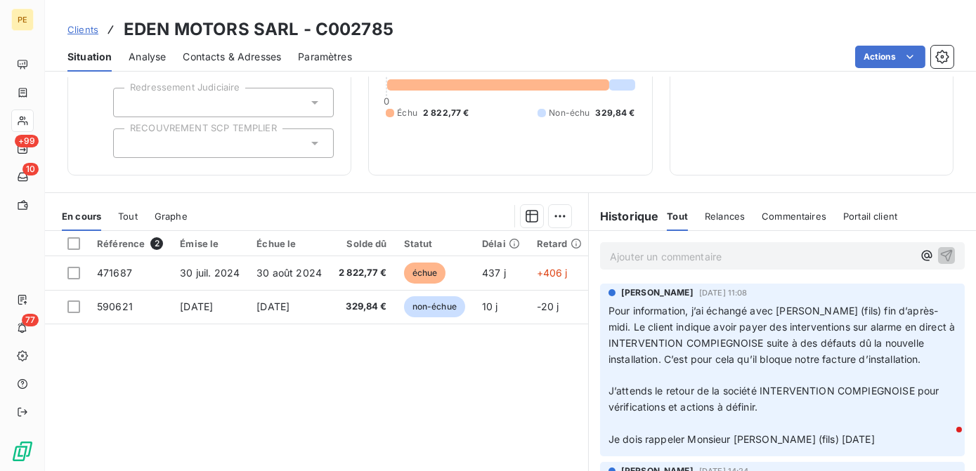
drag, startPoint x: 702, startPoint y: 343, endPoint x: 713, endPoint y: 394, distance: 51.8
click at [740, 370] on p "Pour information, j’ai échangé avec [PERSON_NAME] (fils) fin d’après-midi. Le c…" at bounding box center [782, 375] width 348 height 145
click at [730, 372] on p "Pour information, j’ai échangé avec [PERSON_NAME] (fils) fin d’après-midi. Le c…" at bounding box center [782, 375] width 348 height 145
drag, startPoint x: 754, startPoint y: 353, endPoint x: 774, endPoint y: 369, distance: 25.5
click at [774, 369] on p "Pour information, j’ai échangé avec [PERSON_NAME] (fils) fin d’après-midi. Le c…" at bounding box center [782, 375] width 348 height 145
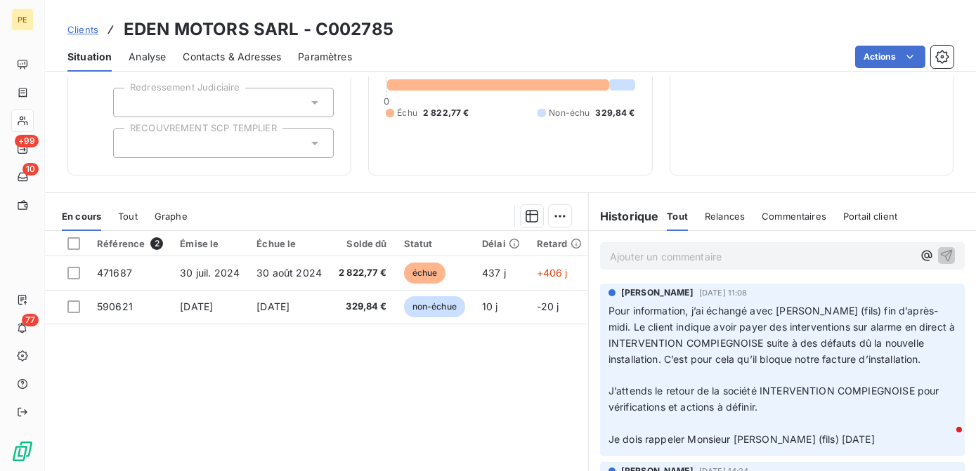
drag, startPoint x: 774, startPoint y: 369, endPoint x: 724, endPoint y: 371, distance: 49.9
click at [724, 371] on p "Pour information, j’ai échangé avec [PERSON_NAME] (fils) fin d’après-midi. Le c…" at bounding box center [782, 375] width 348 height 145
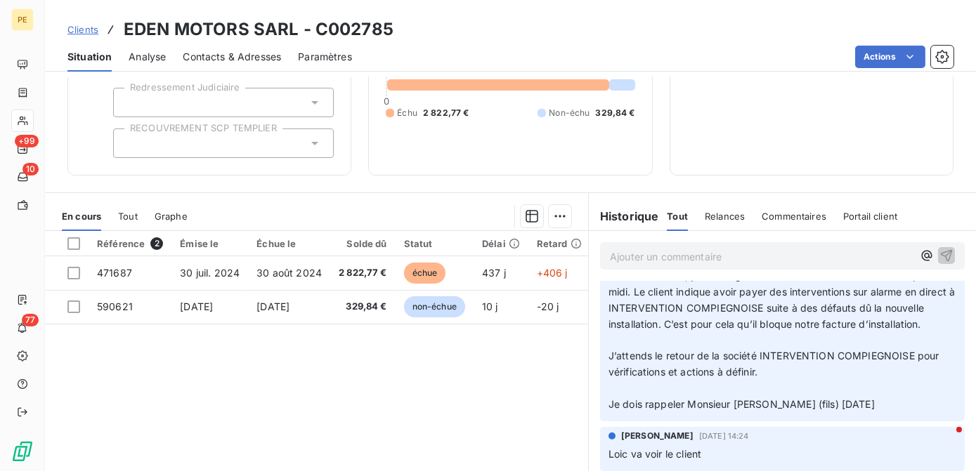
scroll to position [63, 0]
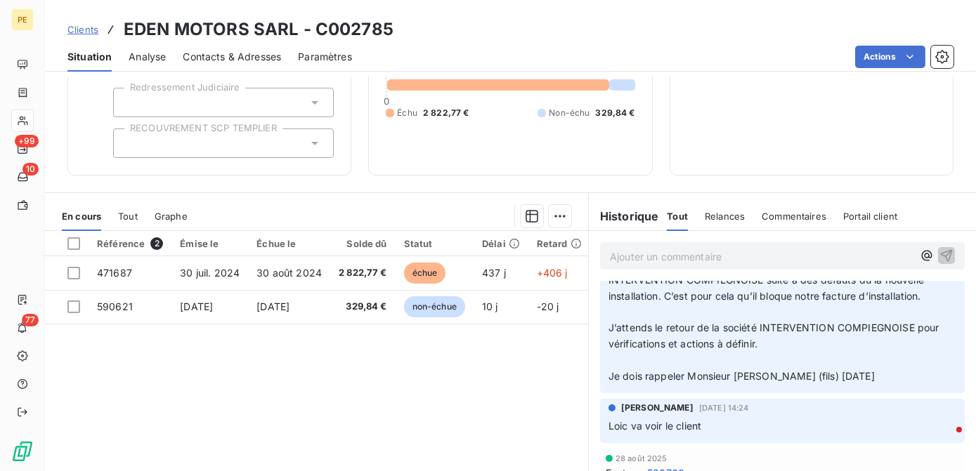
click at [660, 329] on p "Pour information, j’ai échangé avec [PERSON_NAME] (fils) fin d’après-midi. Le c…" at bounding box center [782, 312] width 348 height 145
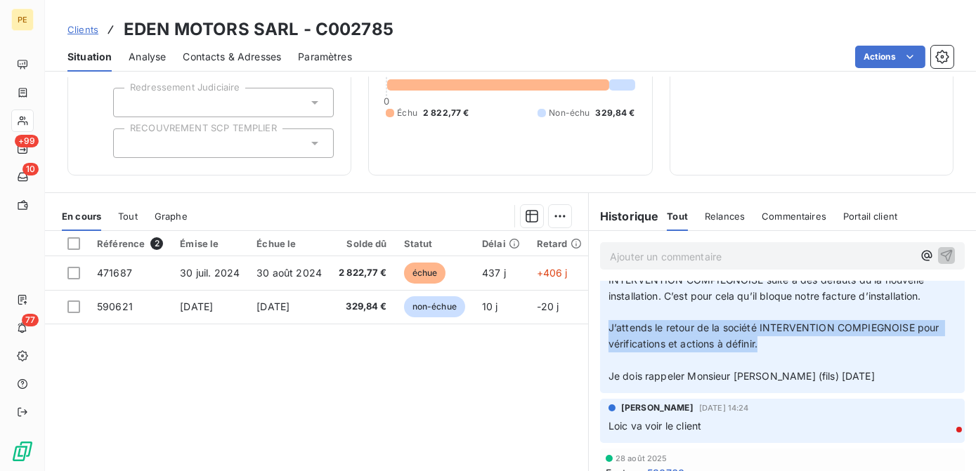
drag, startPoint x: 753, startPoint y: 360, endPoint x: 602, endPoint y: 340, distance: 152.4
click at [608, 340] on span "J’attends le retour de la société INTERVENTION COMPIEGNOISE pour vérifications …" at bounding box center [775, 336] width 334 height 28
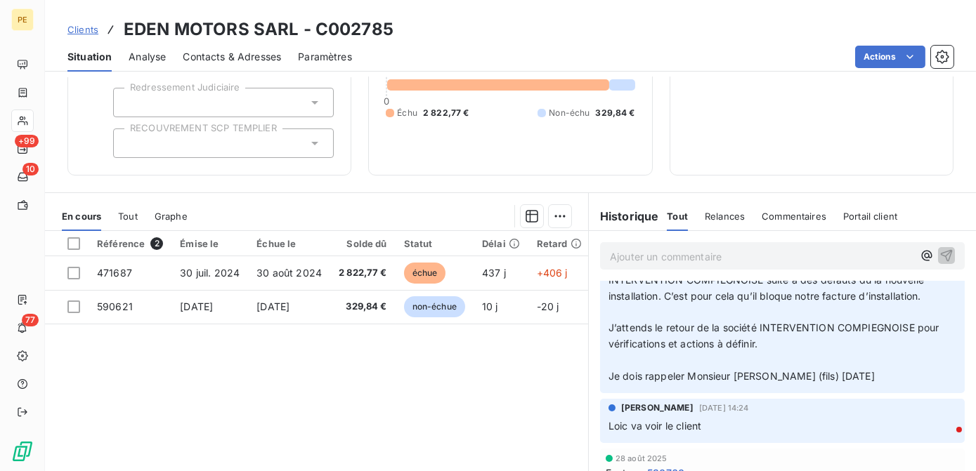
drag, startPoint x: 602, startPoint y: 340, endPoint x: 751, endPoint y: 386, distance: 156.0
click at [751, 382] on span "Je dois rappeler Monsieur [PERSON_NAME] (fils) [DATE]" at bounding box center [741, 376] width 266 height 12
click at [771, 347] on span "J’attends le retour de la société INTERVENTION COMPIEGNOISE pour vérifications …" at bounding box center [775, 336] width 334 height 28
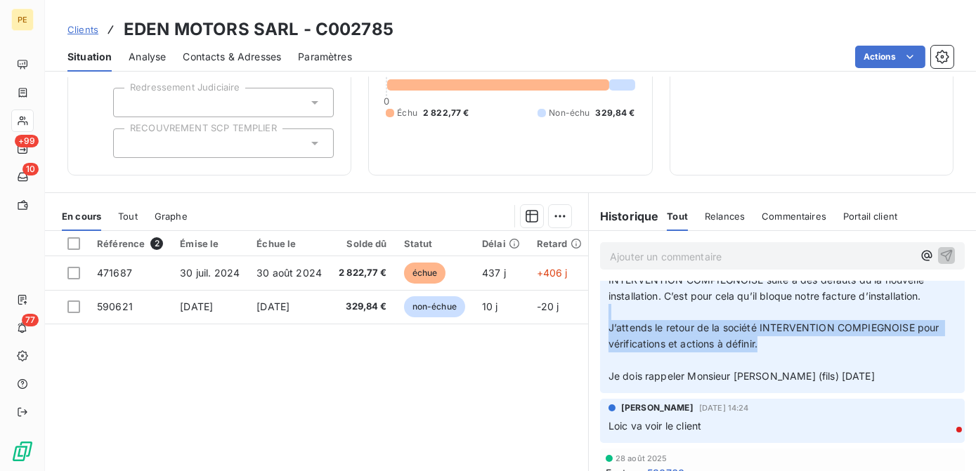
drag, startPoint x: 807, startPoint y: 358, endPoint x: 606, endPoint y: 334, distance: 202.2
click at [608, 334] on p "Pour information, j’ai échangé avec [PERSON_NAME] (fils) fin d’après-midi. Le c…" at bounding box center [782, 312] width 348 height 145
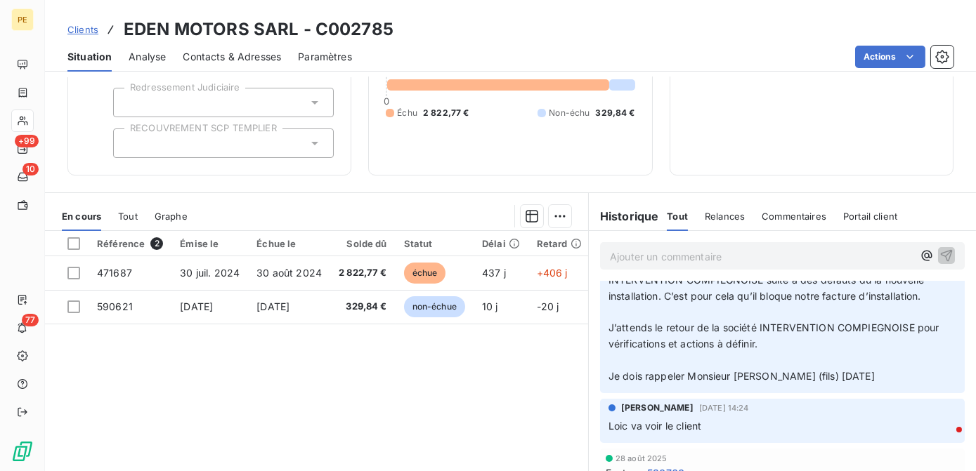
drag, startPoint x: 606, startPoint y: 334, endPoint x: 787, endPoint y: 380, distance: 186.9
click at [787, 380] on p "Pour information, j’ai échangé avec [PERSON_NAME] (fils) fin d’après-midi. Le c…" at bounding box center [782, 312] width 348 height 145
click at [882, 385] on p "Pour information, j’ai échangé avec [PERSON_NAME] (fils) fin d’après-midi. Le c…" at bounding box center [782, 312] width 348 height 145
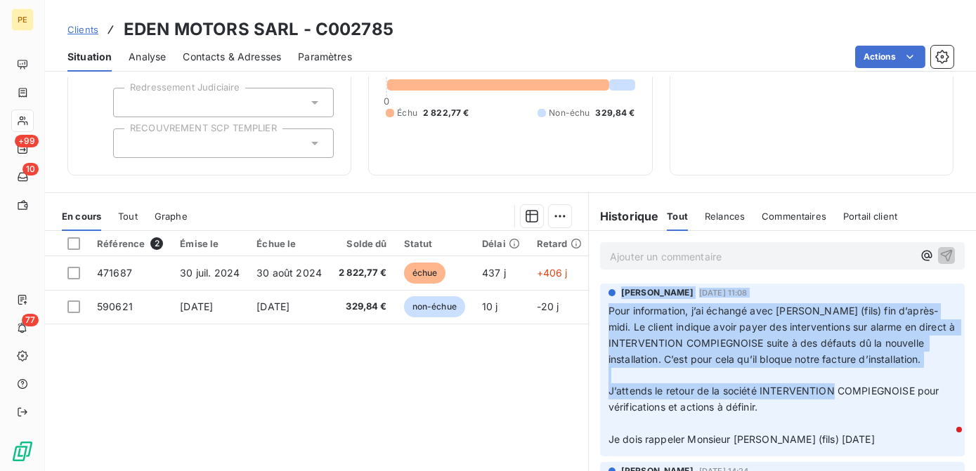
drag, startPoint x: 616, startPoint y: 291, endPoint x: 825, endPoint y: 409, distance: 239.3
click at [825, 409] on div "[PERSON_NAME] [DATE] 11:08 Pour information, j’ai échangé avec [PERSON_NAME] (f…" at bounding box center [782, 368] width 348 height 162
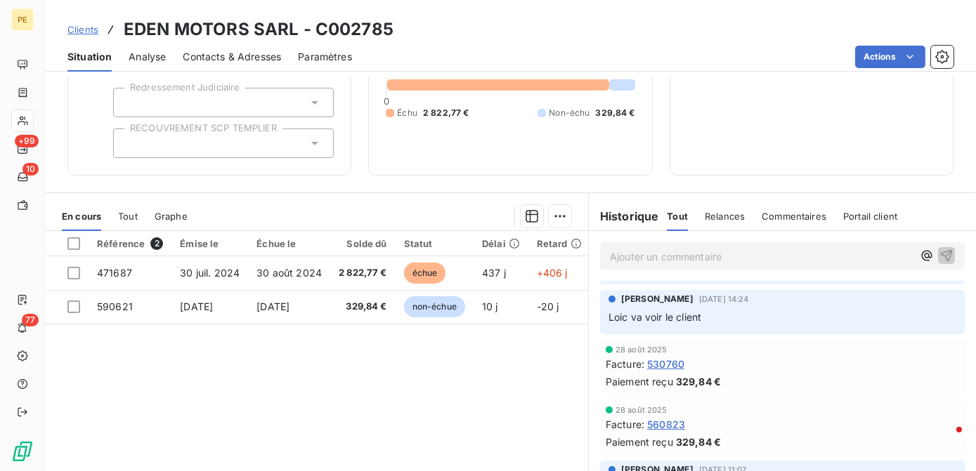
scroll to position [191, 0]
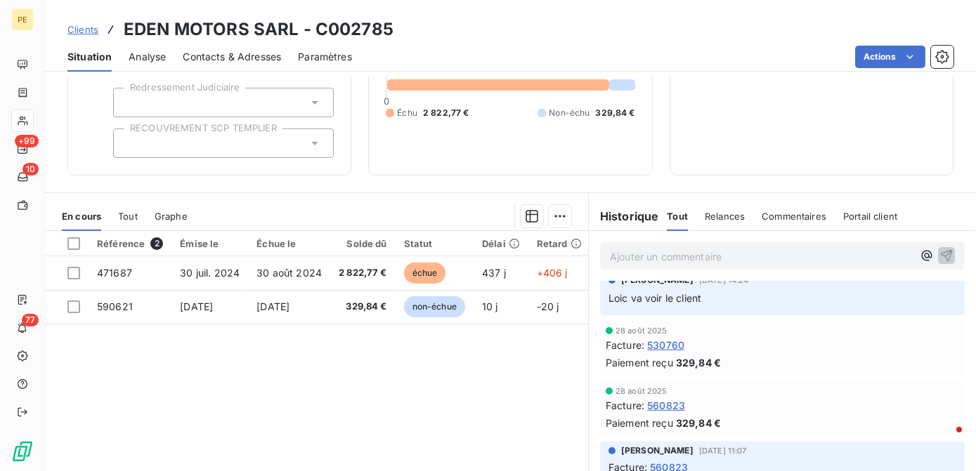
click at [329, 375] on div "Référence 2 Émise le Échue le Solde dû Statut Délai Retard Mode de règlement Ch…" at bounding box center [316, 366] width 543 height 270
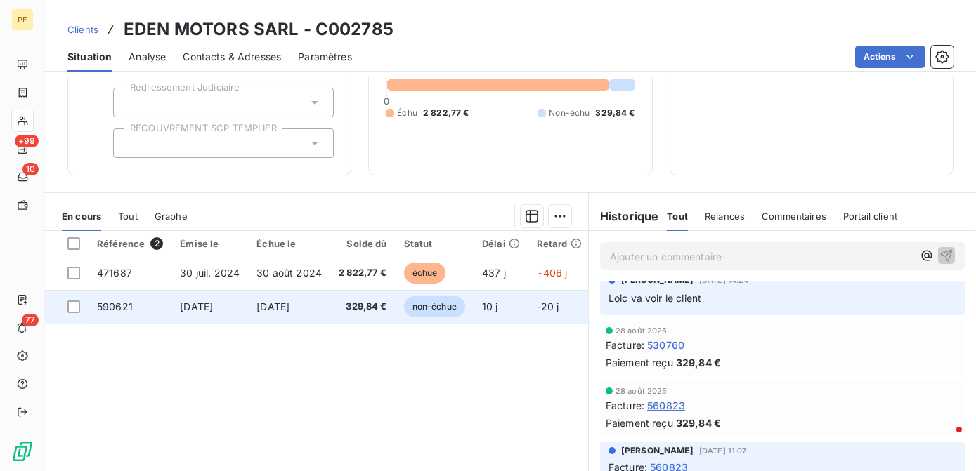
click at [211, 301] on span "[DATE]" at bounding box center [196, 307] width 33 height 12
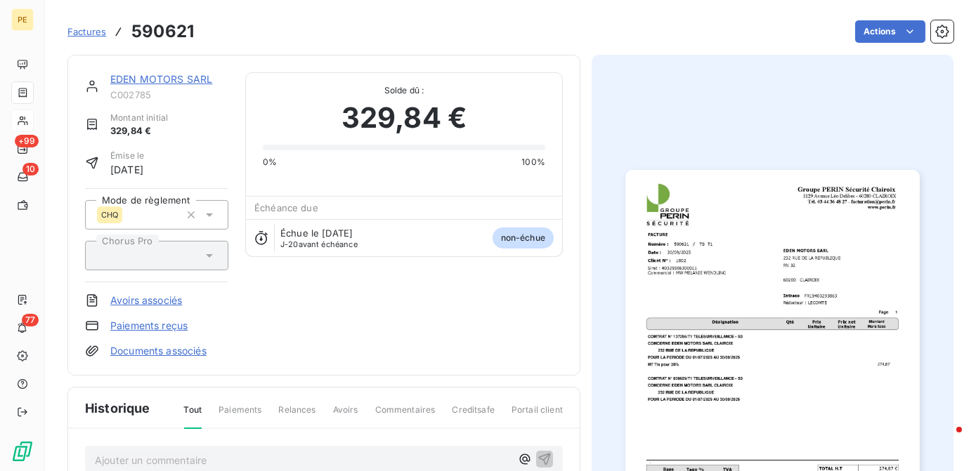
click at [751, 342] on img "button" at bounding box center [772, 377] width 294 height 415
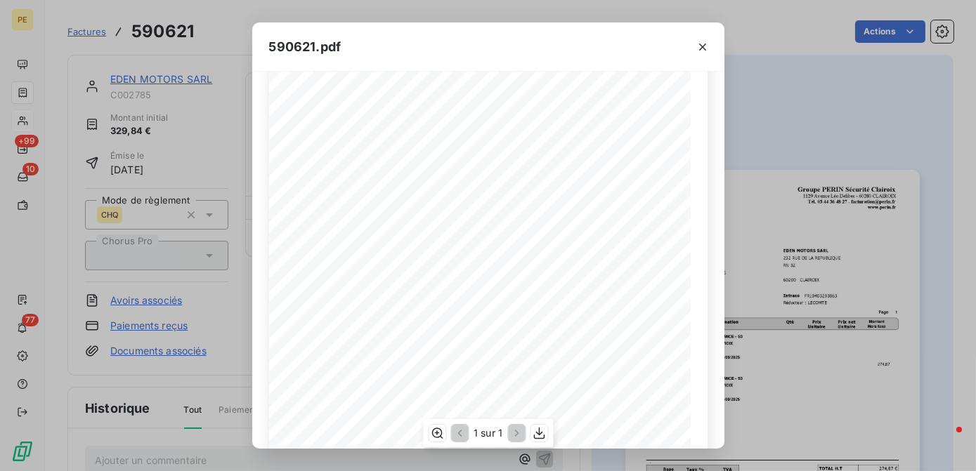
scroll to position [63, 0]
click at [706, 38] on button "button" at bounding box center [702, 47] width 22 height 22
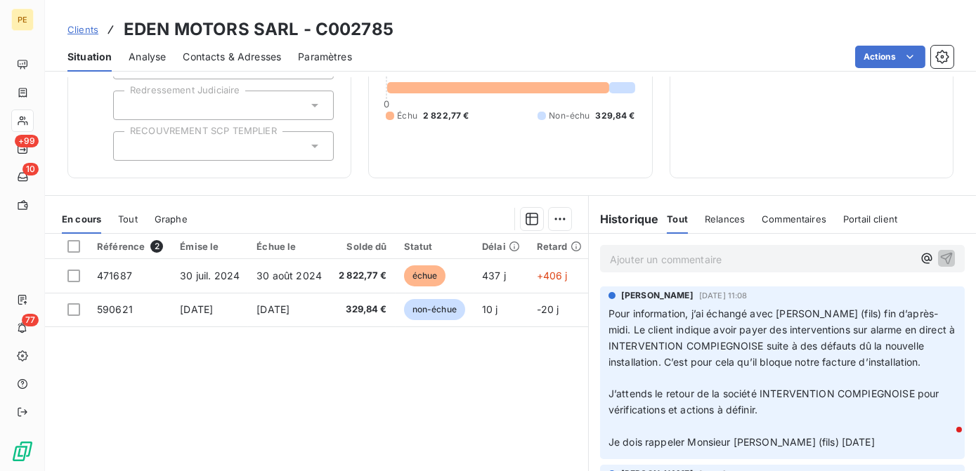
scroll to position [127, 0]
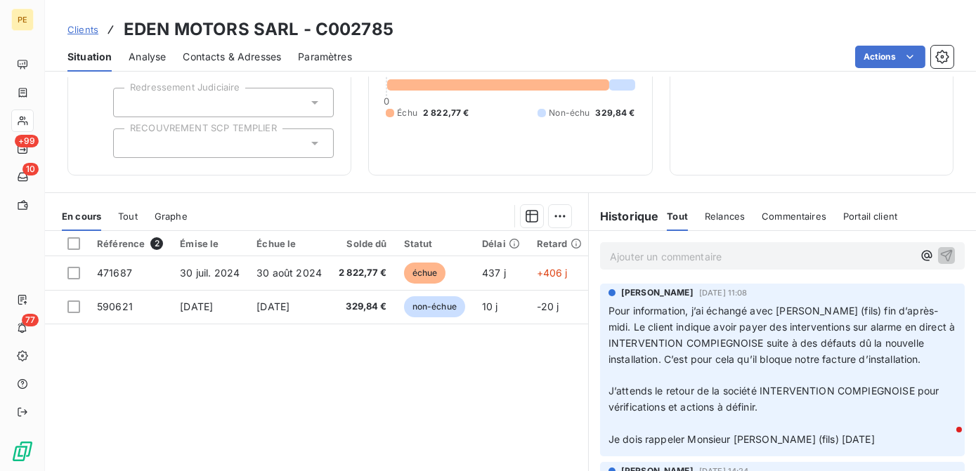
click at [713, 392] on p "Pour information, j’ai échangé avec [PERSON_NAME] (fils) fin d’après-midi. Le c…" at bounding box center [782, 375] width 348 height 145
drag, startPoint x: 718, startPoint y: 382, endPoint x: 603, endPoint y: 309, distance: 136.4
click at [608, 309] on p "Pour information, j’ai échangé avec [PERSON_NAME] (fils) fin d’après-midi. Le c…" at bounding box center [782, 375] width 348 height 145
drag, startPoint x: 603, startPoint y: 309, endPoint x: 794, endPoint y: 411, distance: 216.5
click at [794, 411] on span "J’attends le retour de la société INTERVENTION COMPIEGNOISE pour vérifications …" at bounding box center [775, 399] width 334 height 28
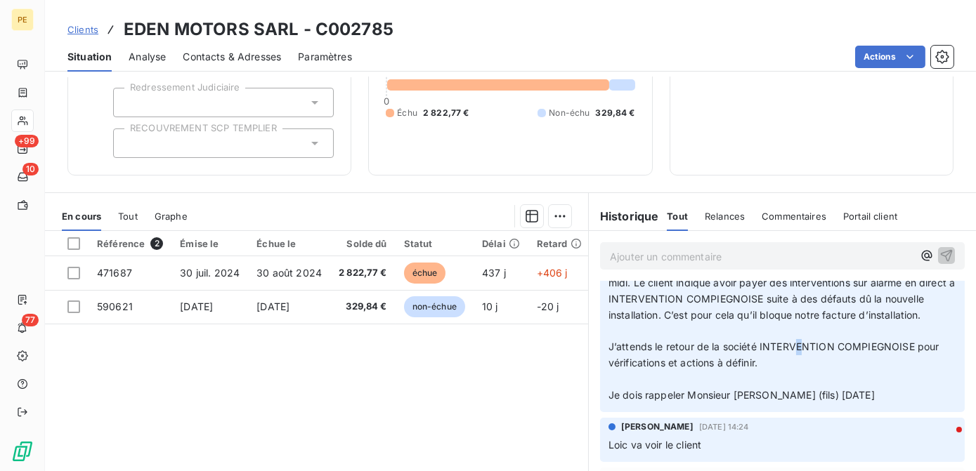
scroll to position [63, 0]
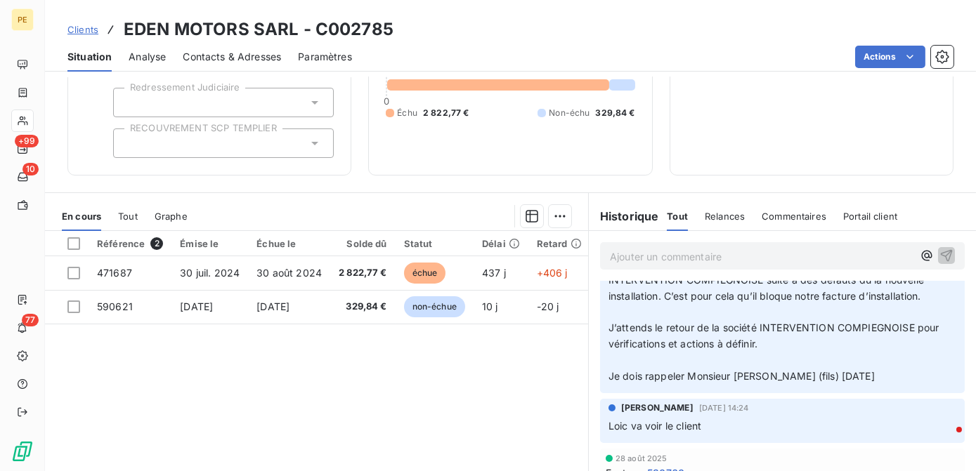
click at [467, 386] on div "Référence 2 Émise le Échue le Solde dû Statut Délai Retard Mode de règlement Ch…" at bounding box center [316, 366] width 543 height 270
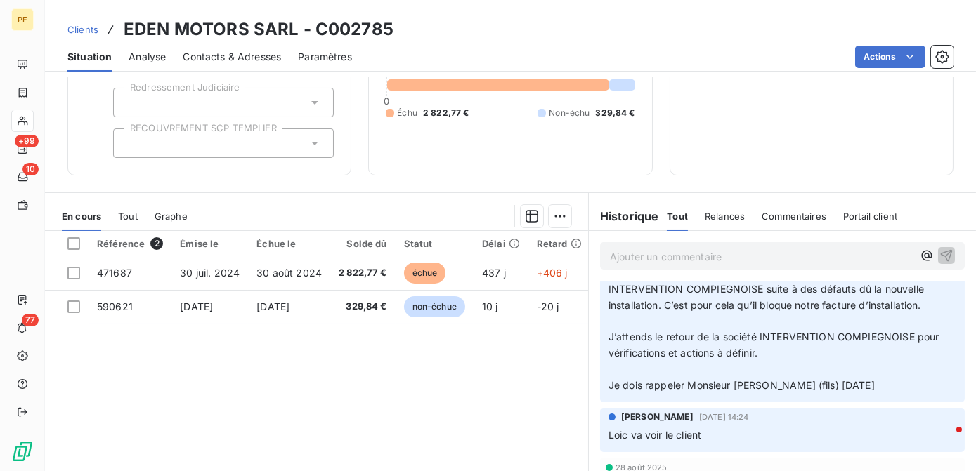
scroll to position [0, 0]
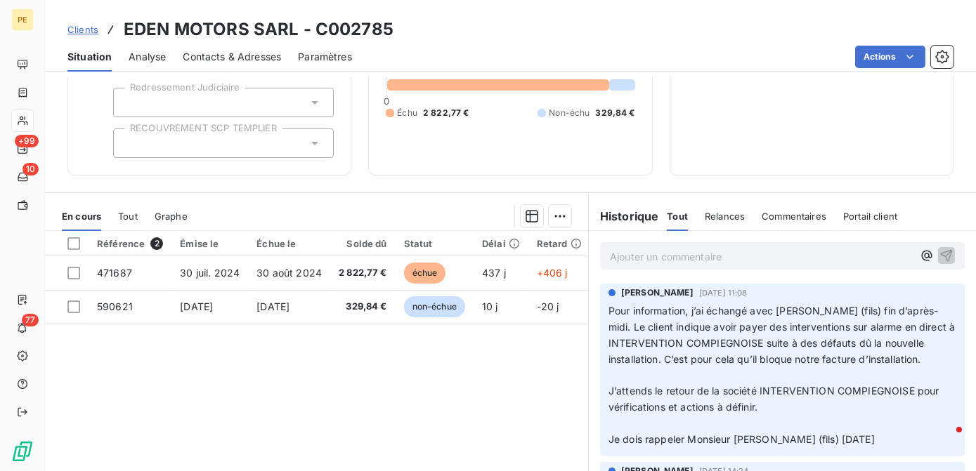
click at [669, 256] on p "Ajouter un commentaire ﻿" at bounding box center [761, 257] width 303 height 18
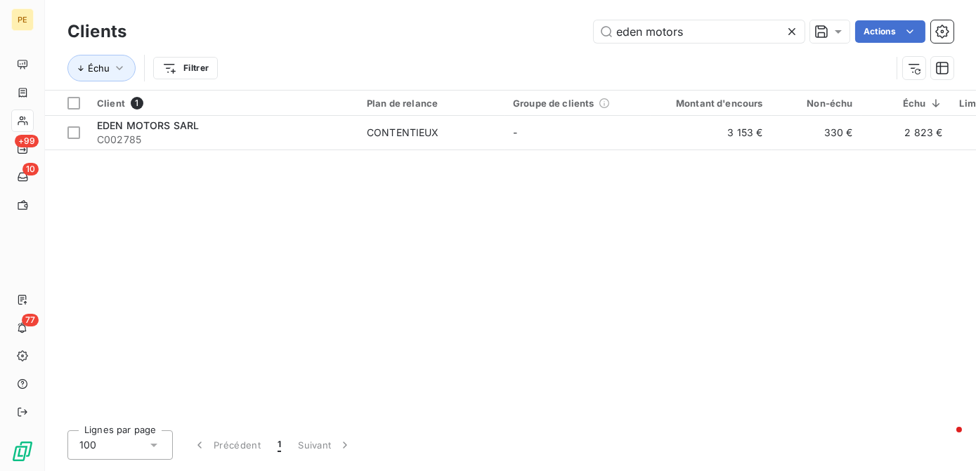
drag, startPoint x: 695, startPoint y: 27, endPoint x: 421, endPoint y: 8, distance: 275.2
click at [438, 9] on div "Clients eden motors Actions Échu Filtrer" at bounding box center [510, 45] width 931 height 90
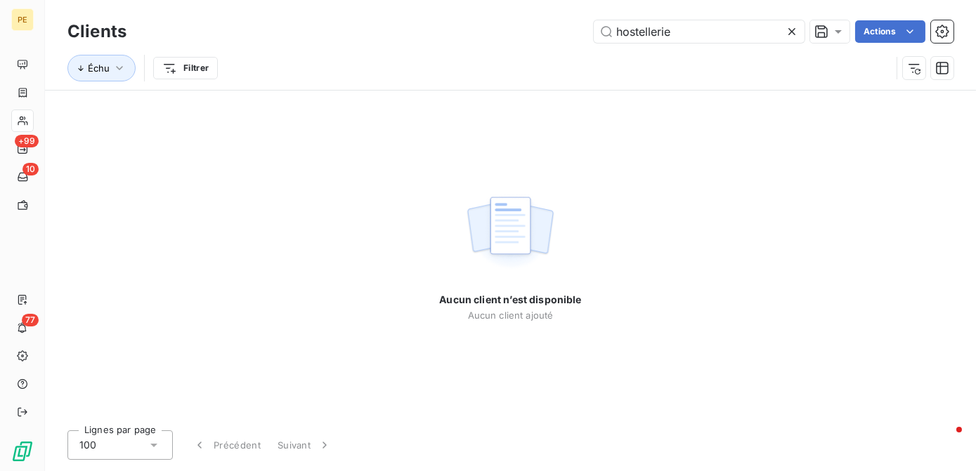
drag, startPoint x: 676, startPoint y: 29, endPoint x: 381, endPoint y: -35, distance: 301.8
click at [381, 0] on html "PE +99 10 77 Clients hostellerie Actions Échu Filtrer Aucun client n’est dispon…" at bounding box center [488, 235] width 976 height 471
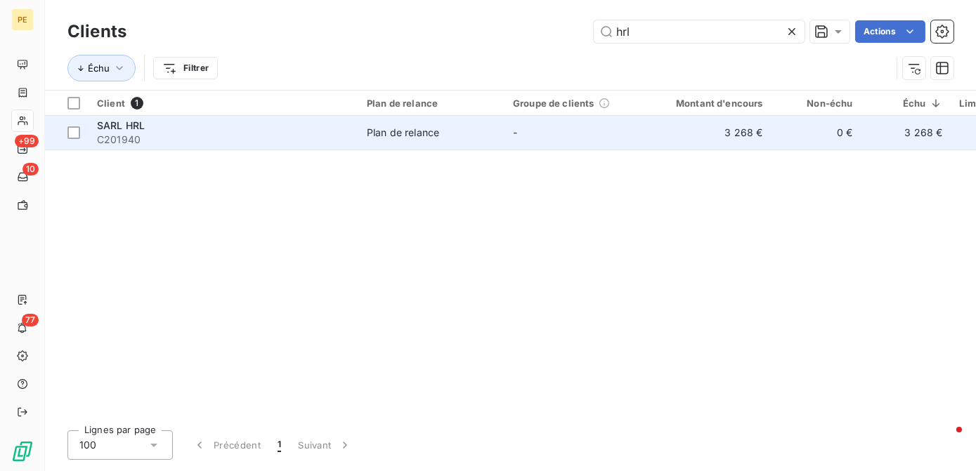
type input "hrl"
click at [393, 147] on td "Plan de relance" at bounding box center [431, 133] width 146 height 34
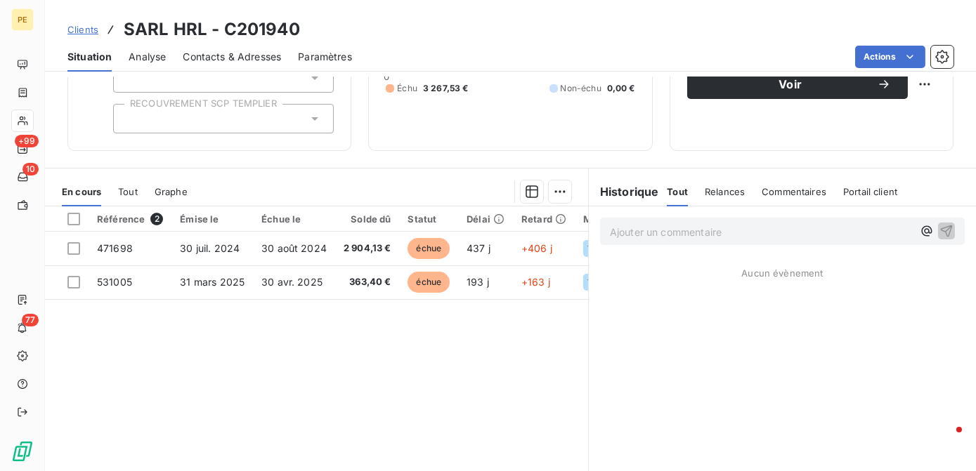
scroll to position [191, 0]
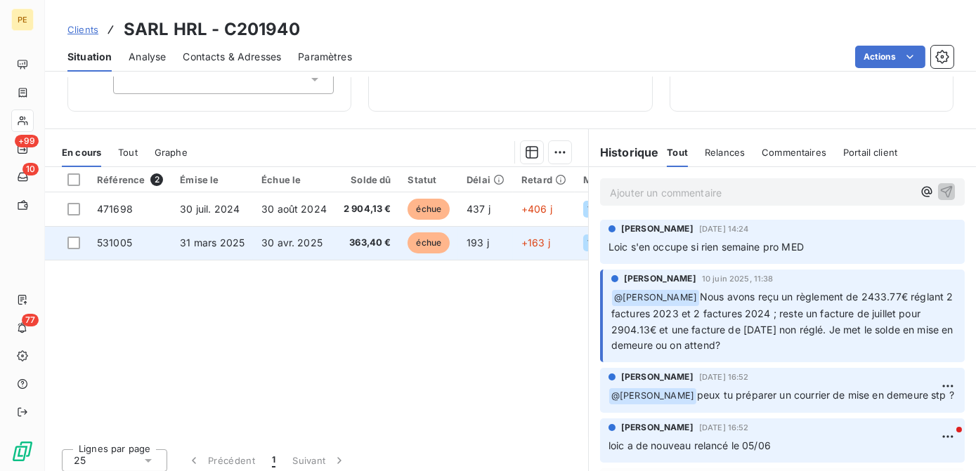
click at [287, 247] on span "30 avr. 2025" at bounding box center [291, 243] width 61 height 12
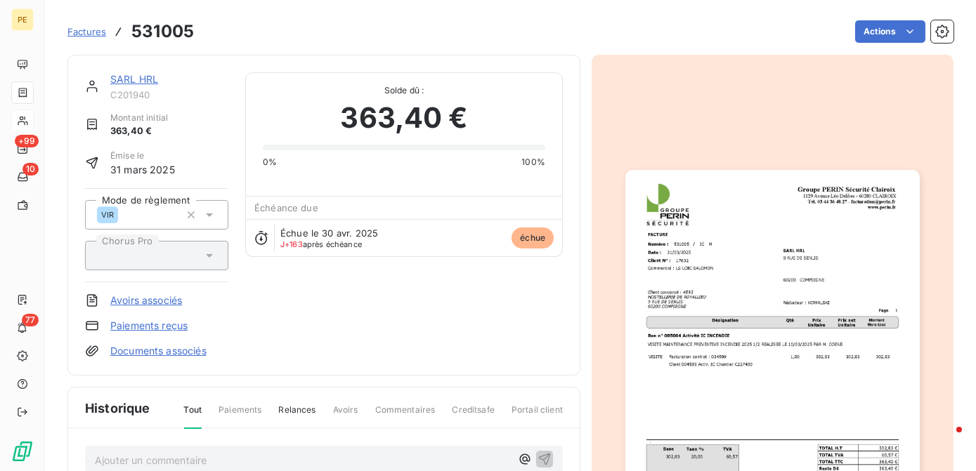
click at [773, 347] on img "button" at bounding box center [772, 377] width 294 height 415
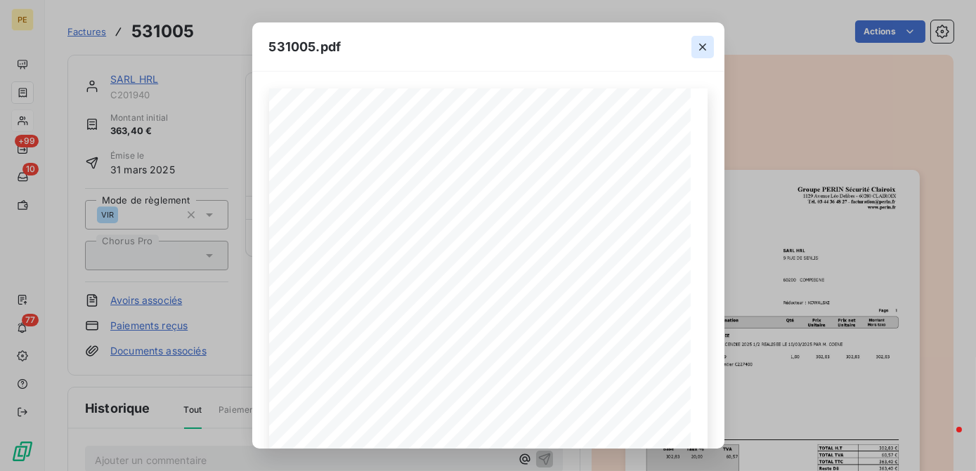
drag, startPoint x: 698, startPoint y: 45, endPoint x: 690, endPoint y: 45, distance: 7.7
click at [700, 45] on icon "button" at bounding box center [702, 47] width 14 height 14
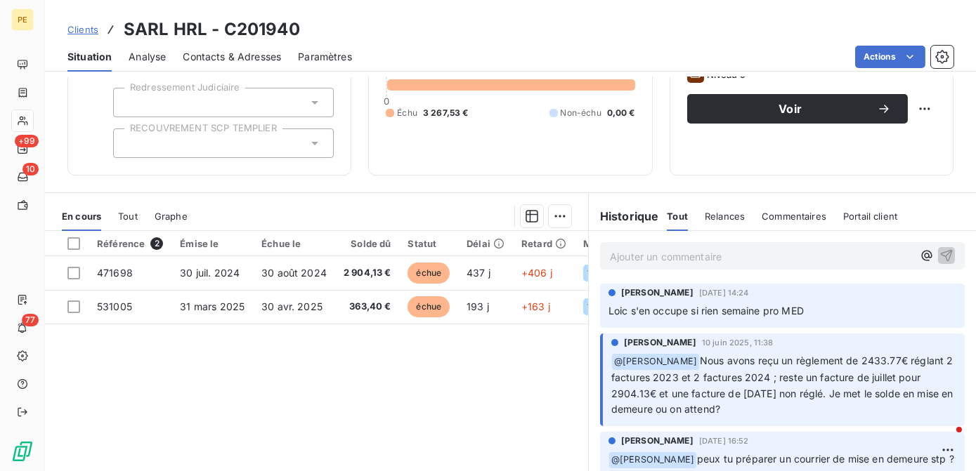
scroll to position [63, 0]
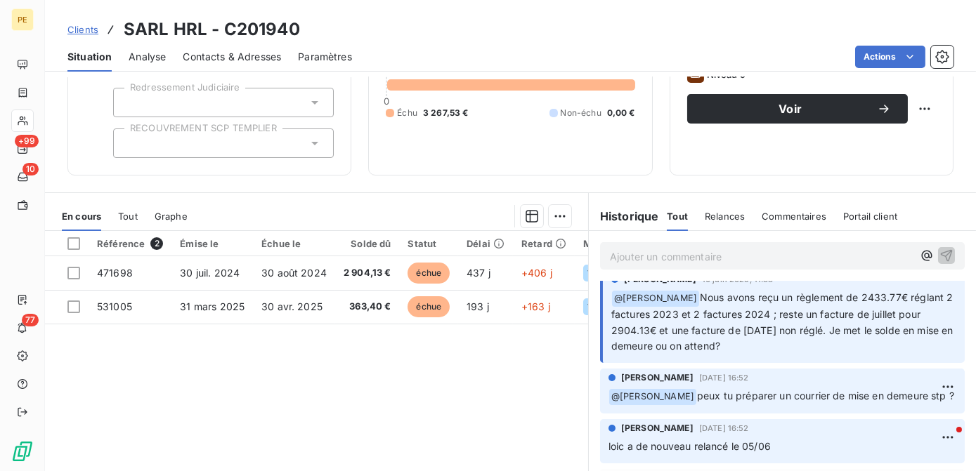
click at [832, 350] on p "﻿ @ [PERSON_NAME] Nous avons reçu un règlement de 2433.77€ réglant 2 factures 2…" at bounding box center [783, 322] width 345 height 65
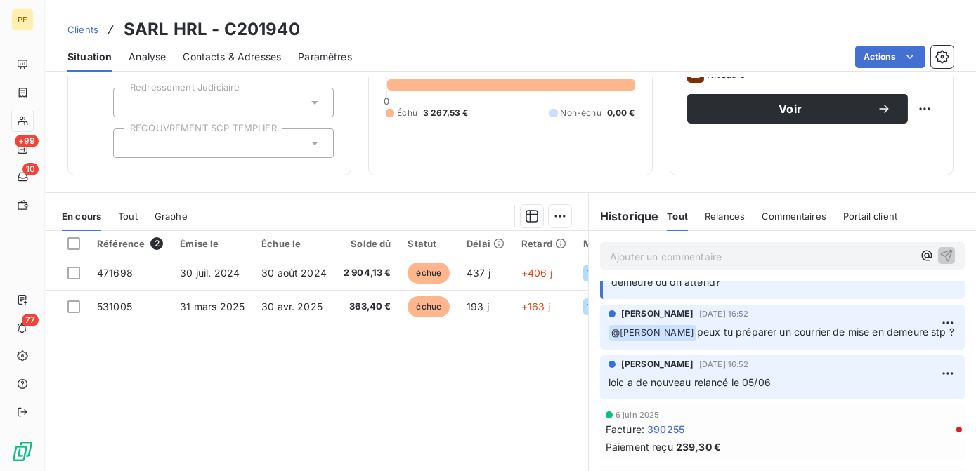
scroll to position [0, 0]
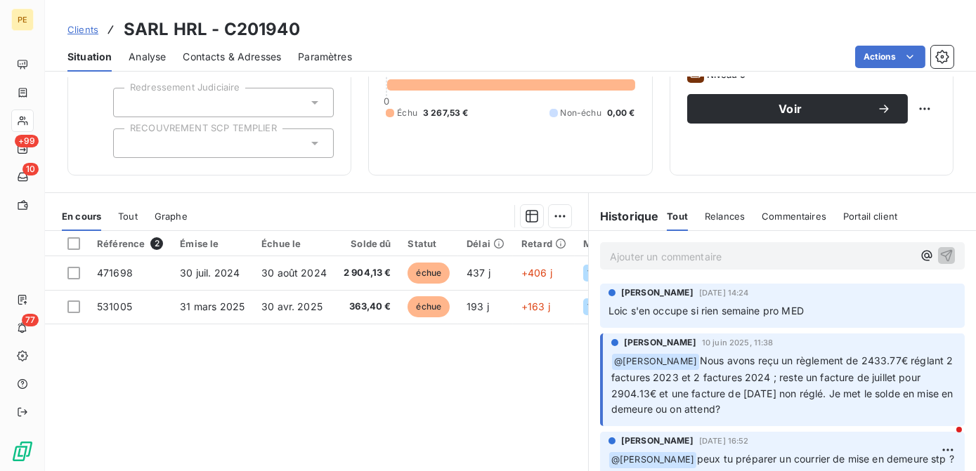
drag, startPoint x: 806, startPoint y: 410, endPoint x: 601, endPoint y: 376, distance: 207.8
click at [601, 376] on div "[PERSON_NAME] [DATE] 11:38 ﻿ @ [PERSON_NAME] Nous avons reçu un règlement de 24…" at bounding box center [782, 380] width 365 height 93
click at [698, 261] on p "Ajouter un commentaire ﻿" at bounding box center [761, 257] width 303 height 18
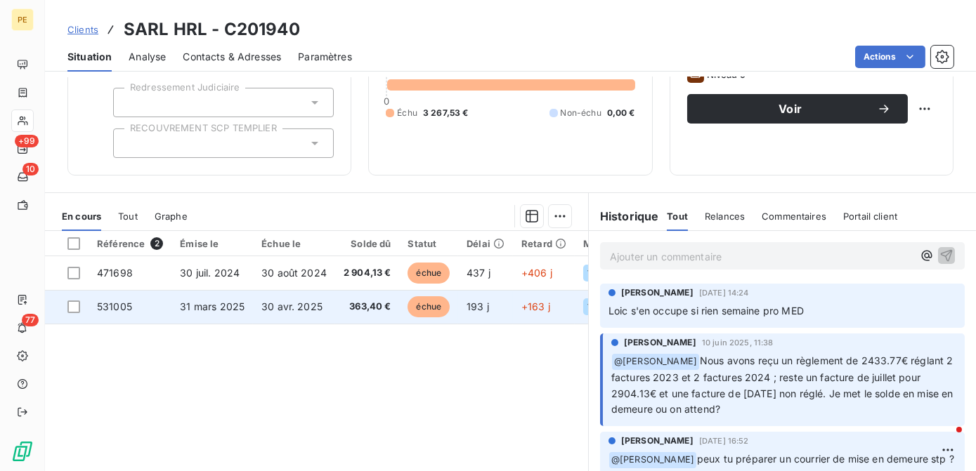
click at [270, 308] on span "30 avr. 2025" at bounding box center [291, 307] width 61 height 12
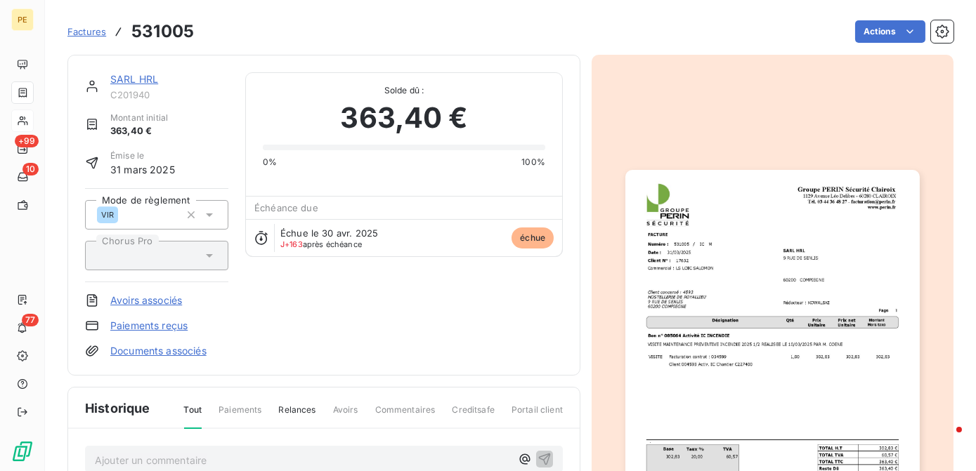
click at [811, 313] on img "button" at bounding box center [772, 377] width 294 height 415
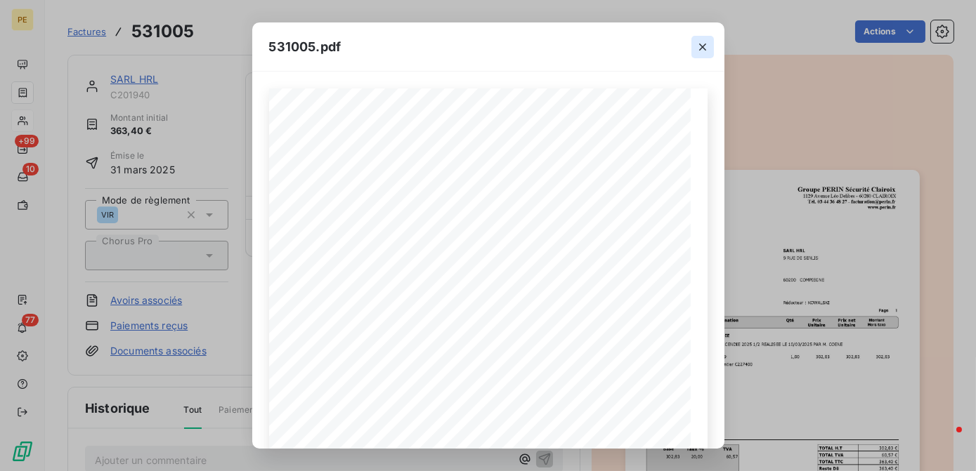
click at [707, 40] on icon "button" at bounding box center [702, 47] width 14 height 14
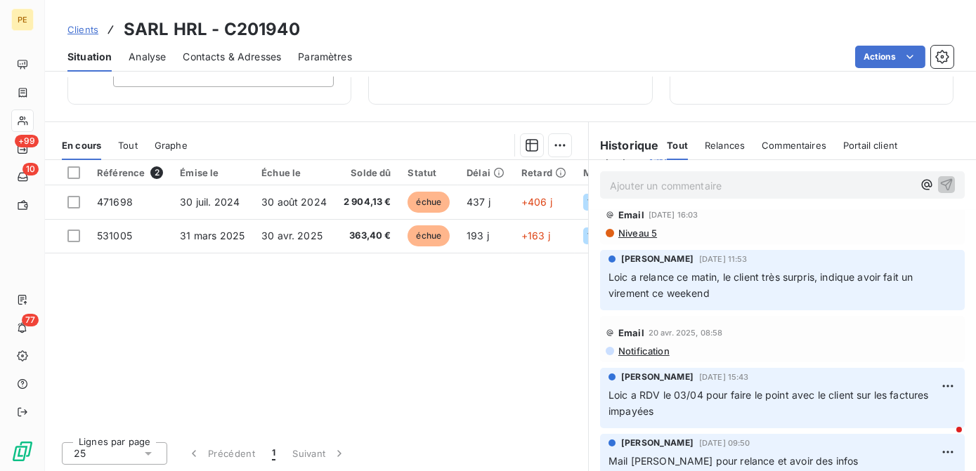
scroll to position [511, 0]
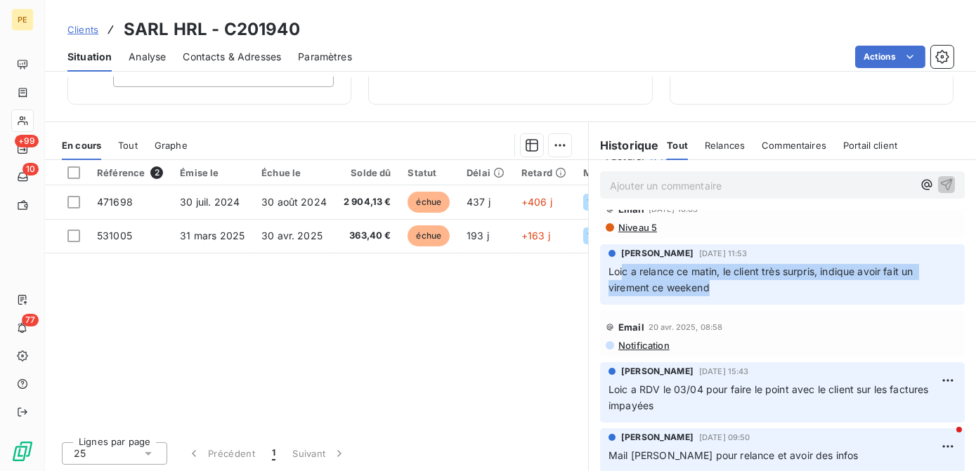
drag, startPoint x: 741, startPoint y: 305, endPoint x: 617, endPoint y: 287, distance: 125.7
click at [617, 287] on p "Loic a relance ce matin, le client très surpris, indique avoir fait un virement…" at bounding box center [782, 280] width 348 height 32
click at [787, 296] on p "Loic a relance ce matin, le client très surpris, indique avoir fait un virement…" at bounding box center [782, 280] width 348 height 32
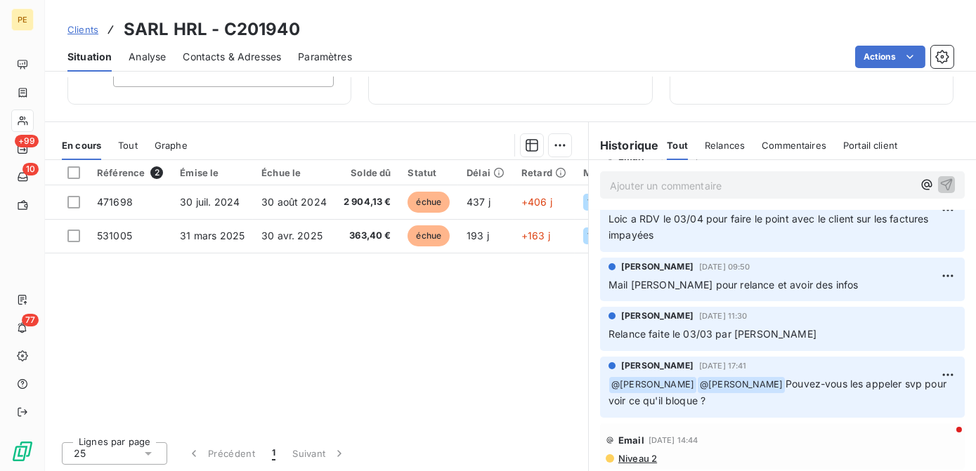
scroll to position [702, 0]
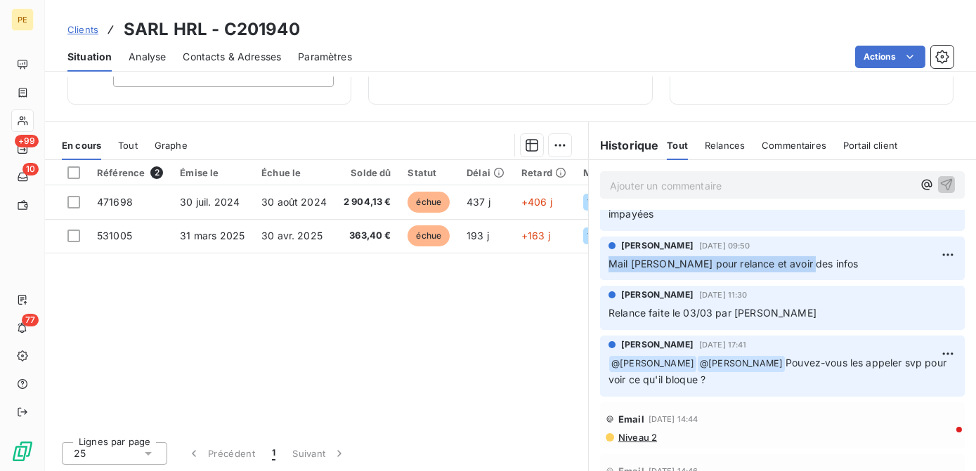
drag, startPoint x: 607, startPoint y: 276, endPoint x: 795, endPoint y: 278, distance: 188.2
click at [795, 273] on p "Mail [PERSON_NAME] pour relance et avoir des infos" at bounding box center [782, 264] width 348 height 16
drag, startPoint x: 795, startPoint y: 278, endPoint x: 815, endPoint y: 332, distance: 57.5
click at [815, 322] on p "Relance faite le 03/03 par [PERSON_NAME]" at bounding box center [782, 314] width 348 height 16
click at [509, 339] on div "Référence 2 Émise le Échue le Solde dû Statut Délai Retard Mode de règlement Ch…" at bounding box center [316, 295] width 543 height 270
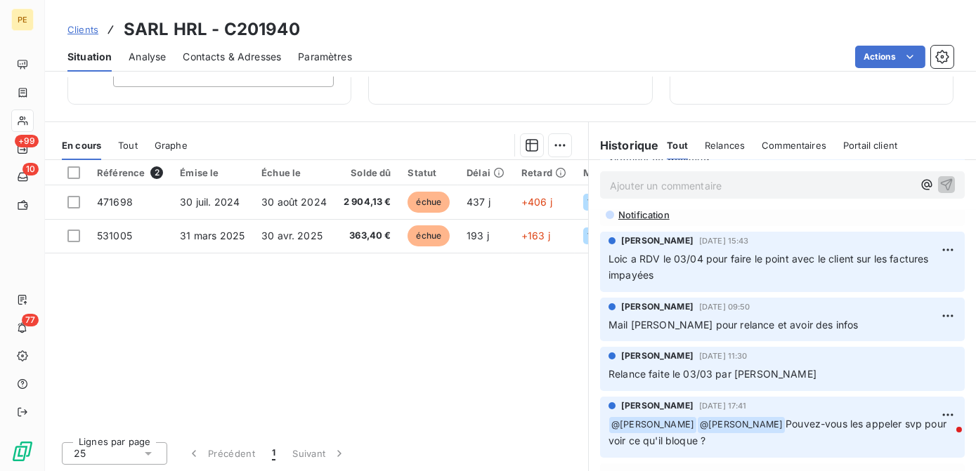
scroll to position [638, 0]
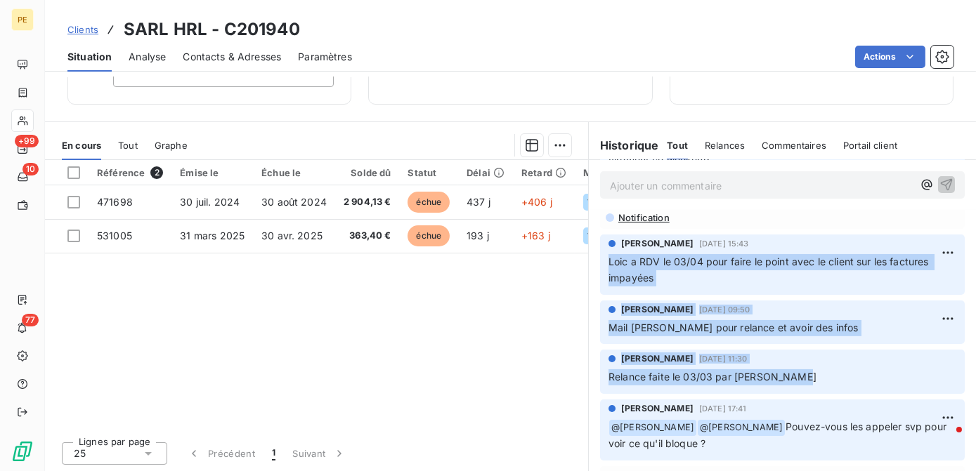
drag, startPoint x: 799, startPoint y: 404, endPoint x: 588, endPoint y: 266, distance: 251.7
click at [589, 266] on div "[PERSON_NAME] [DATE] 14:24 Loic s'en occupe si rien semaine pro MED [PERSON_NAM…" at bounding box center [782, 204] width 387 height 1264
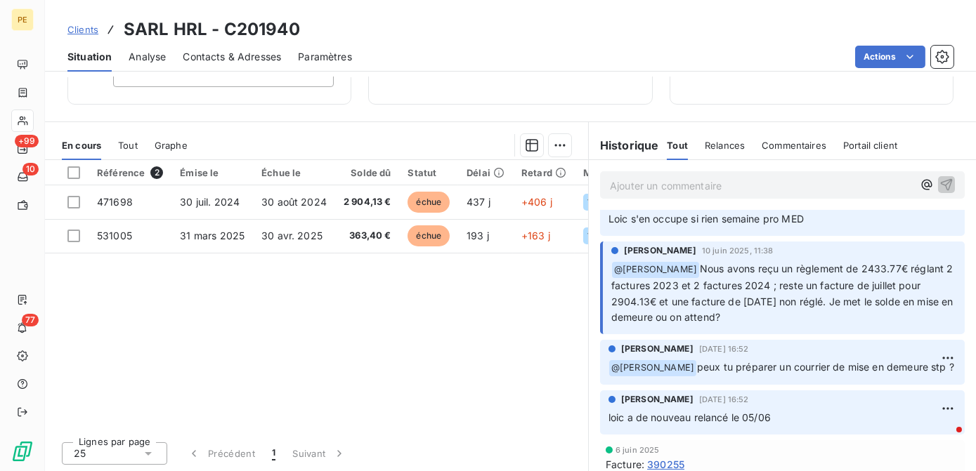
scroll to position [0, 0]
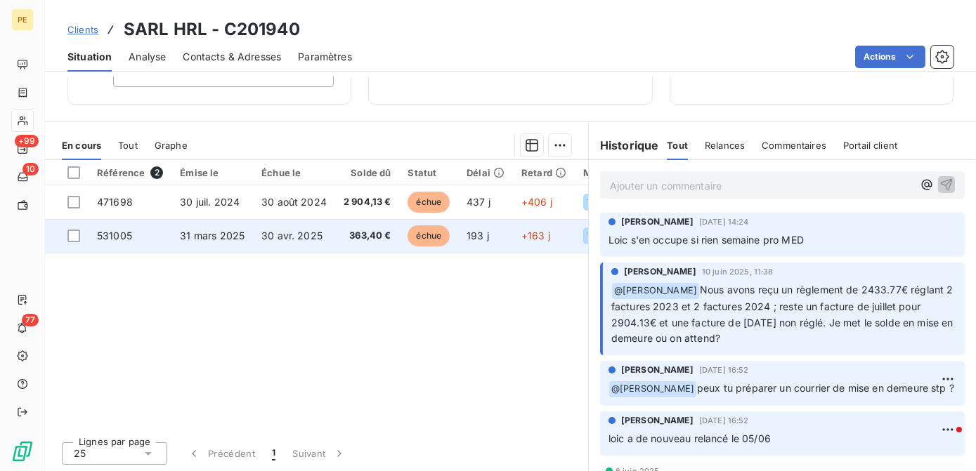
click at [232, 243] on td "31 mars 2025" at bounding box center [211, 236] width 81 height 34
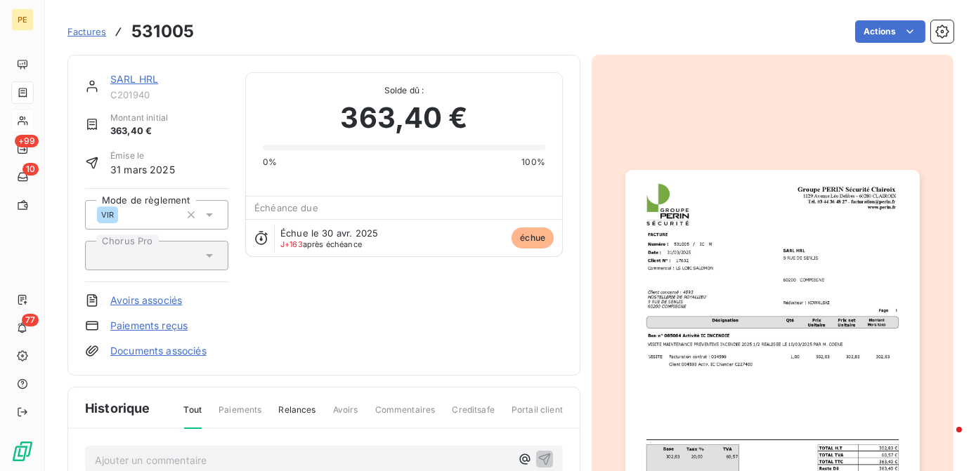
click at [787, 342] on img "button" at bounding box center [772, 377] width 294 height 415
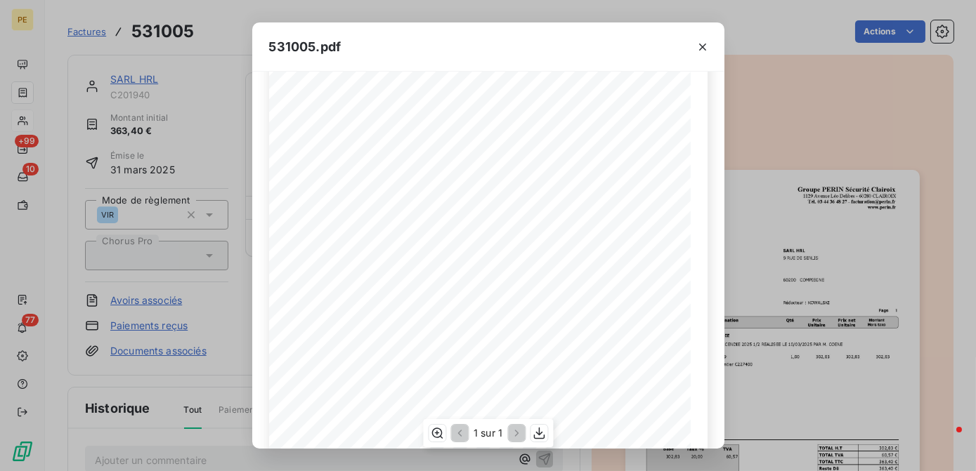
scroll to position [127, 0]
click at [704, 48] on icon "button" at bounding box center [702, 47] width 14 height 14
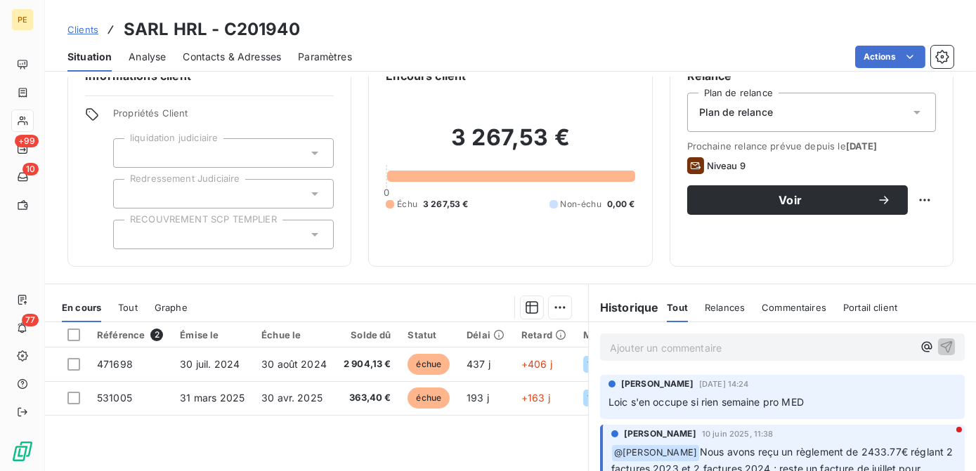
scroll to position [127, 0]
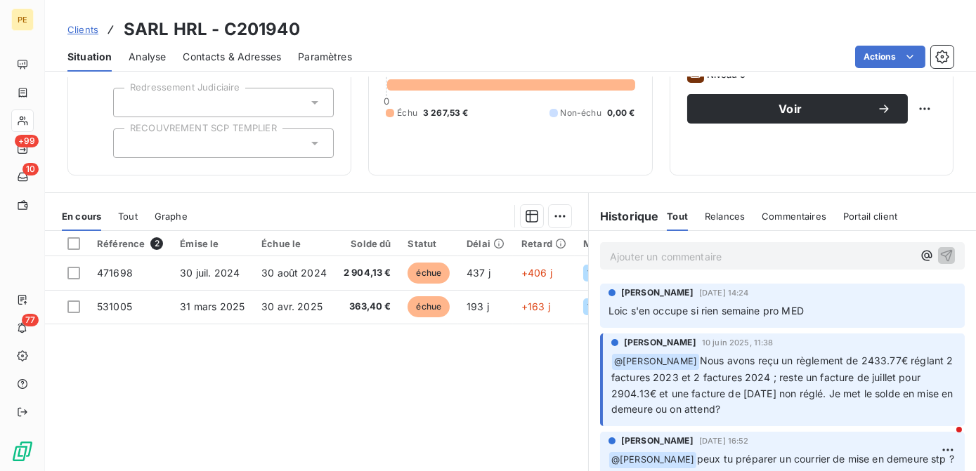
click at [328, 398] on div "Référence 2 Émise le Échue le Solde dû Statut Délai Retard Mode de règlement Ch…" at bounding box center [316, 366] width 543 height 270
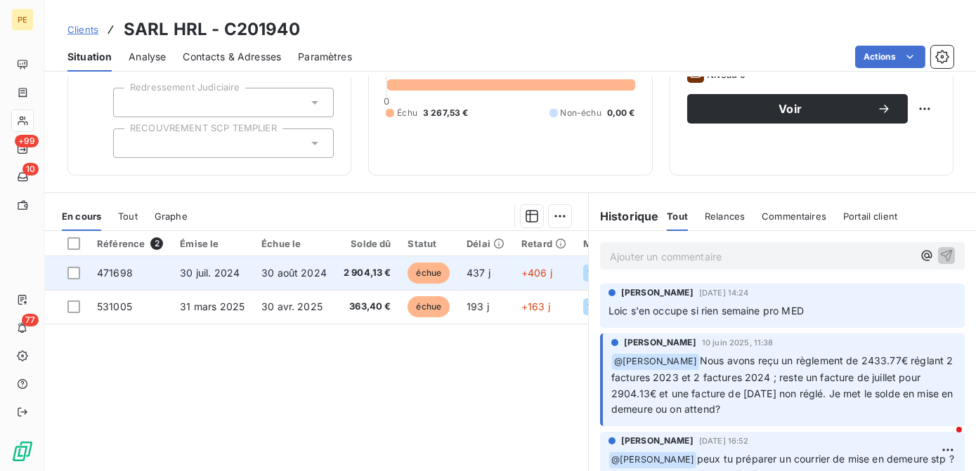
click at [218, 277] on span "30 juil. 2024" at bounding box center [210, 273] width 60 height 12
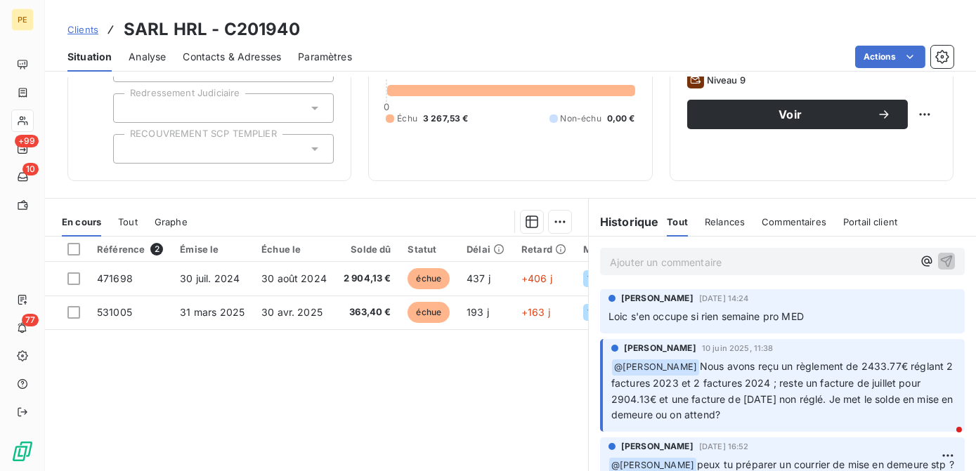
scroll to position [127, 0]
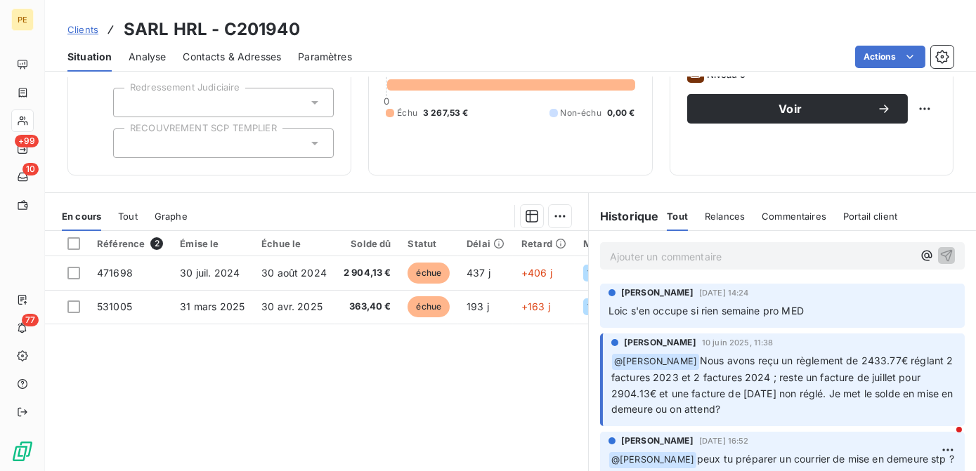
click at [129, 218] on span "Tout" at bounding box center [128, 216] width 20 height 11
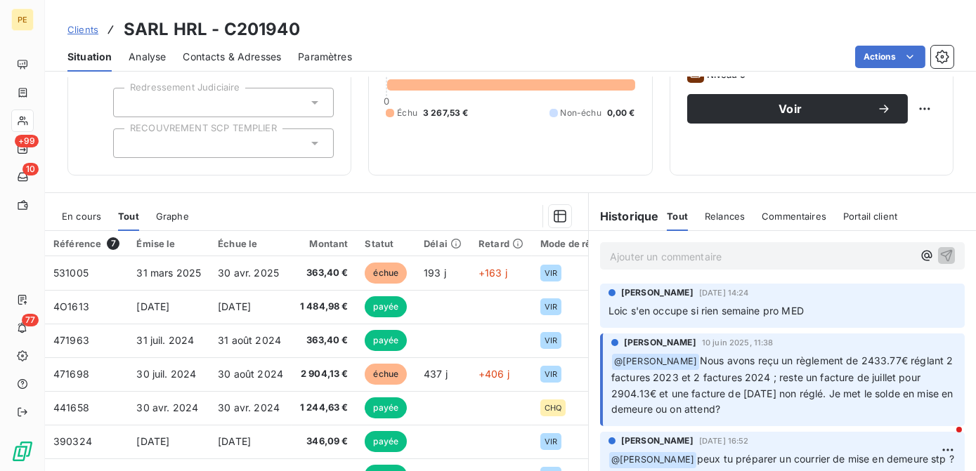
click at [84, 214] on span "En cours" at bounding box center [81, 216] width 39 height 11
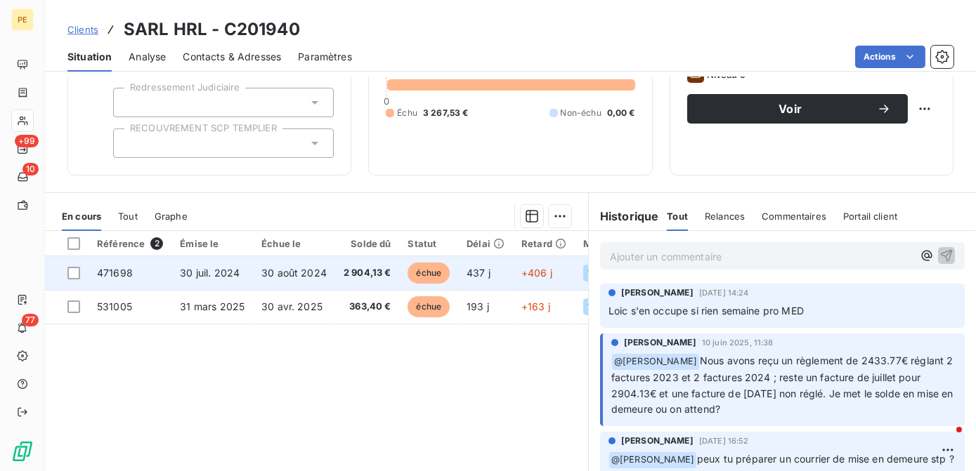
click at [135, 271] on td "471698" at bounding box center [129, 273] width 83 height 34
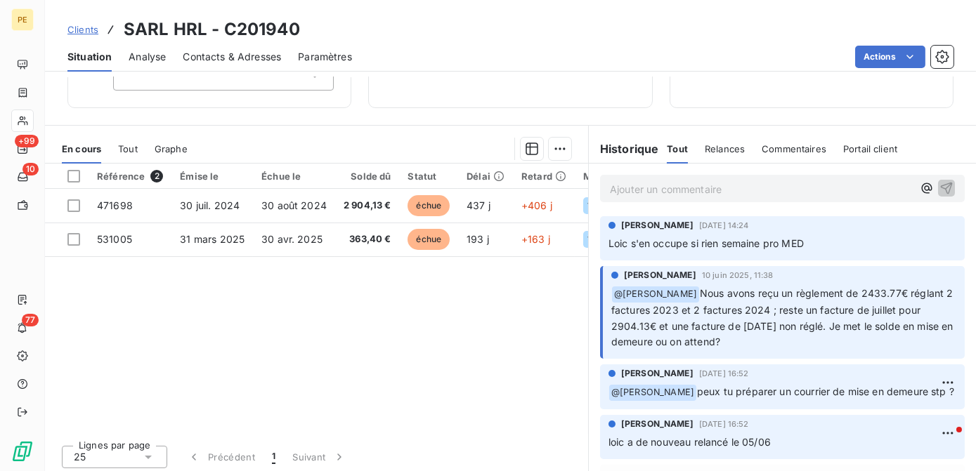
scroll to position [198, 0]
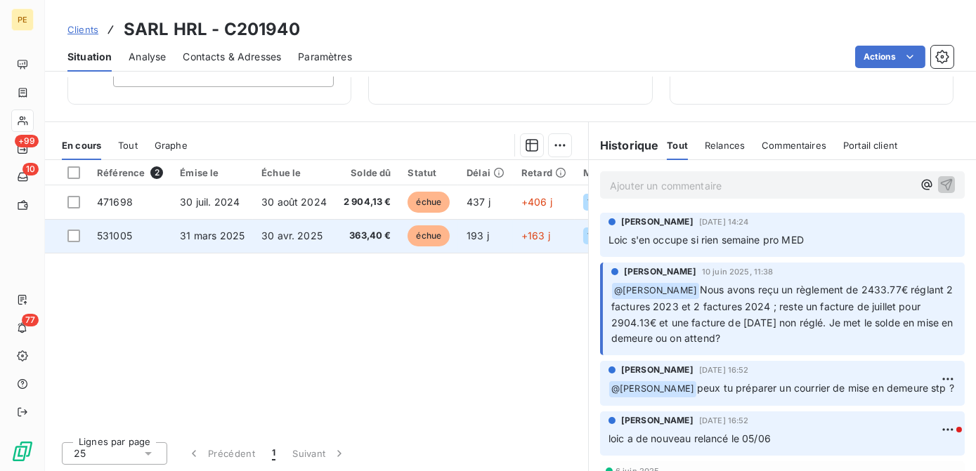
click at [256, 239] on td "30 avr. 2025" at bounding box center [294, 236] width 82 height 34
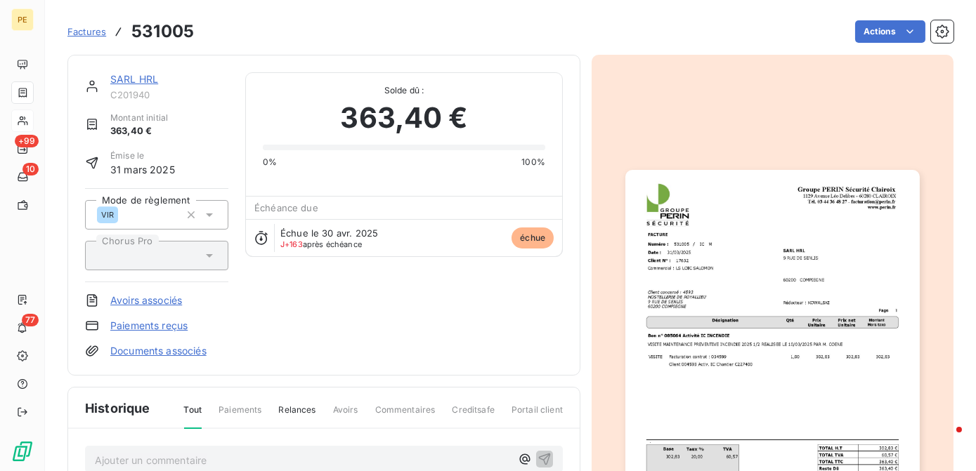
click at [706, 343] on img "button" at bounding box center [772, 377] width 294 height 415
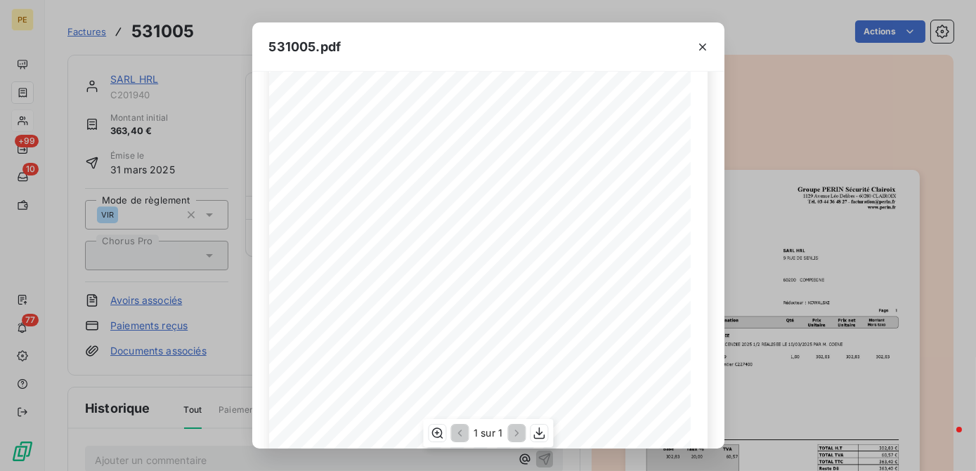
scroll to position [127, 0]
click at [704, 44] on icon "button" at bounding box center [702, 47] width 7 height 7
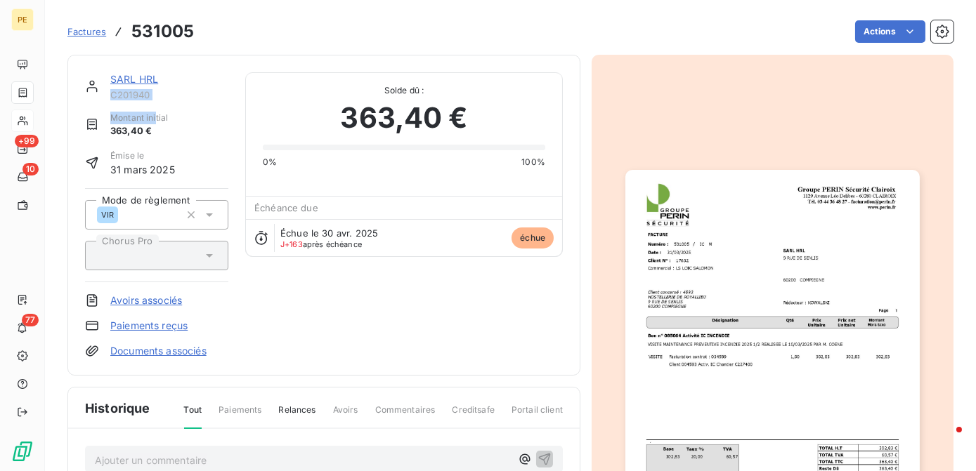
drag, startPoint x: 155, startPoint y: 101, endPoint x: 105, endPoint y: 100, distance: 50.6
click at [105, 100] on div "SARL HRL C201940 Montant initial 363,40 € Émise le [DATE] Mode de règlement VIR…" at bounding box center [156, 215] width 143 height 286
drag, startPoint x: 105, startPoint y: 100, endPoint x: 139, endPoint y: 105, distance: 34.9
click at [139, 105] on div "SARL HRL C201940 Montant initial 363,40 € Émise le [DATE] Mode de règlement VIR…" at bounding box center [156, 215] width 143 height 286
click at [153, 96] on span "C201940" at bounding box center [169, 94] width 118 height 11
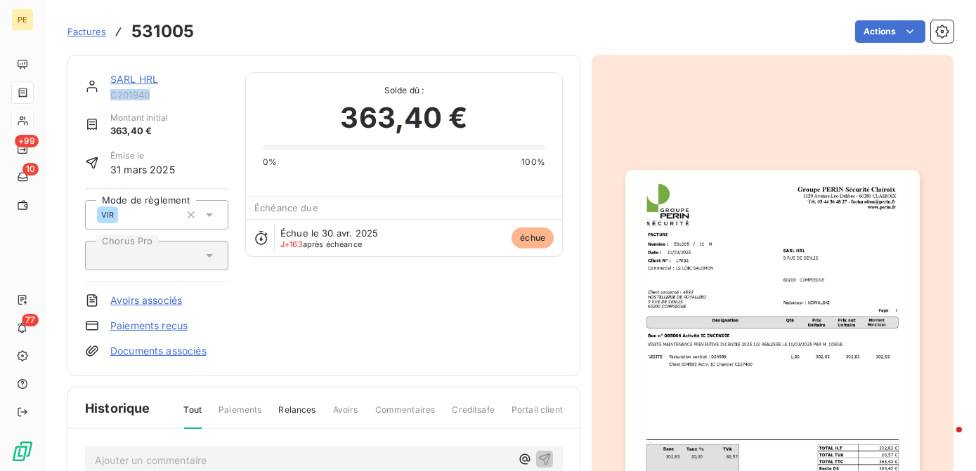
drag, startPoint x: 155, startPoint y: 91, endPoint x: 110, endPoint y: 93, distance: 44.3
click at [110, 93] on span "C201940" at bounding box center [169, 94] width 118 height 11
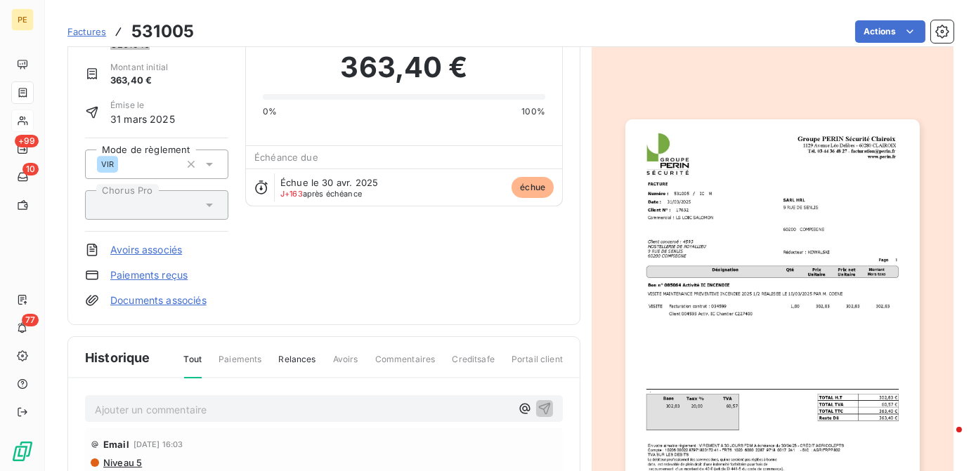
scroll to position [65, 0]
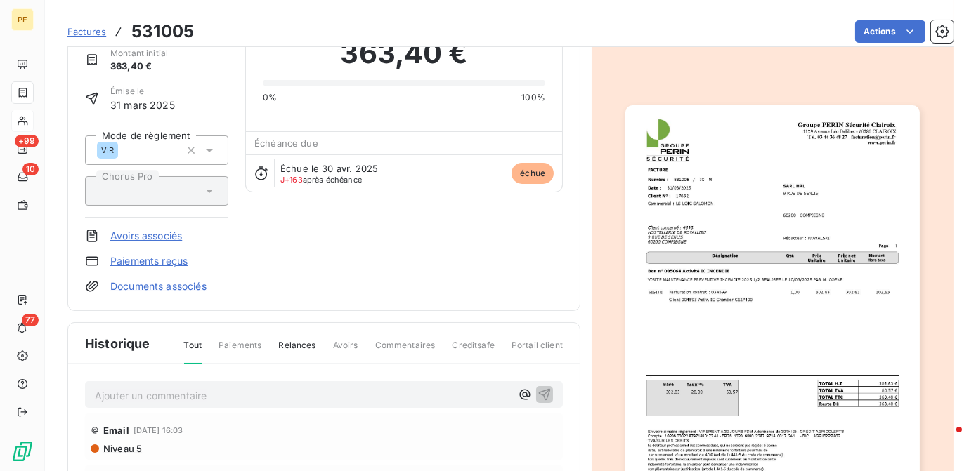
click at [833, 249] on img "button" at bounding box center [772, 312] width 294 height 415
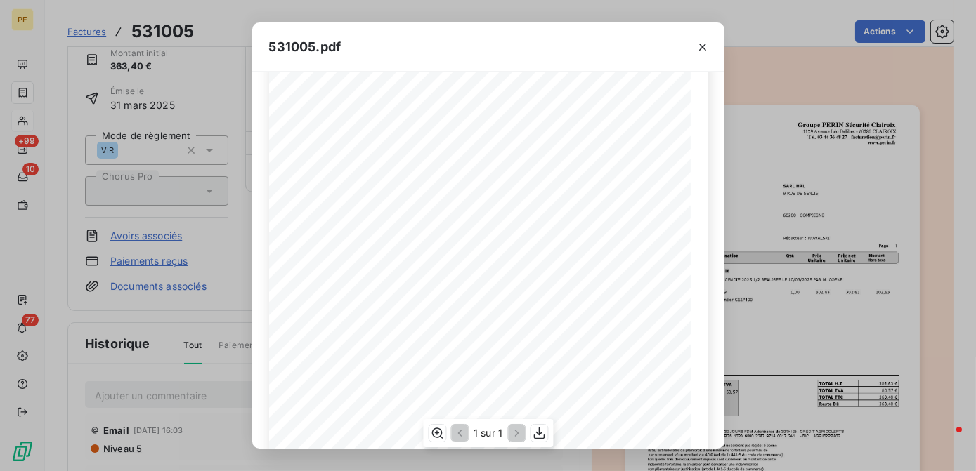
scroll to position [63, 0]
click at [698, 47] on icon "button" at bounding box center [702, 47] width 14 height 14
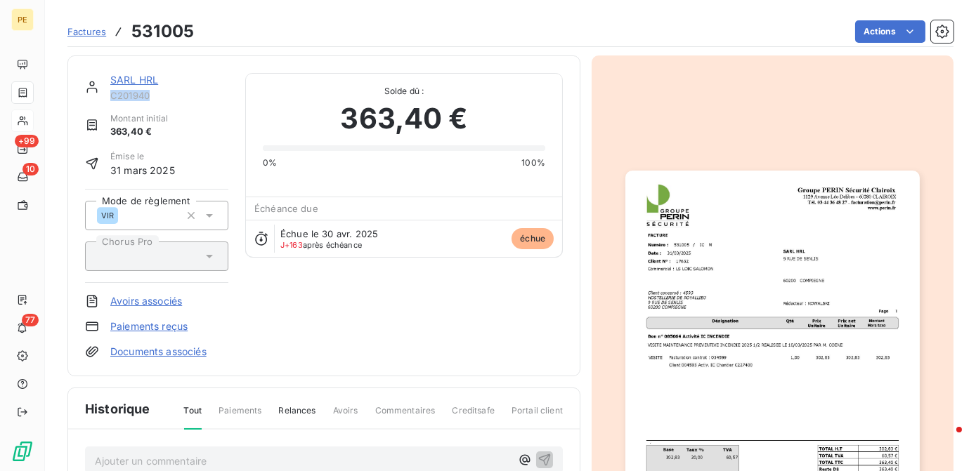
scroll to position [0, 0]
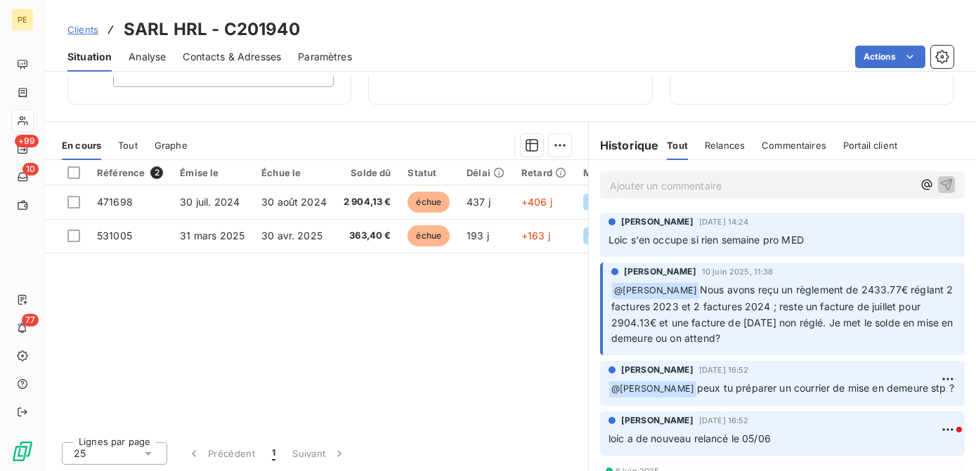
scroll to position [198, 0]
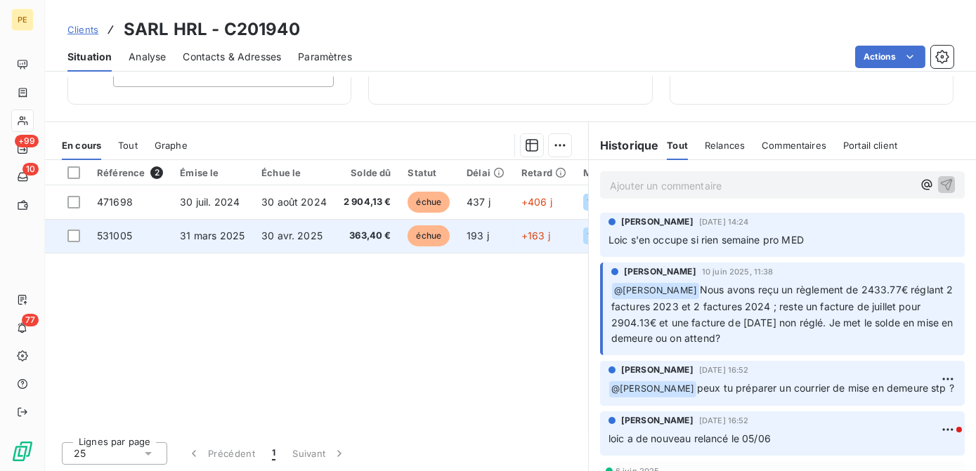
click at [288, 230] on span "30 avr. 2025" at bounding box center [291, 236] width 61 height 12
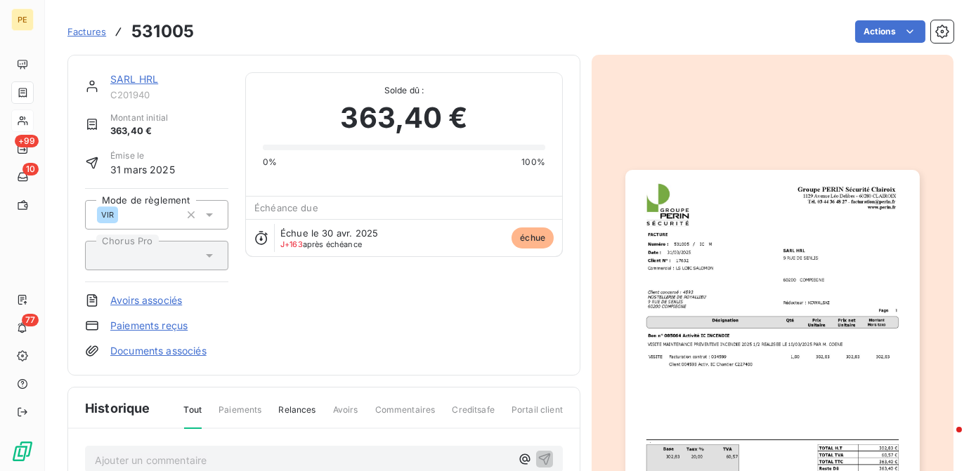
click at [757, 309] on img "button" at bounding box center [772, 377] width 294 height 415
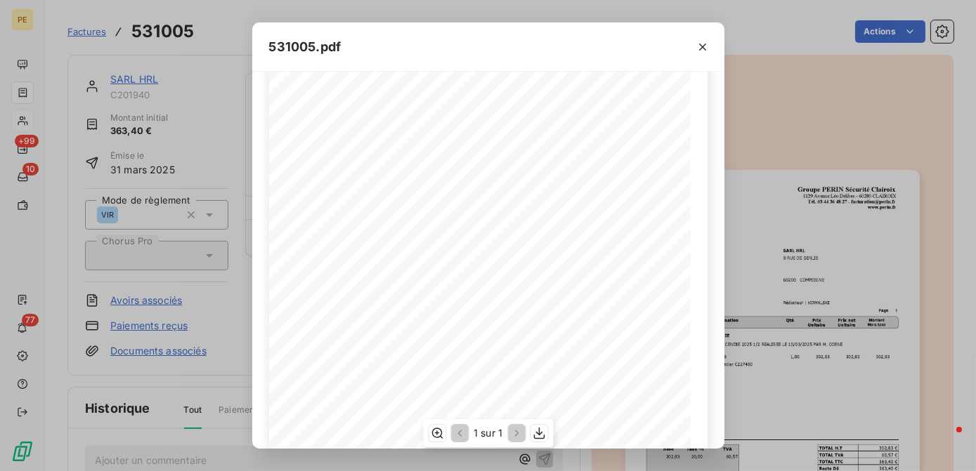
scroll to position [63, 0]
click at [711, 43] on button "button" at bounding box center [702, 47] width 22 height 22
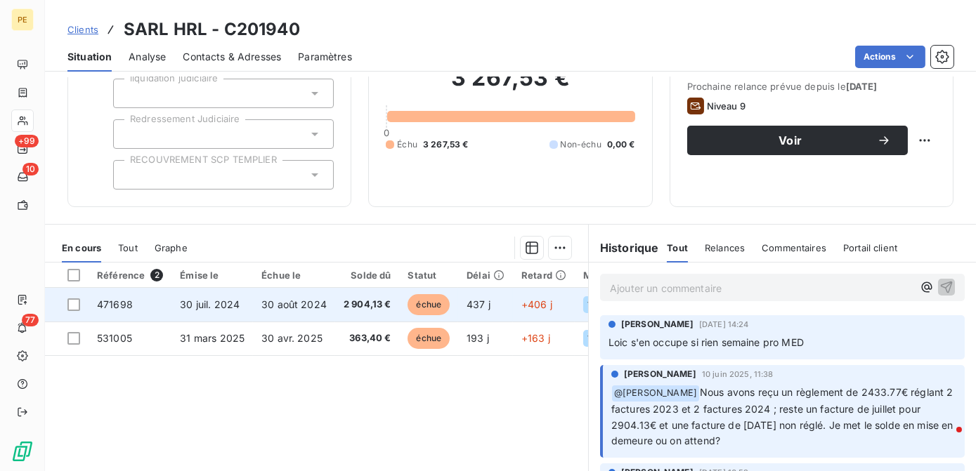
scroll to position [127, 0]
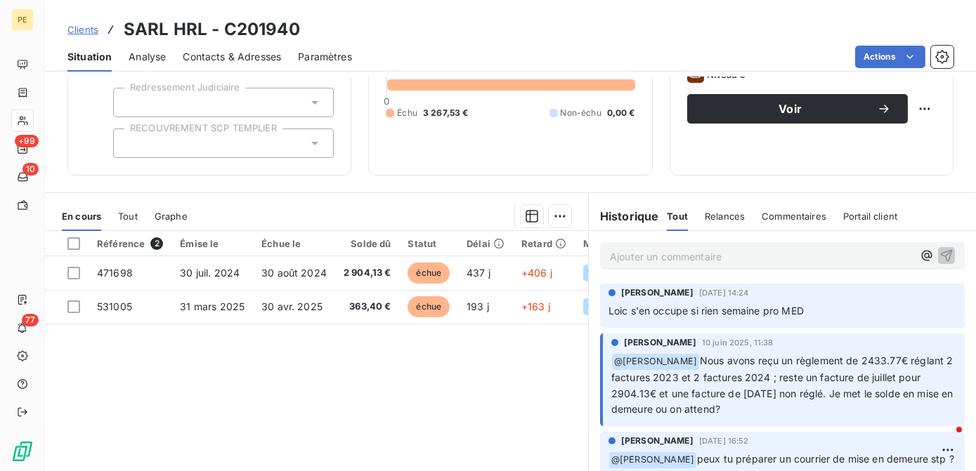
click at [130, 215] on span "Tout" at bounding box center [128, 216] width 20 height 11
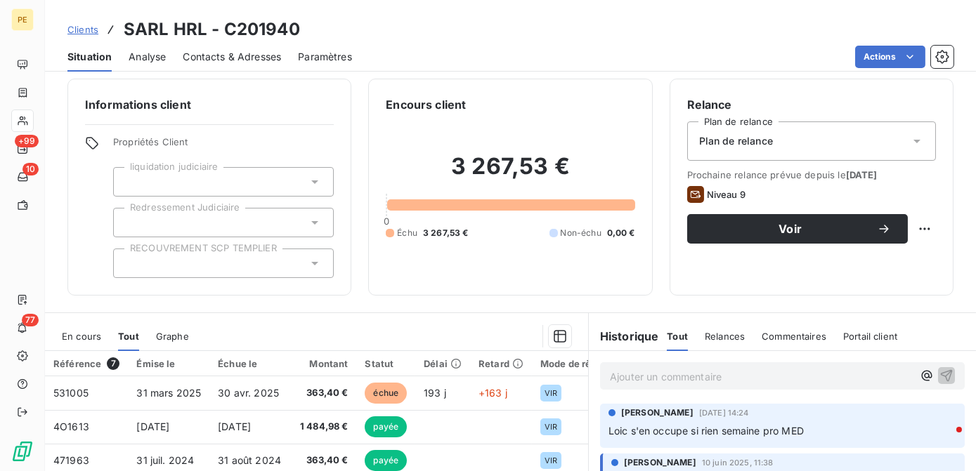
scroll to position [198, 0]
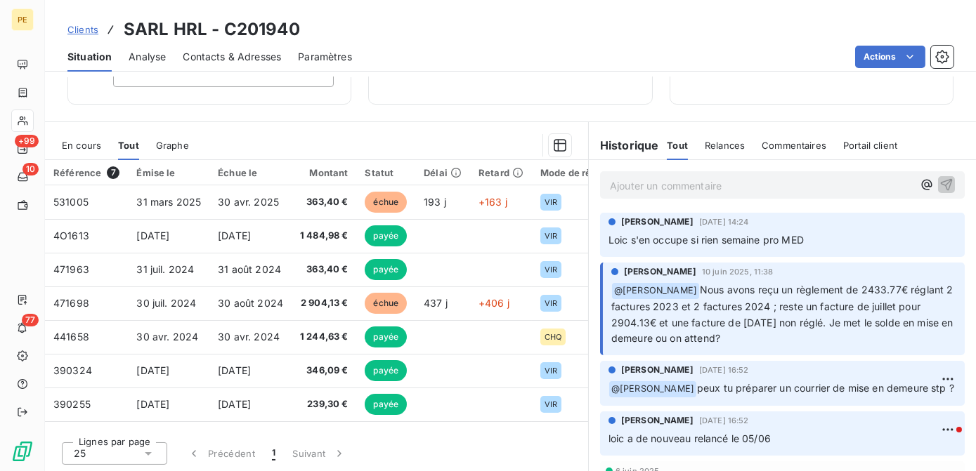
click at [162, 147] on span "Graphe" at bounding box center [172, 145] width 33 height 11
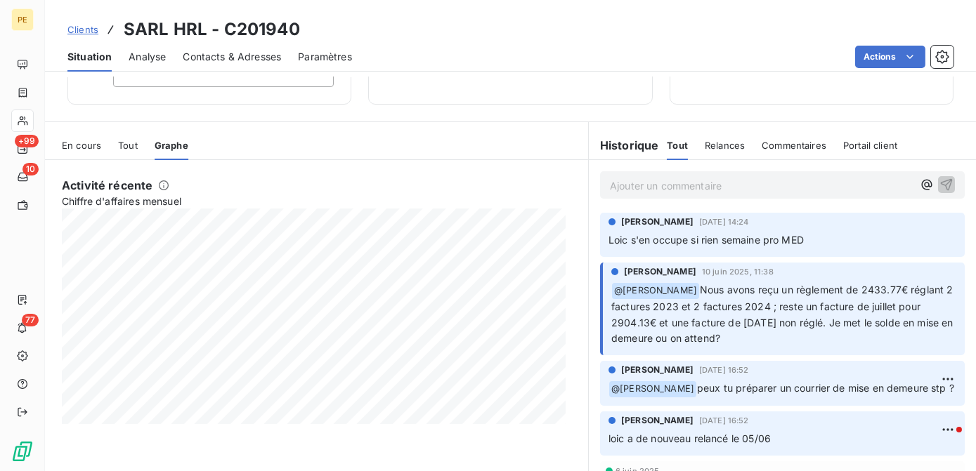
click at [137, 143] on div "En cours Tout Graphe" at bounding box center [316, 145] width 543 height 29
click at [129, 143] on span "Tout" at bounding box center [128, 145] width 20 height 11
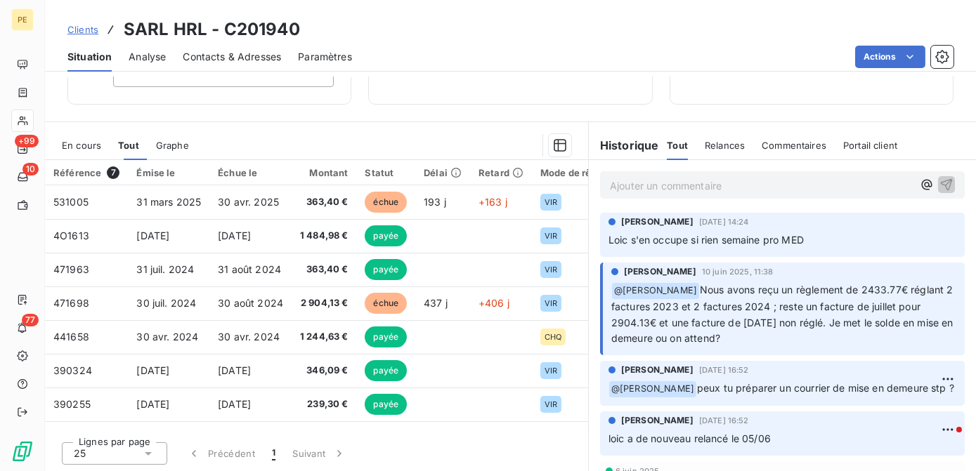
click at [88, 146] on span "En cours" at bounding box center [81, 145] width 39 height 11
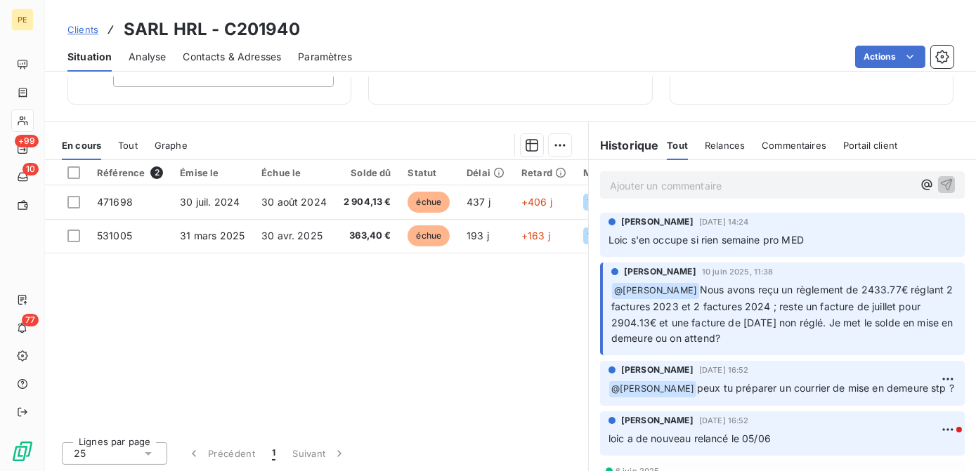
click at [389, 295] on div "Référence 2 Émise le Échue le Solde dû Statut Délai Retard Mode de règlement Ch…" at bounding box center [316, 295] width 543 height 270
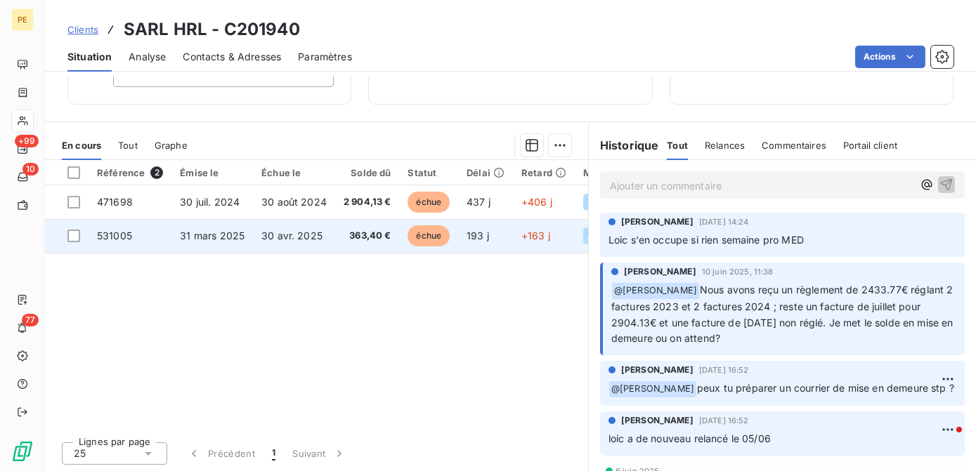
click at [214, 245] on td "31 mars 2025" at bounding box center [211, 236] width 81 height 34
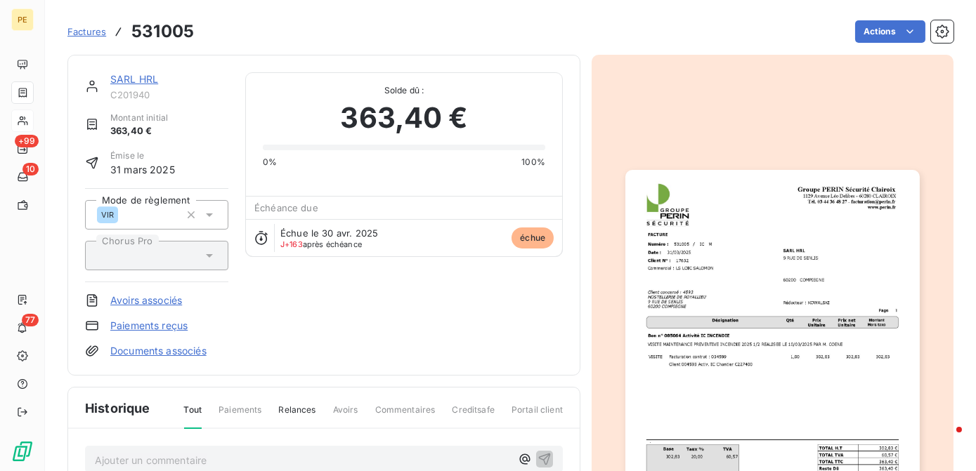
click at [736, 249] on img "button" at bounding box center [772, 377] width 294 height 415
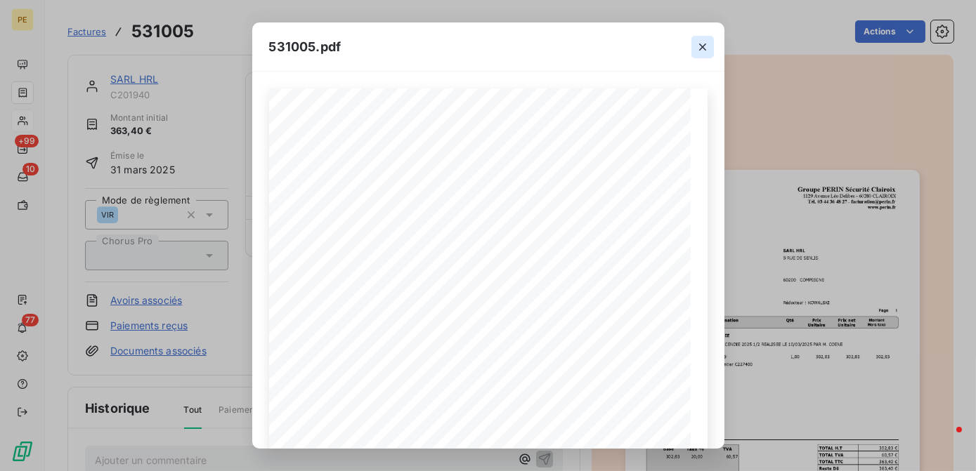
click at [709, 44] on button "button" at bounding box center [702, 47] width 22 height 22
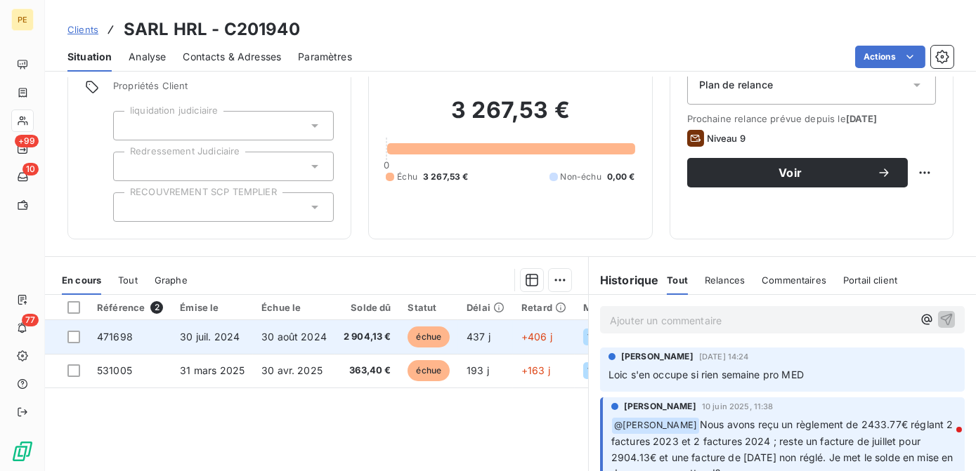
scroll to position [191, 0]
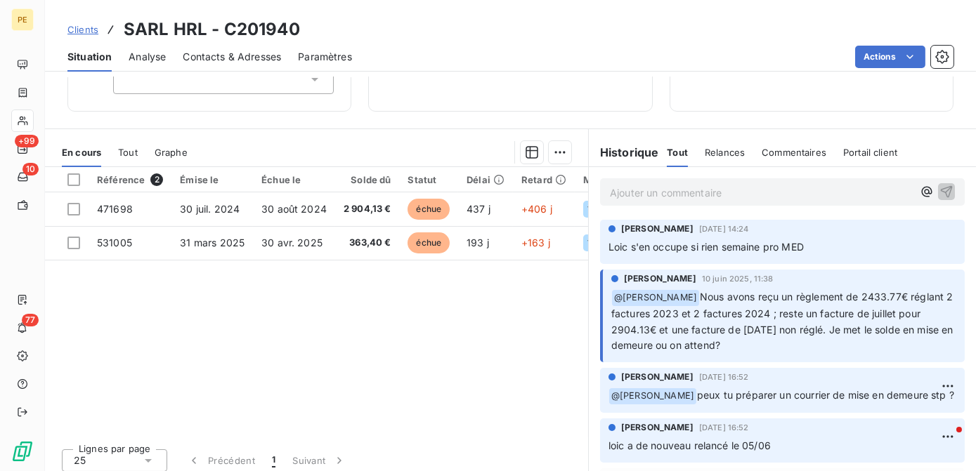
click at [127, 150] on span "Tout" at bounding box center [128, 152] width 20 height 11
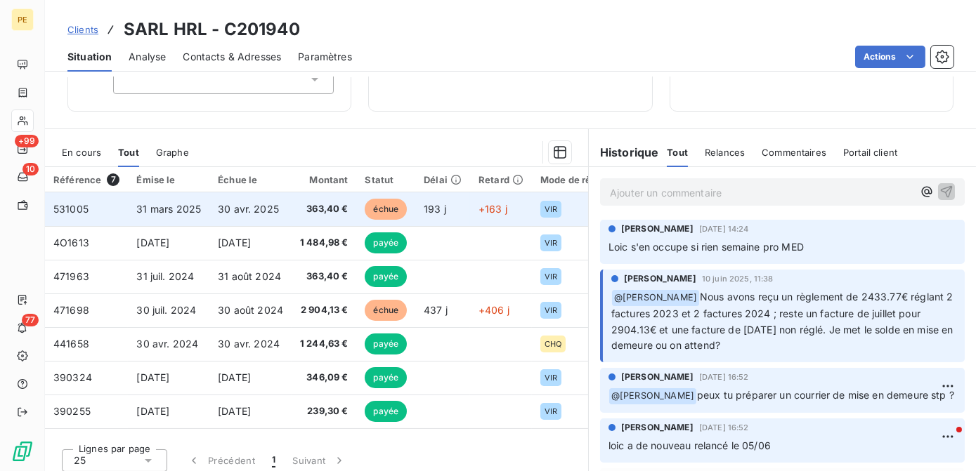
scroll to position [198, 0]
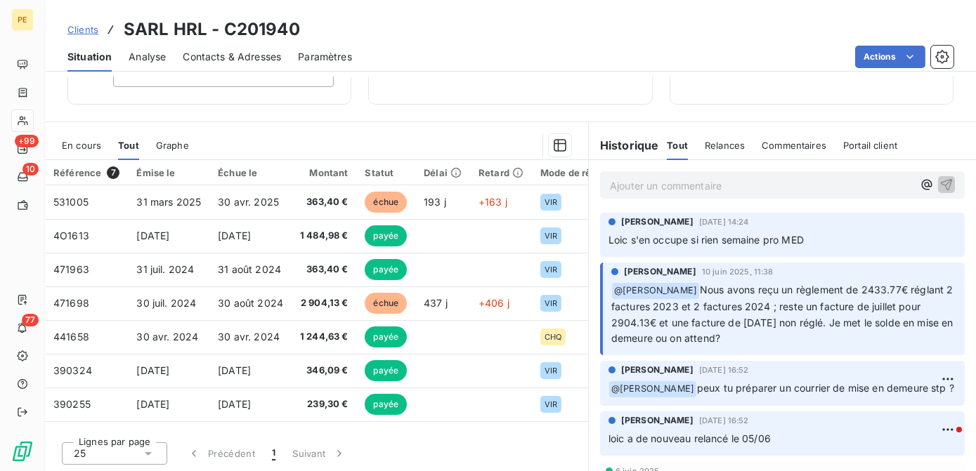
click at [80, 147] on span "En cours" at bounding box center [81, 145] width 39 height 11
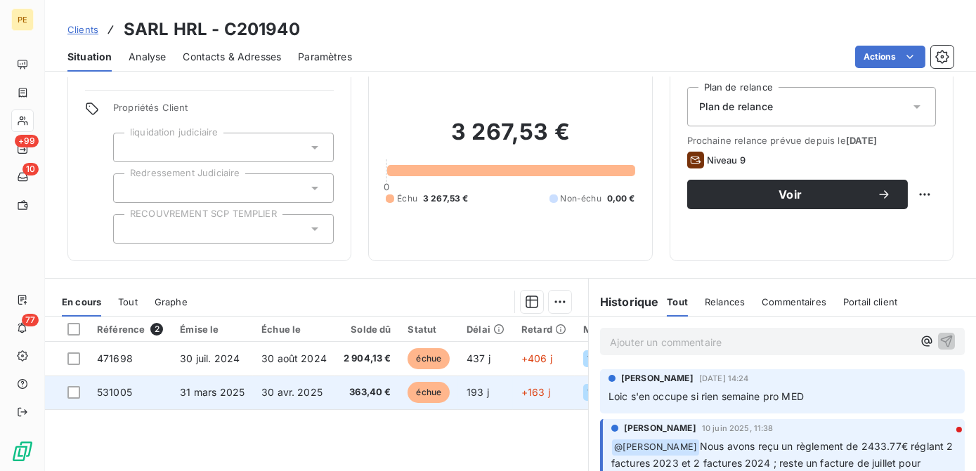
scroll to position [63, 0]
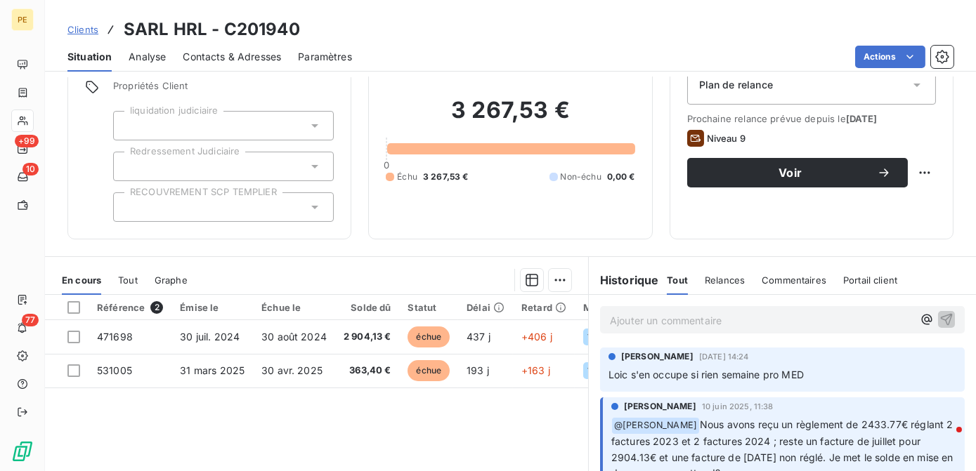
click at [372, 408] on div "Référence 2 Émise le Échue le Solde dû Statut Délai Retard Mode de règlement Ch…" at bounding box center [316, 430] width 543 height 270
click at [618, 320] on p "Ajouter un commentaire ﻿" at bounding box center [761, 321] width 303 height 18
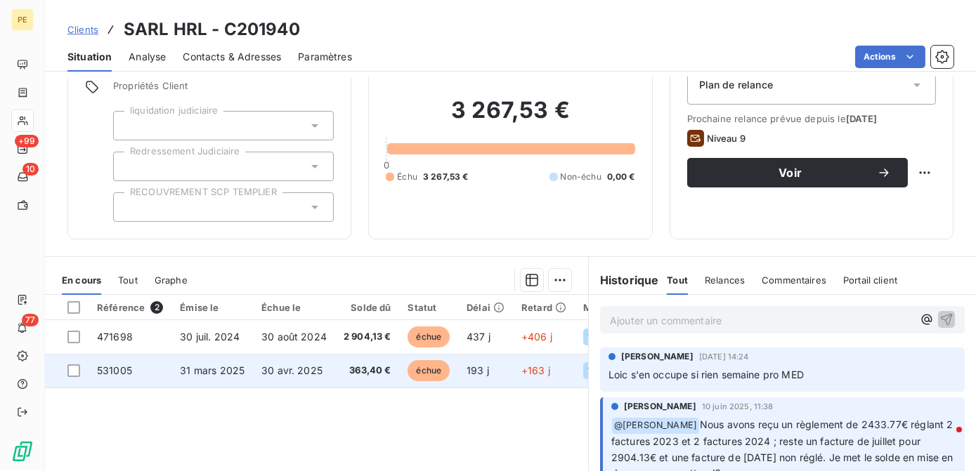
click at [204, 374] on span "31 mars 2025" at bounding box center [212, 371] width 65 height 12
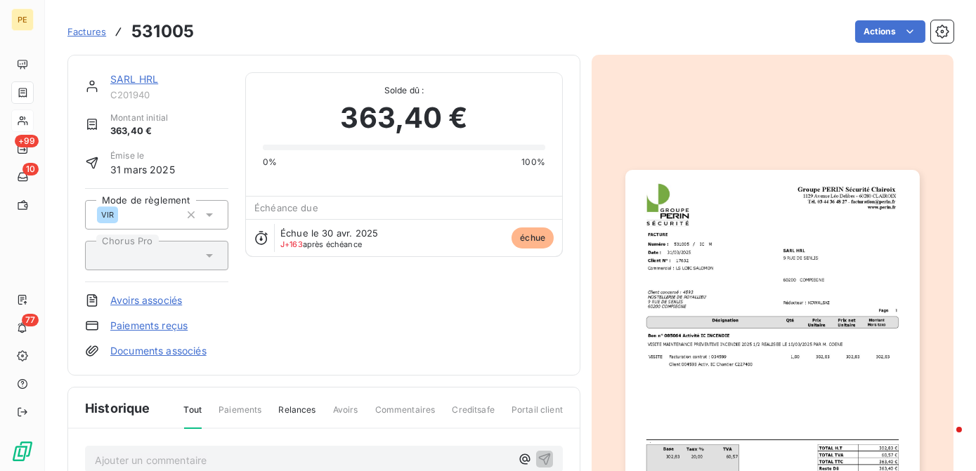
click at [662, 310] on img "button" at bounding box center [772, 377] width 294 height 415
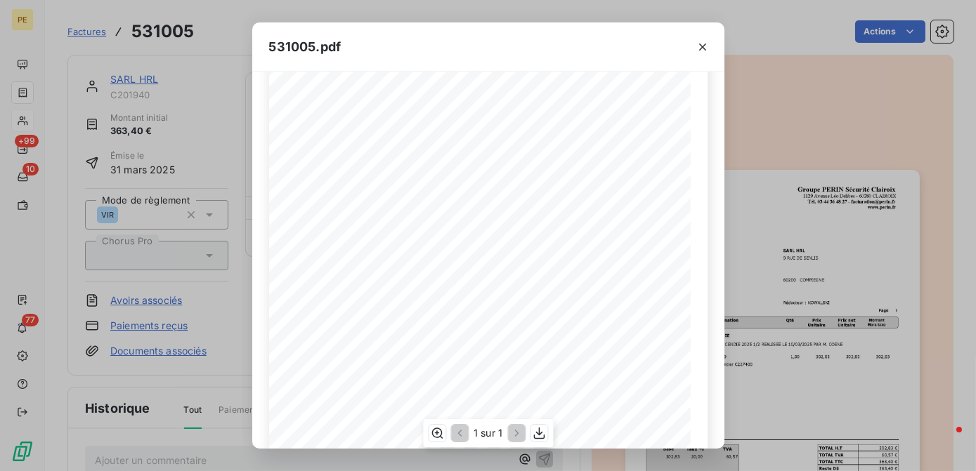
scroll to position [124, 0]
click at [704, 49] on icon "button" at bounding box center [702, 47] width 7 height 7
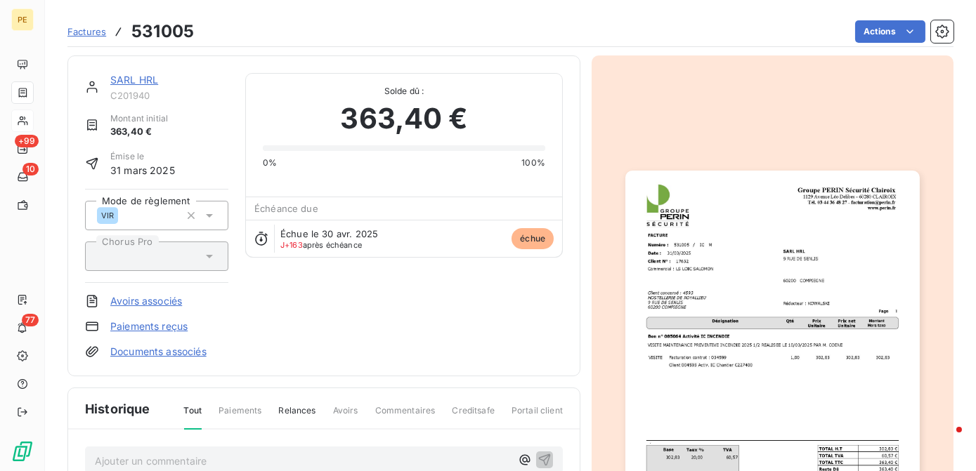
scroll to position [1, 0]
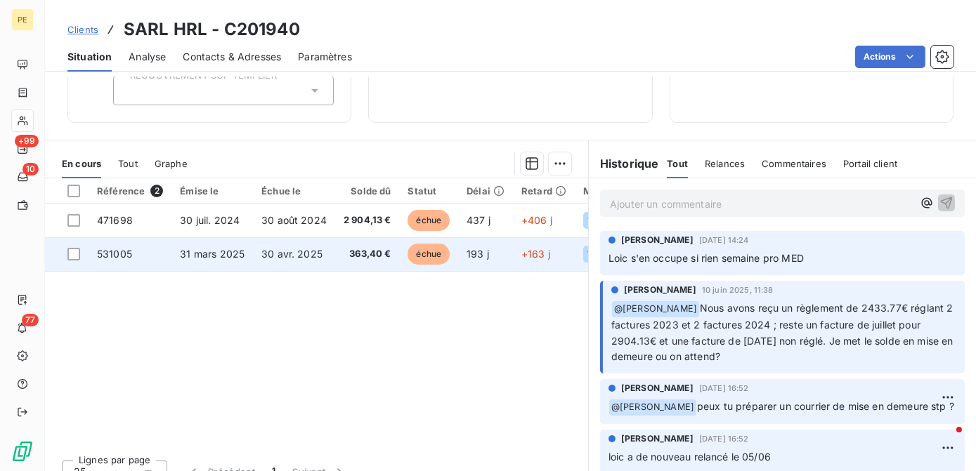
scroll to position [198, 0]
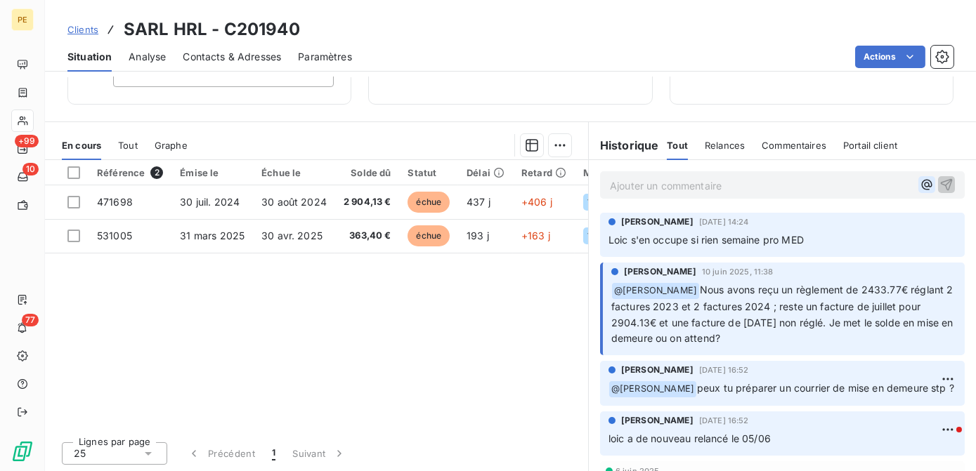
click at [919, 184] on icon "button" at bounding box center [926, 185] width 14 height 14
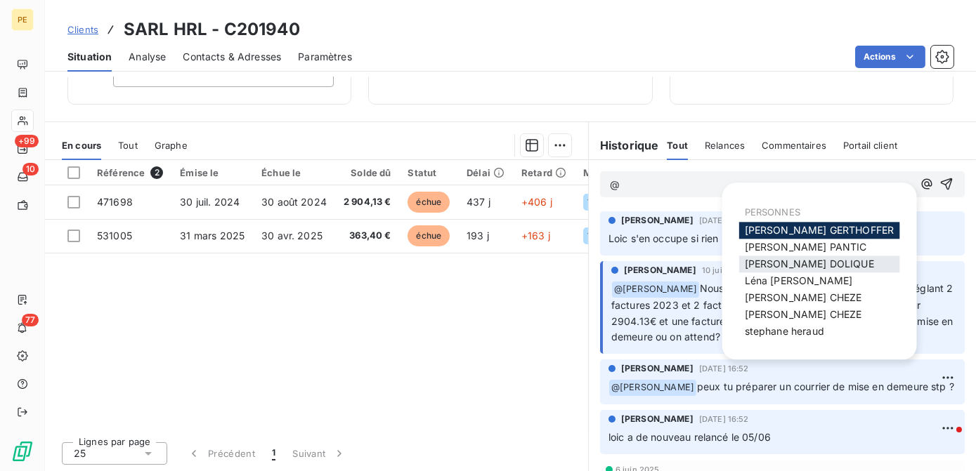
click at [782, 258] on span "[PERSON_NAME]" at bounding box center [809, 264] width 129 height 12
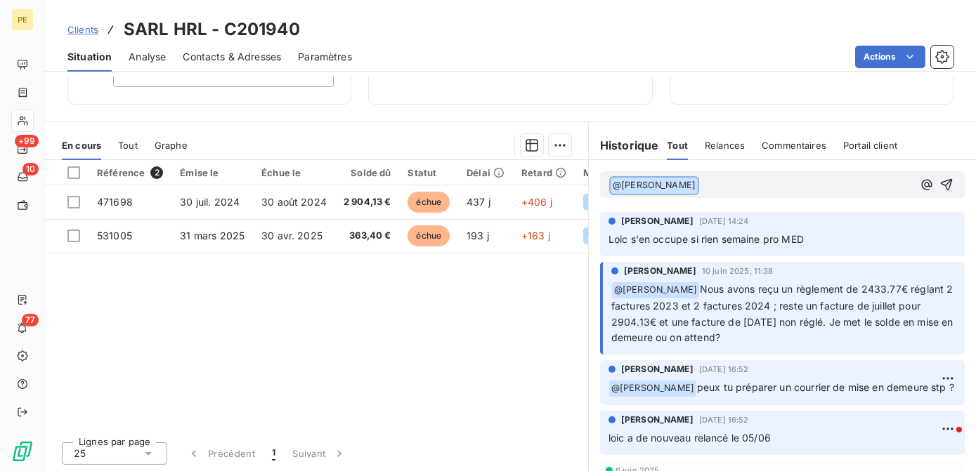
drag, startPoint x: 689, startPoint y: 190, endPoint x: 612, endPoint y: 184, distance: 76.8
click at [612, 184] on p "﻿ @ [PERSON_NAME] ﻿ ﻿" at bounding box center [761, 185] width 303 height 17
click at [721, 178] on p "﻿ @ [PERSON_NAME] ﻿ ﻿" at bounding box center [761, 185] width 303 height 17
drag, startPoint x: 742, startPoint y: 177, endPoint x: 618, endPoint y: 184, distance: 124.5
click at [618, 184] on p "﻿ @ [PERSON_NAME] ﻿ ﻿" at bounding box center [761, 185] width 303 height 17
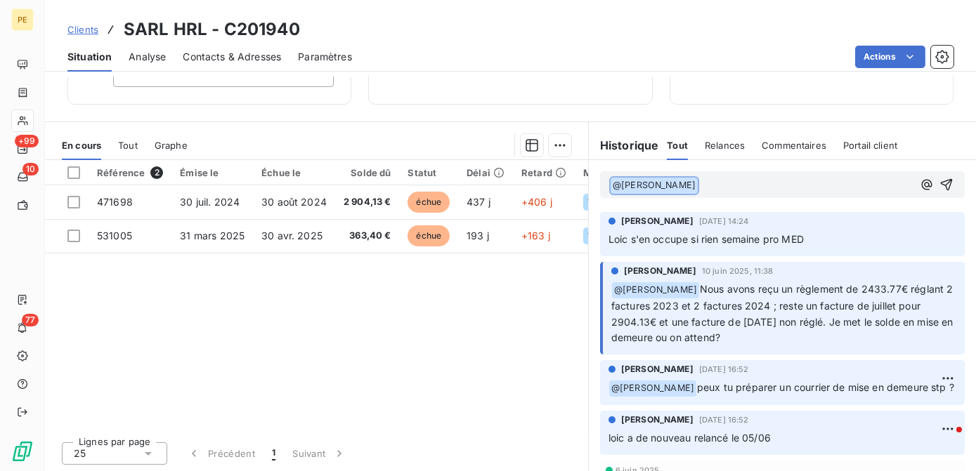
click at [702, 177] on p "﻿ @ [PERSON_NAME] ﻿ ﻿" at bounding box center [761, 185] width 303 height 17
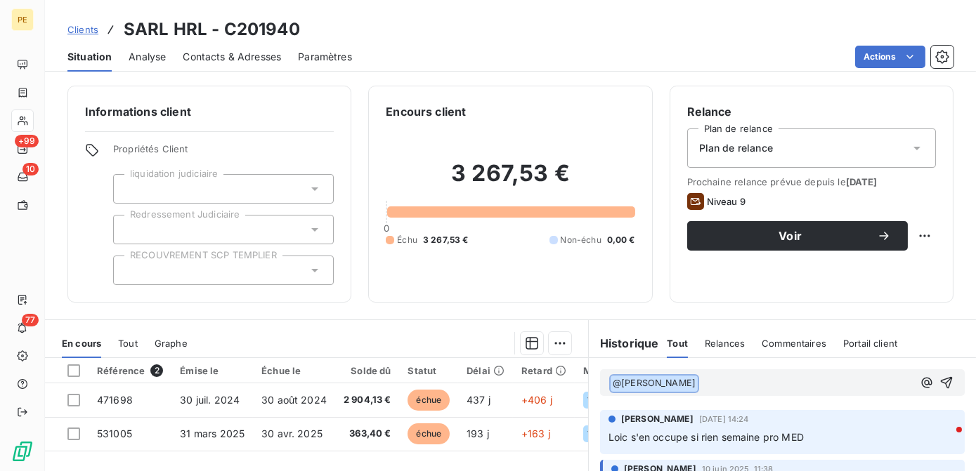
scroll to position [0, 0]
click at [705, 369] on div "﻿ @ [PERSON_NAME] ﻿ ﻿" at bounding box center [782, 382] width 365 height 27
click at [712, 385] on p "﻿ @ [PERSON_NAME] ﻿ ﻿" at bounding box center [761, 383] width 303 height 17
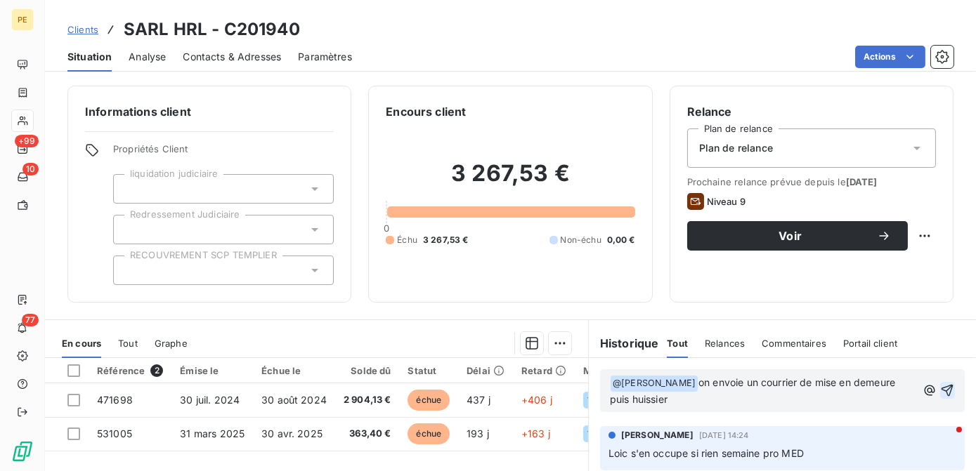
click at [941, 390] on icon "button" at bounding box center [947, 391] width 12 height 12
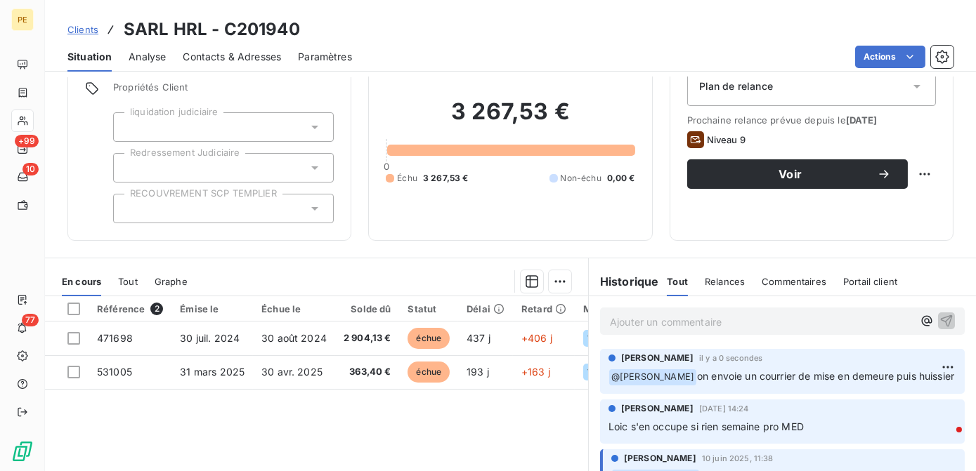
scroll to position [127, 0]
